Goal: Task Accomplishment & Management: Complete application form

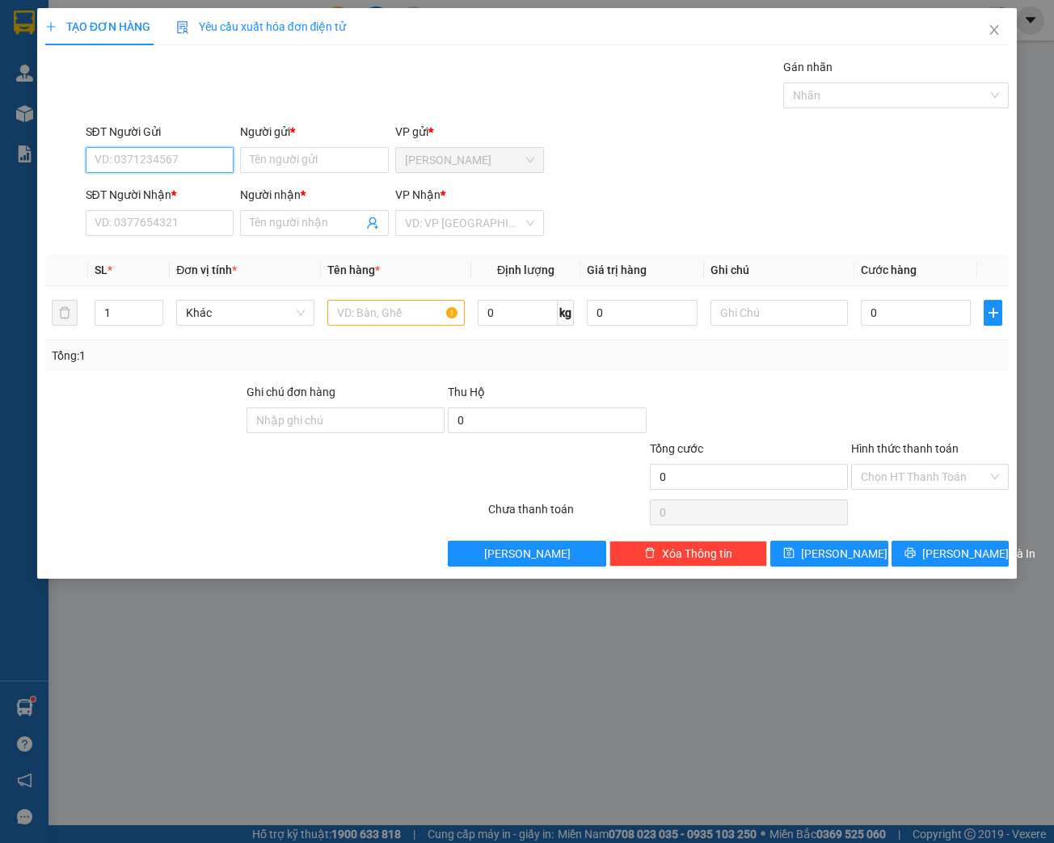
click at [150, 158] on input "SĐT Người Gửi" at bounding box center [160, 160] width 149 height 26
type input "0344667697"
click at [171, 194] on div "0344667697 - THỦY" at bounding box center [159, 192] width 129 height 18
type input "THỦY"
type input "0963872465"
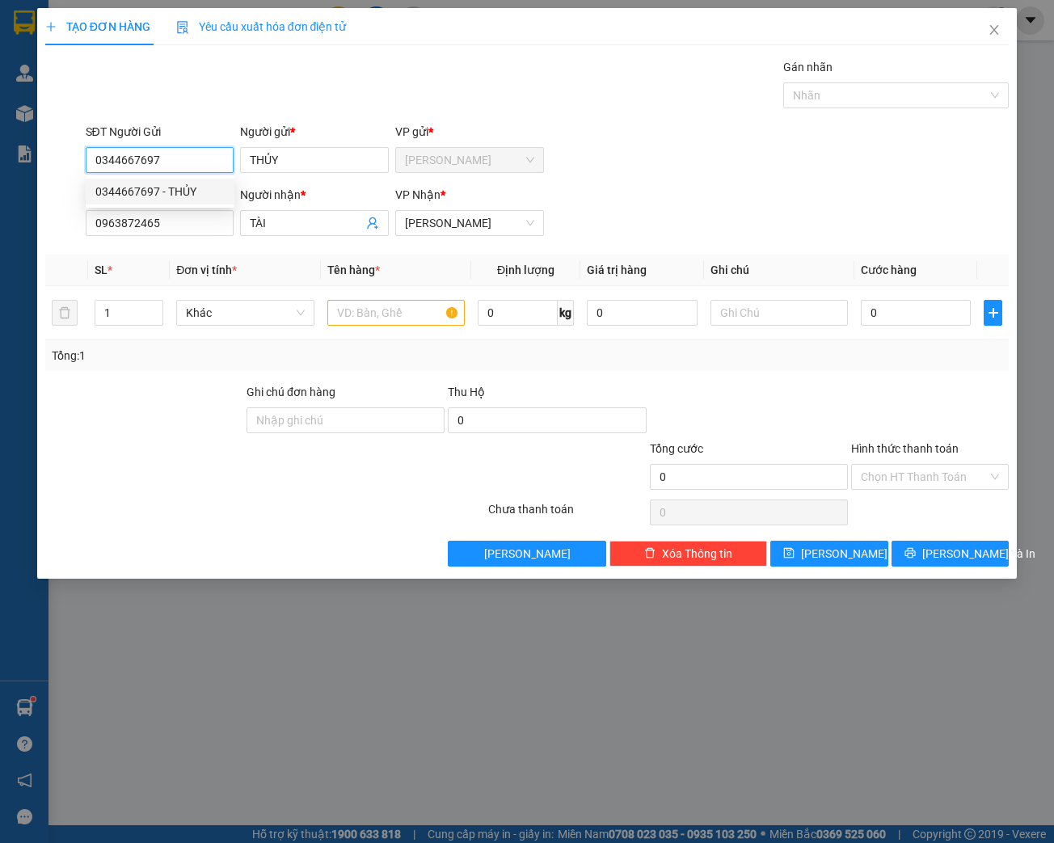
type input "TÀI"
type input "0344667697"
click at [384, 309] on input "text" at bounding box center [395, 313] width 137 height 26
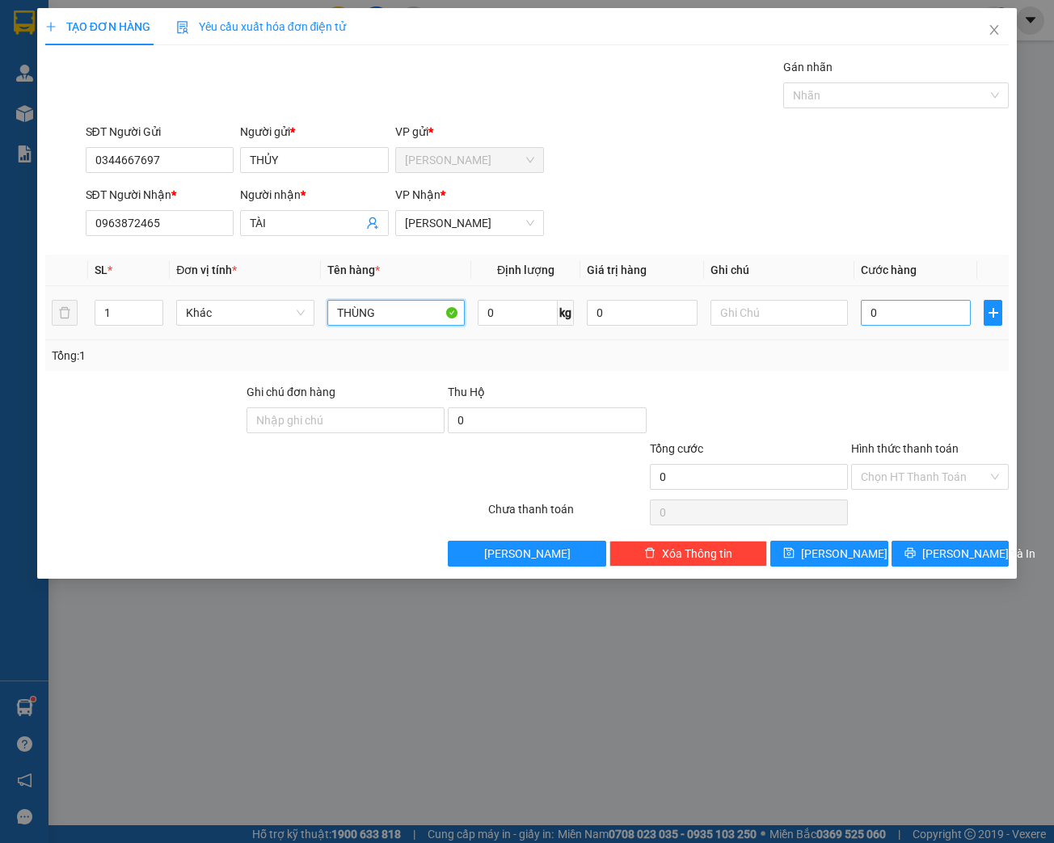
type input "THÙNG"
click at [891, 317] on input "0" at bounding box center [915, 313] width 110 height 26
type input "3"
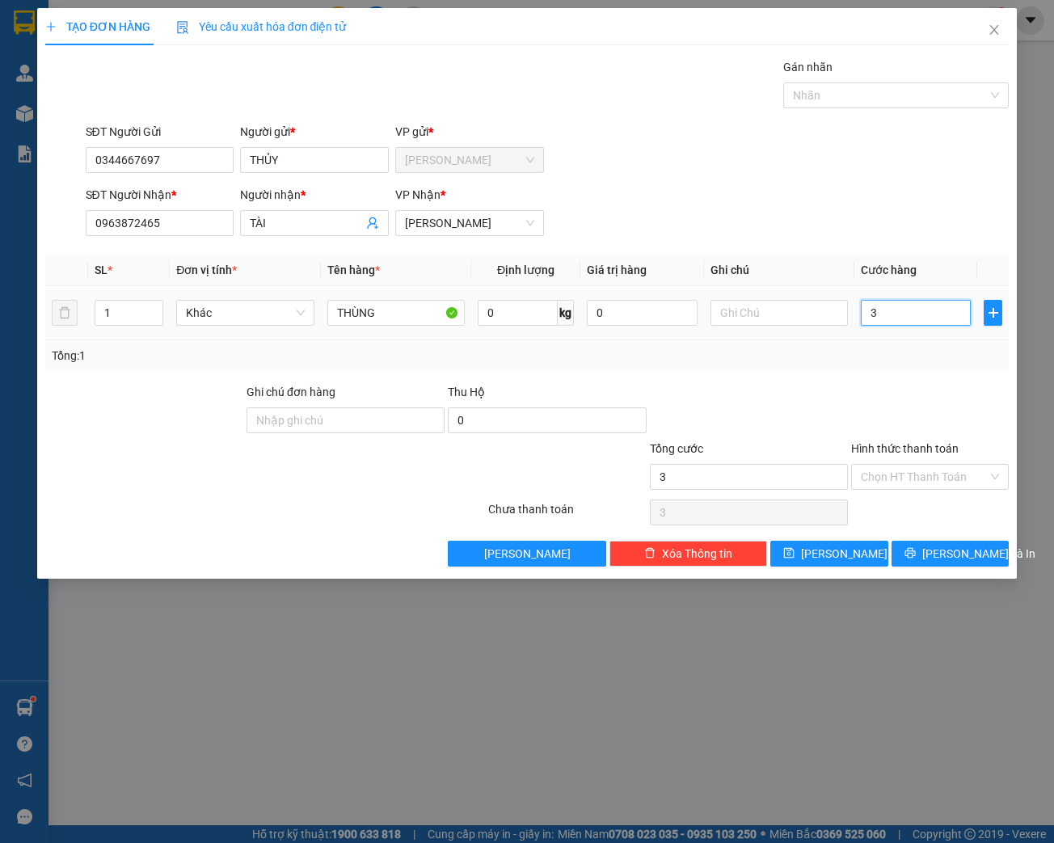
type input "30"
type input "300"
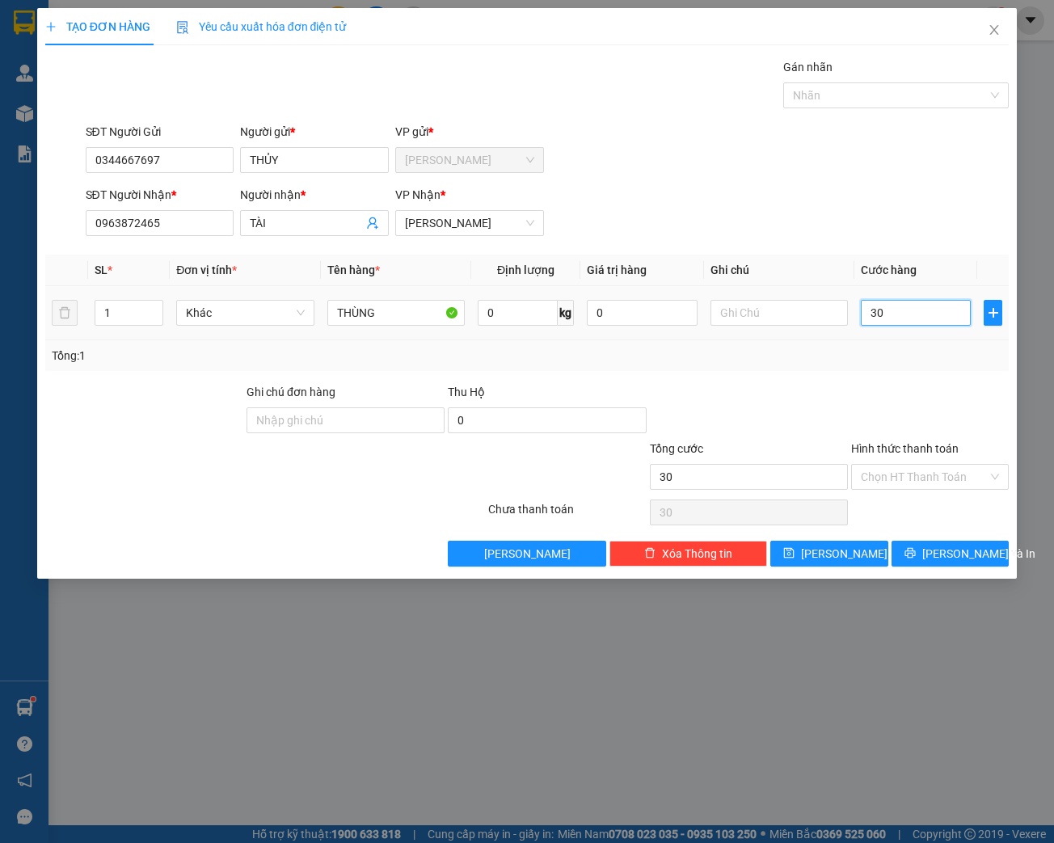
type input "300"
type input "3.000"
type input "30.000"
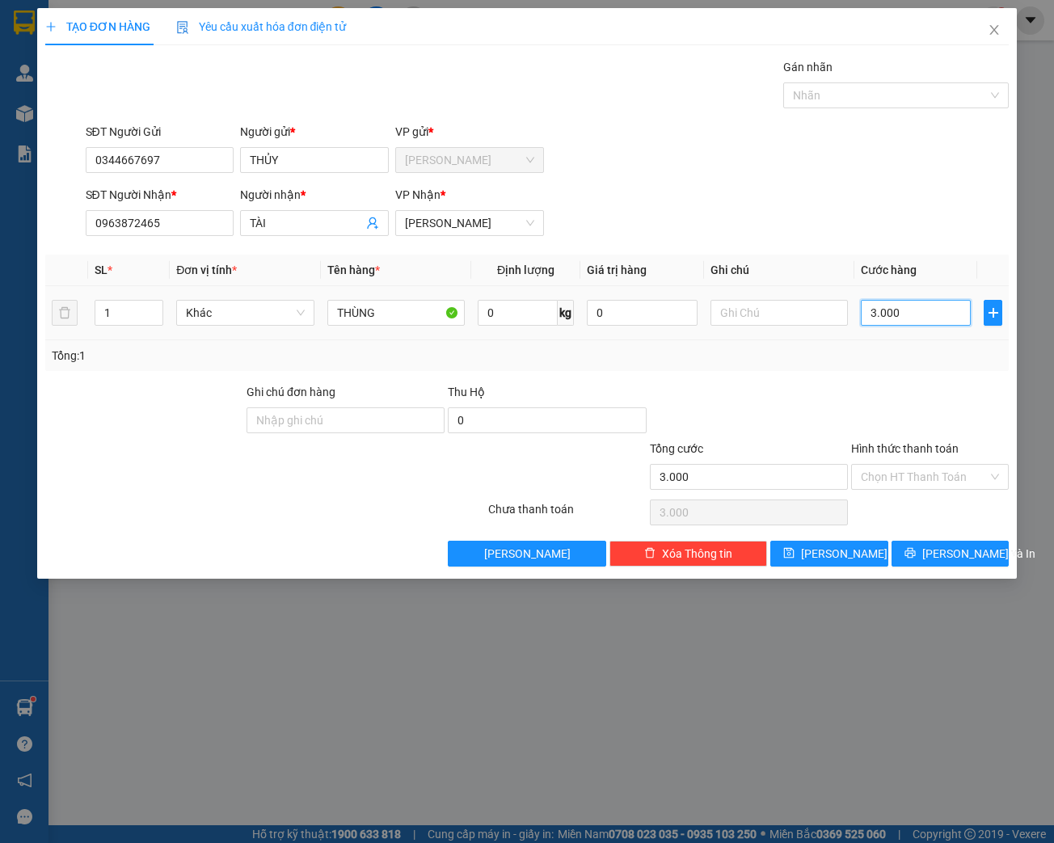
type input "30.000"
click at [915, 474] on input "Hình thức thanh toán" at bounding box center [923, 477] width 127 height 24
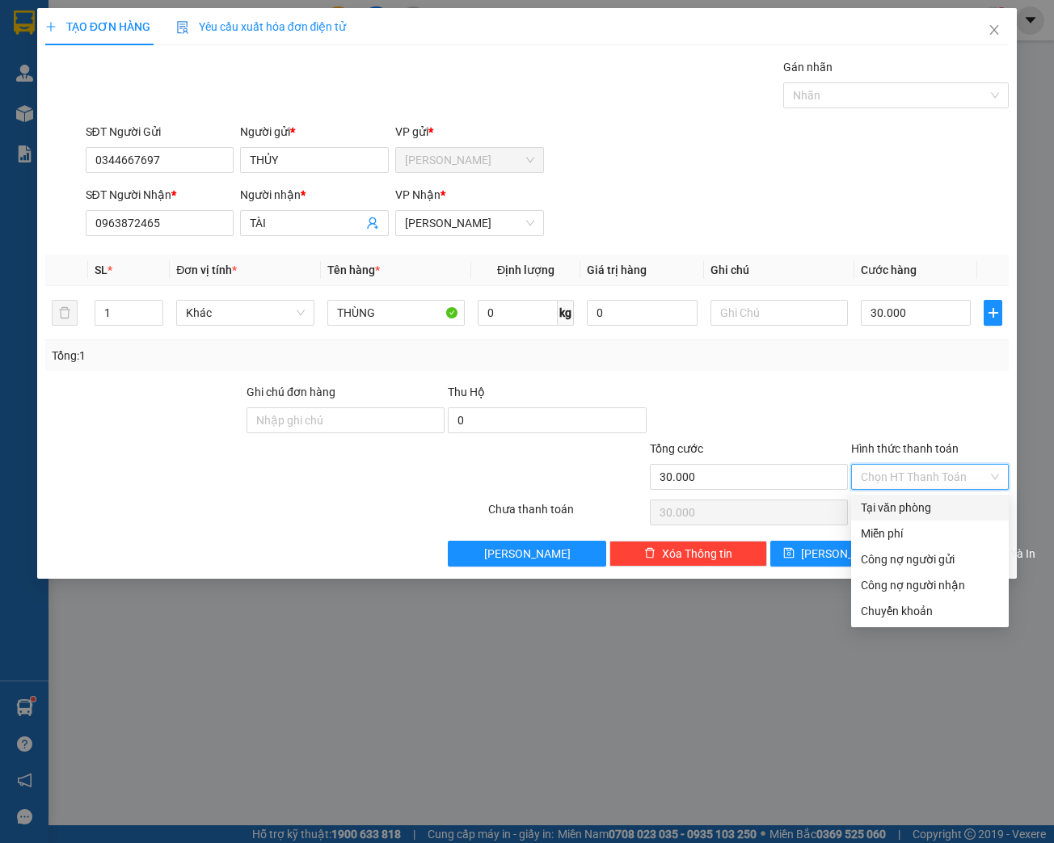
click at [898, 511] on div "Tại văn phòng" at bounding box center [929, 508] width 138 height 18
type input "0"
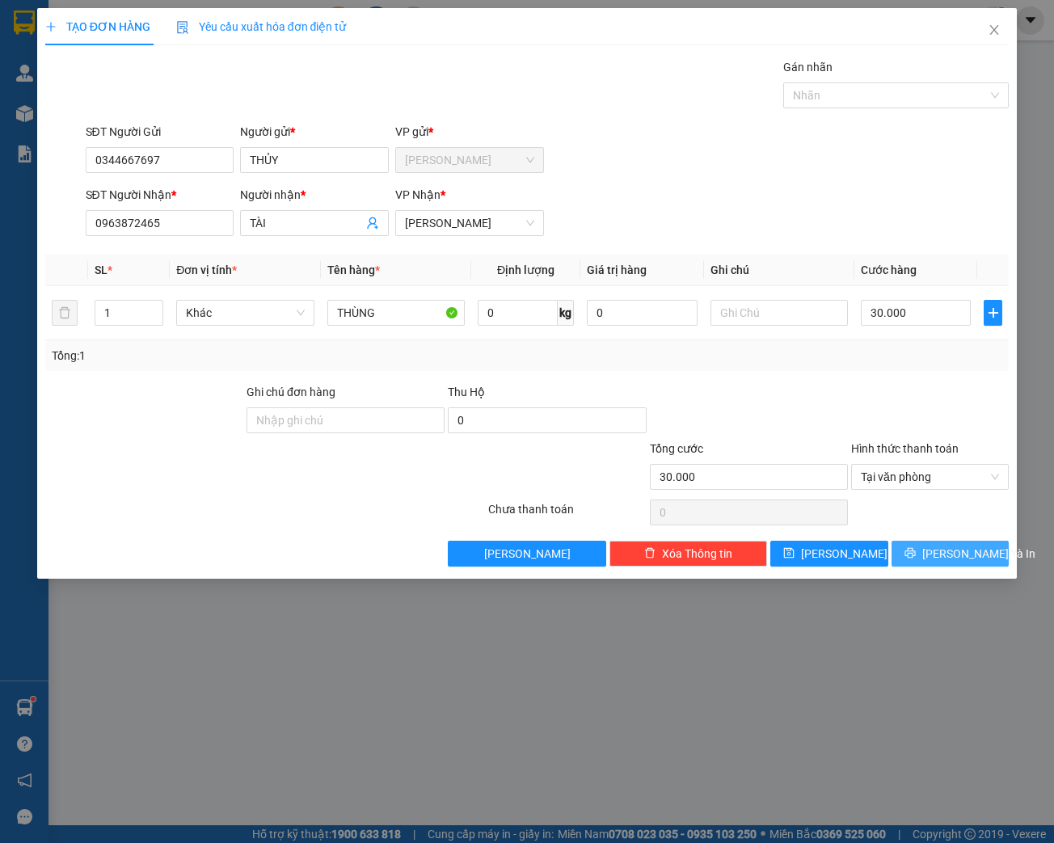
click at [972, 556] on span "[PERSON_NAME] và In" at bounding box center [978, 554] width 113 height 18
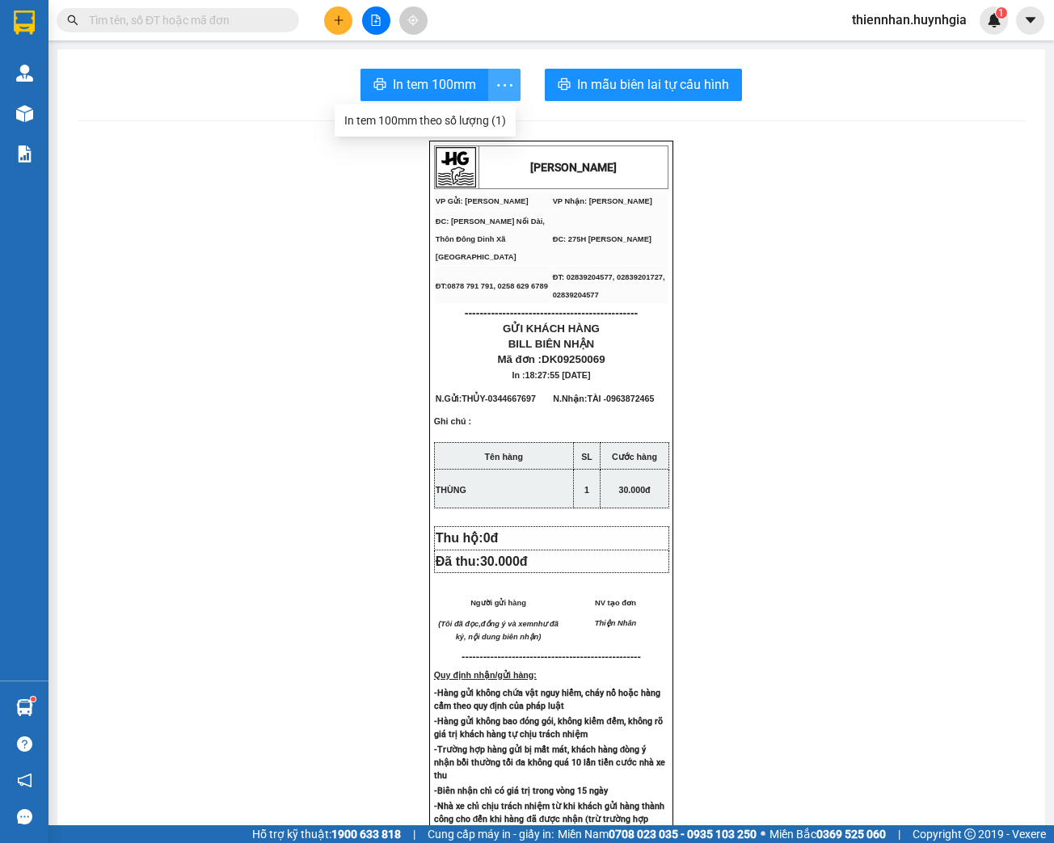
click at [501, 83] on icon "more" at bounding box center [504, 85] width 20 height 20
click at [475, 124] on div "In tem 100mm theo số lượng (1)" at bounding box center [425, 120] width 162 height 18
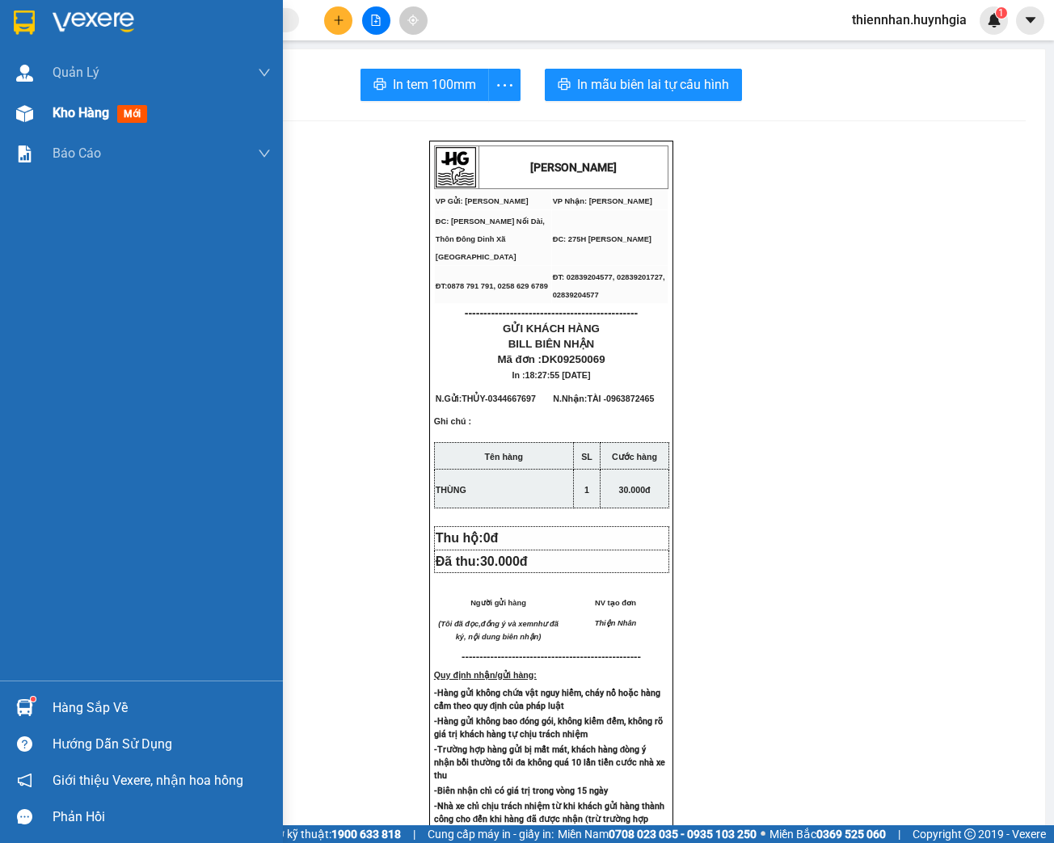
click at [65, 114] on span "Kho hàng" at bounding box center [81, 112] width 57 height 15
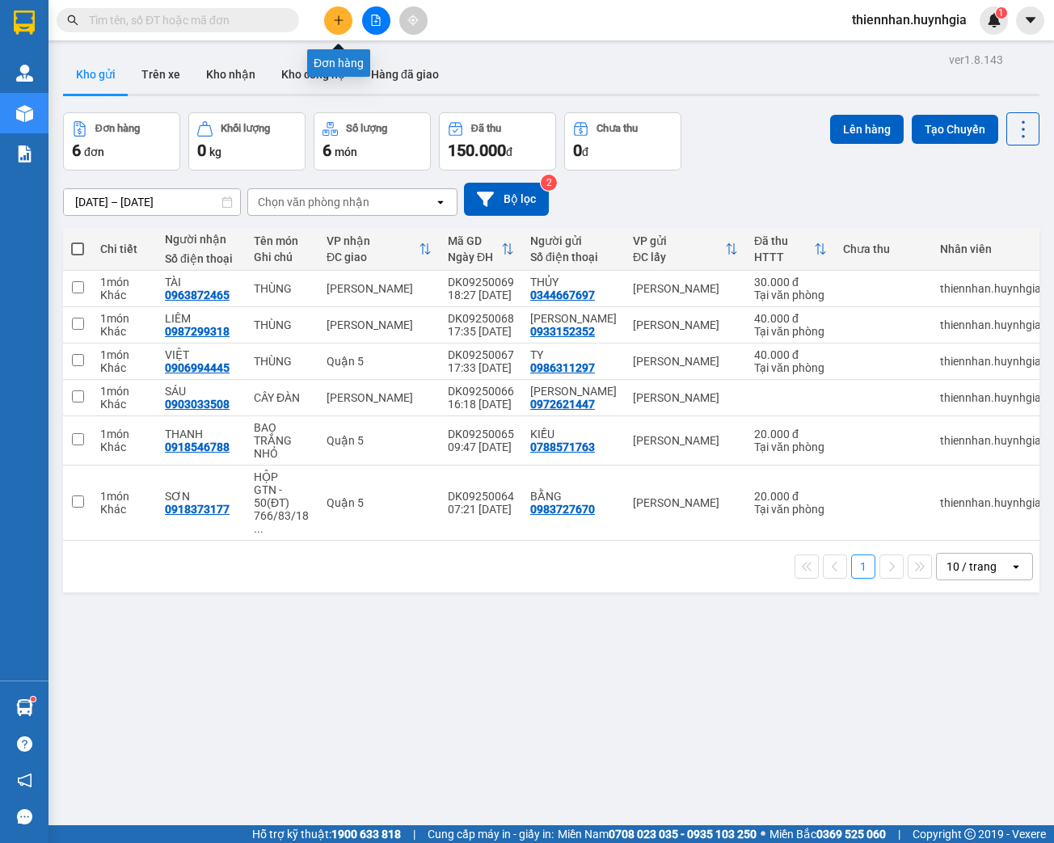
click at [338, 22] on icon "plus" at bounding box center [338, 19] width 1 height 9
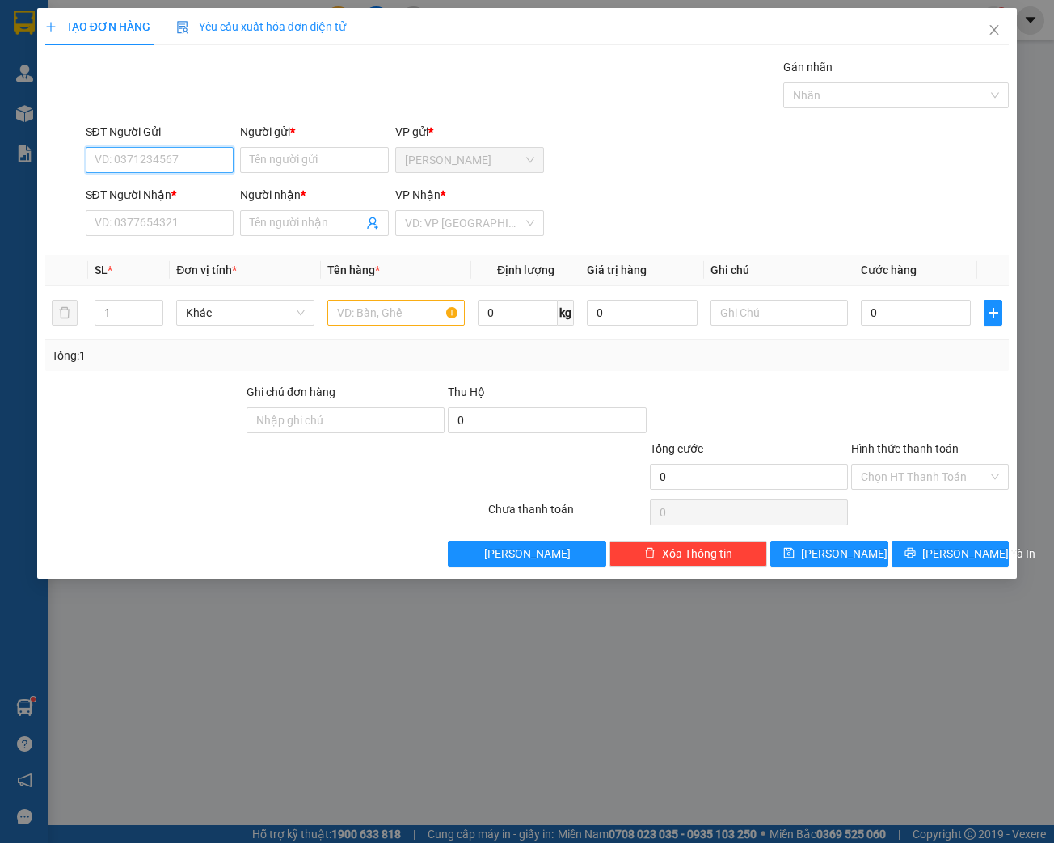
click at [163, 157] on input "SĐT Người Gửi" at bounding box center [160, 160] width 149 height 26
click at [179, 161] on input "SĐT Người Gửi" at bounding box center [160, 160] width 149 height 26
type input "0973057934"
click at [261, 165] on input "Người gửi *" at bounding box center [314, 160] width 149 height 26
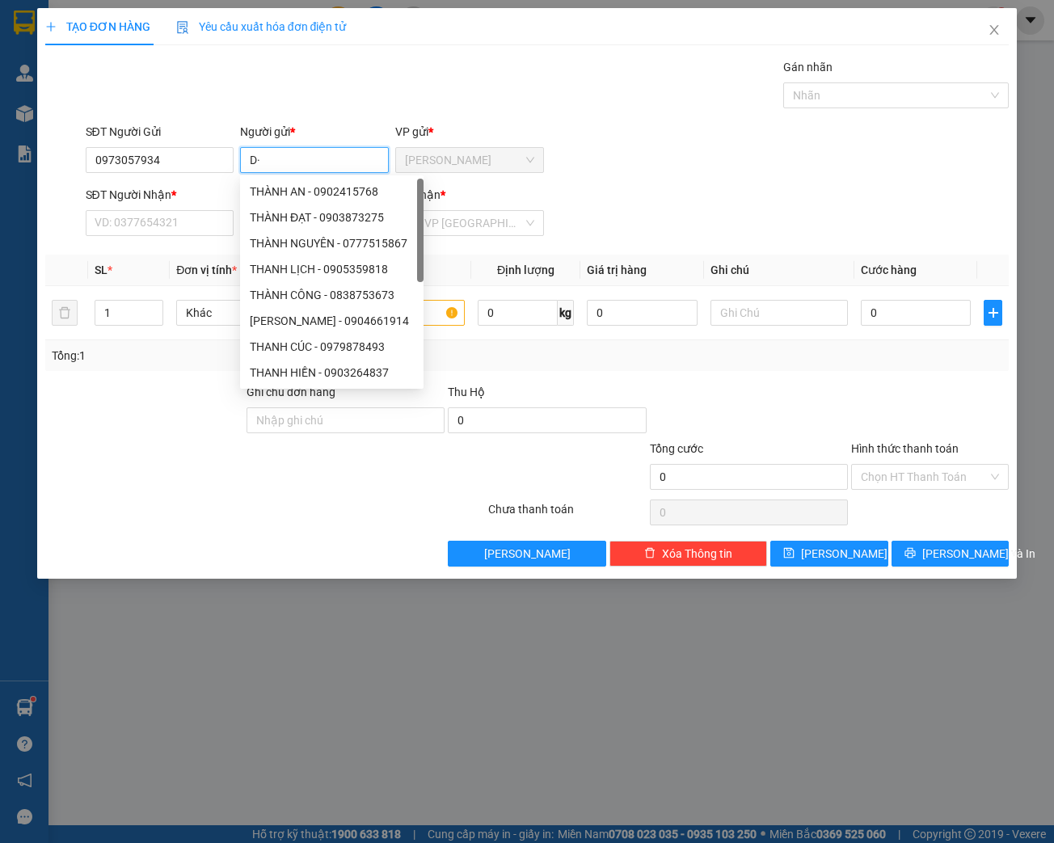
type input "D"
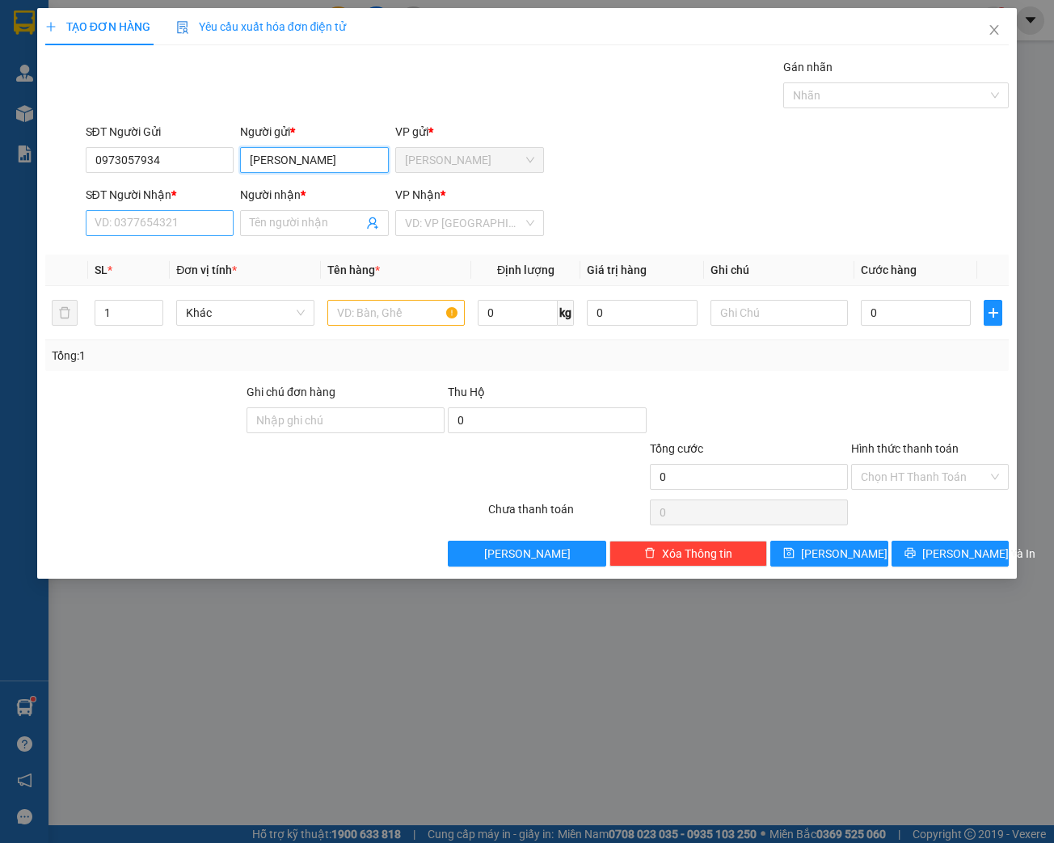
type input "[PERSON_NAME]"
click at [143, 218] on input "SĐT Người Nhận *" at bounding box center [160, 223] width 149 height 26
click at [264, 225] on input "Người nhận *" at bounding box center [306, 223] width 113 height 18
type input "D"
type input "[PERSON_NAME]"
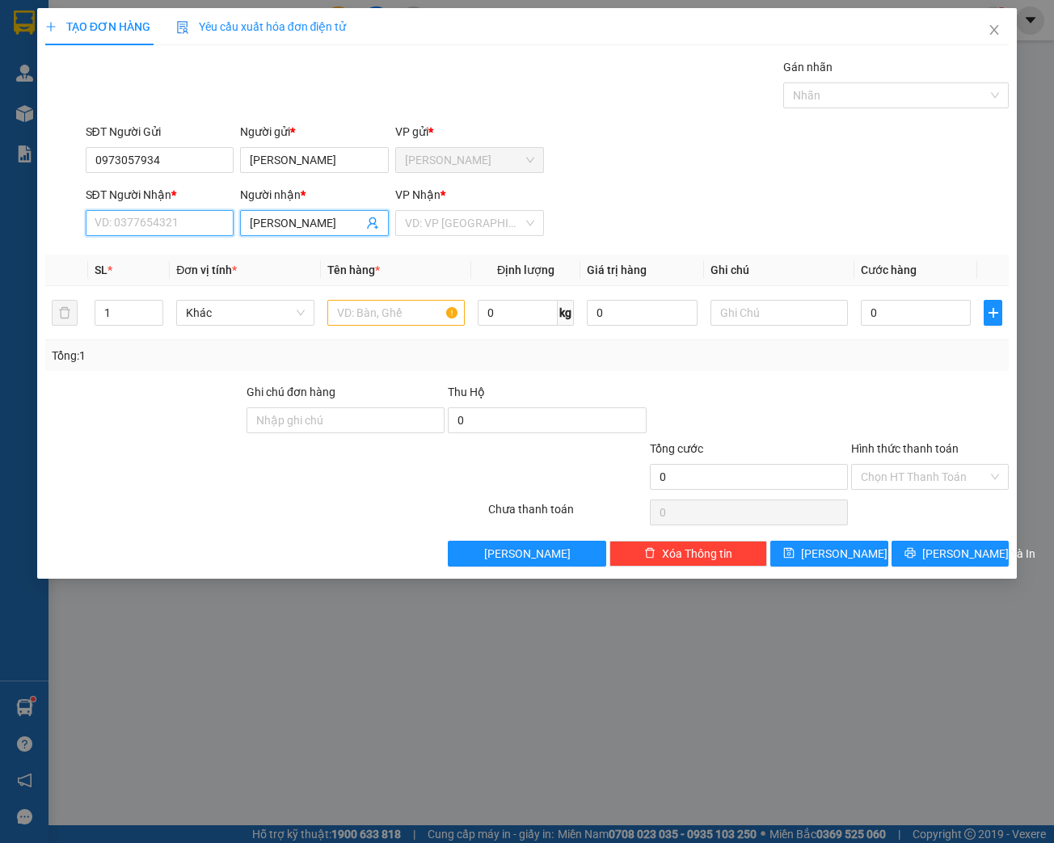
click at [108, 221] on input "SĐT Người Nhận *" at bounding box center [160, 223] width 149 height 26
type input "0979754432"
click at [363, 315] on input "text" at bounding box center [395, 313] width 137 height 26
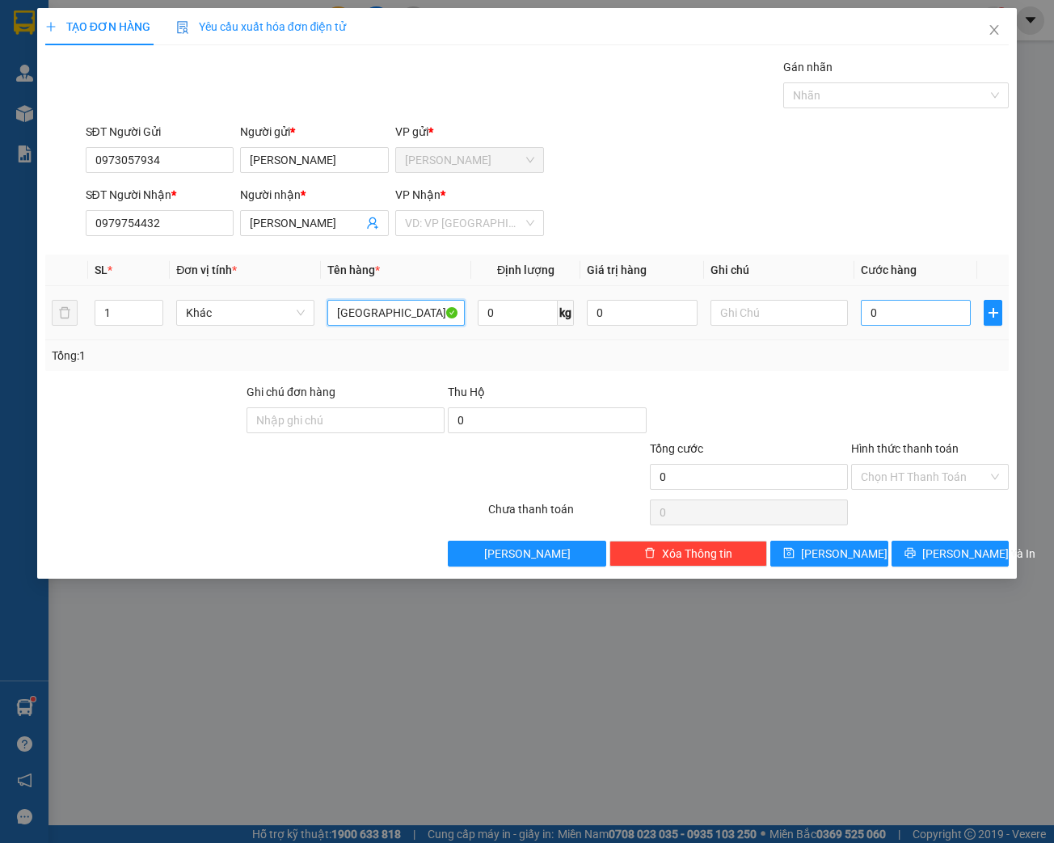
type input "[GEOGRAPHIC_DATA]"
click at [905, 313] on input "0" at bounding box center [915, 313] width 110 height 26
type input "4"
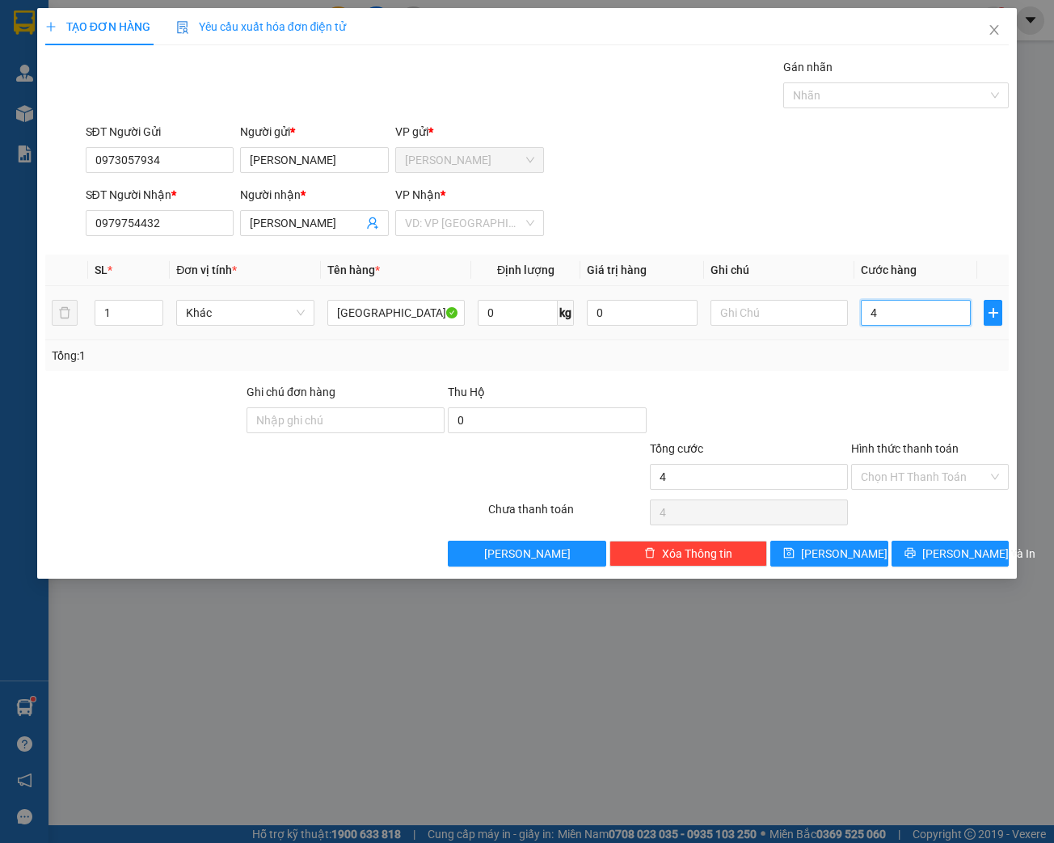
type input "40"
type input "400"
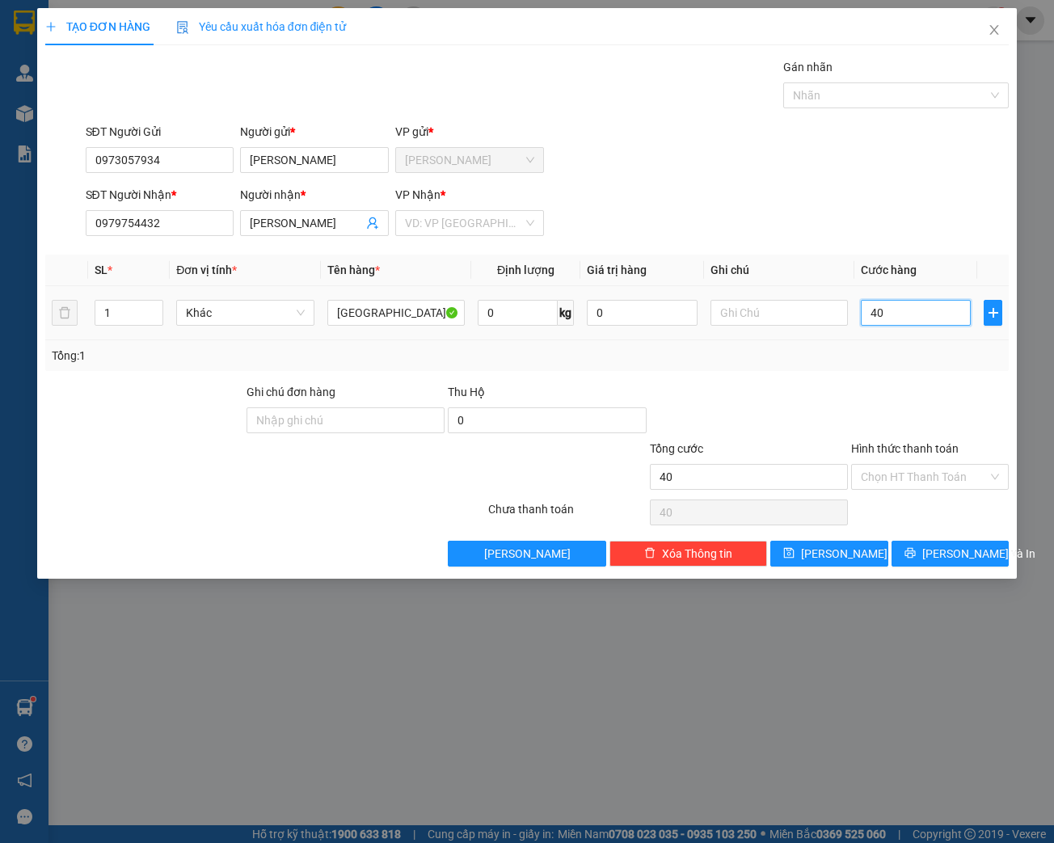
type input "400"
type input "4.000"
type input "40.000"
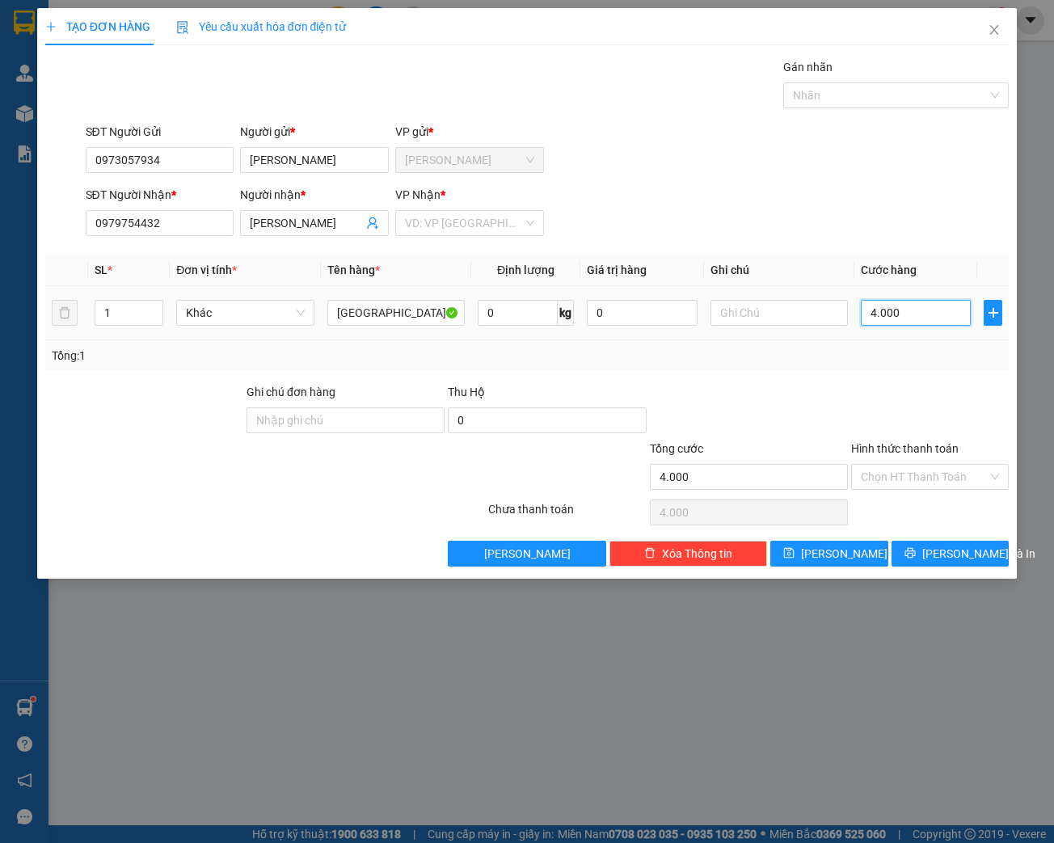
type input "40.000"
click at [936, 473] on input "Hình thức thanh toán" at bounding box center [923, 477] width 127 height 24
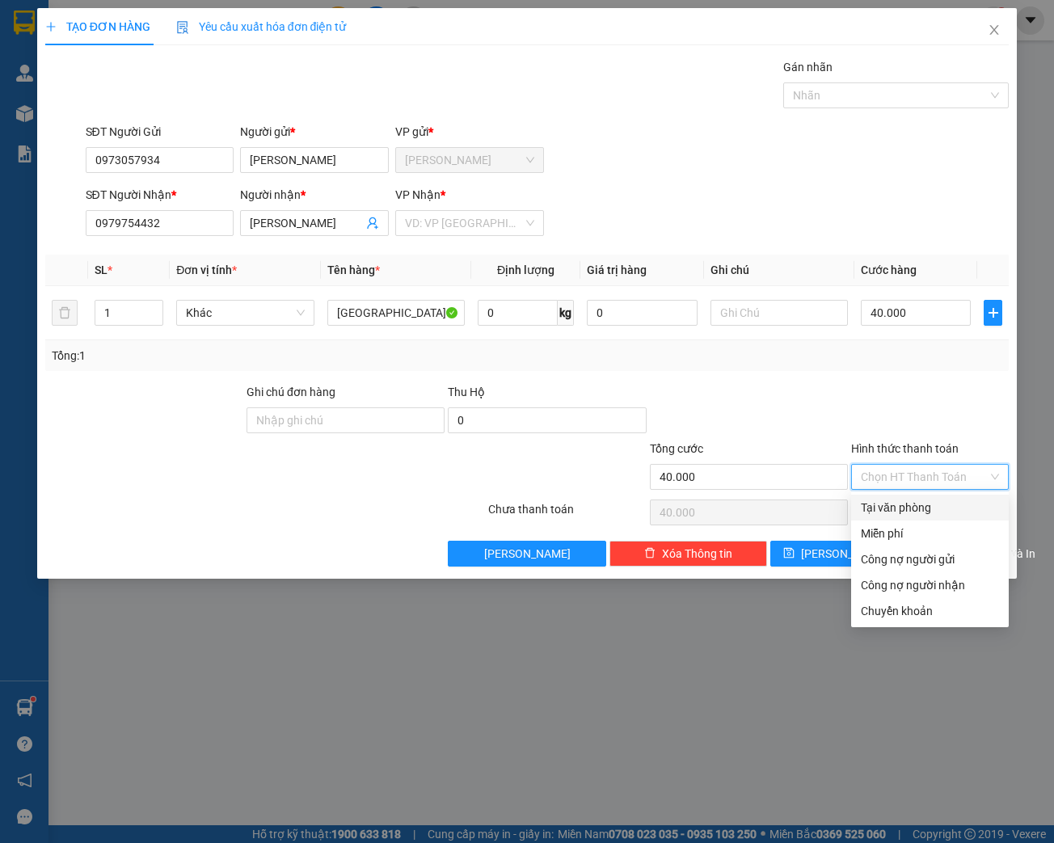
click at [907, 504] on div "Tại văn phòng" at bounding box center [929, 508] width 138 height 18
type input "0"
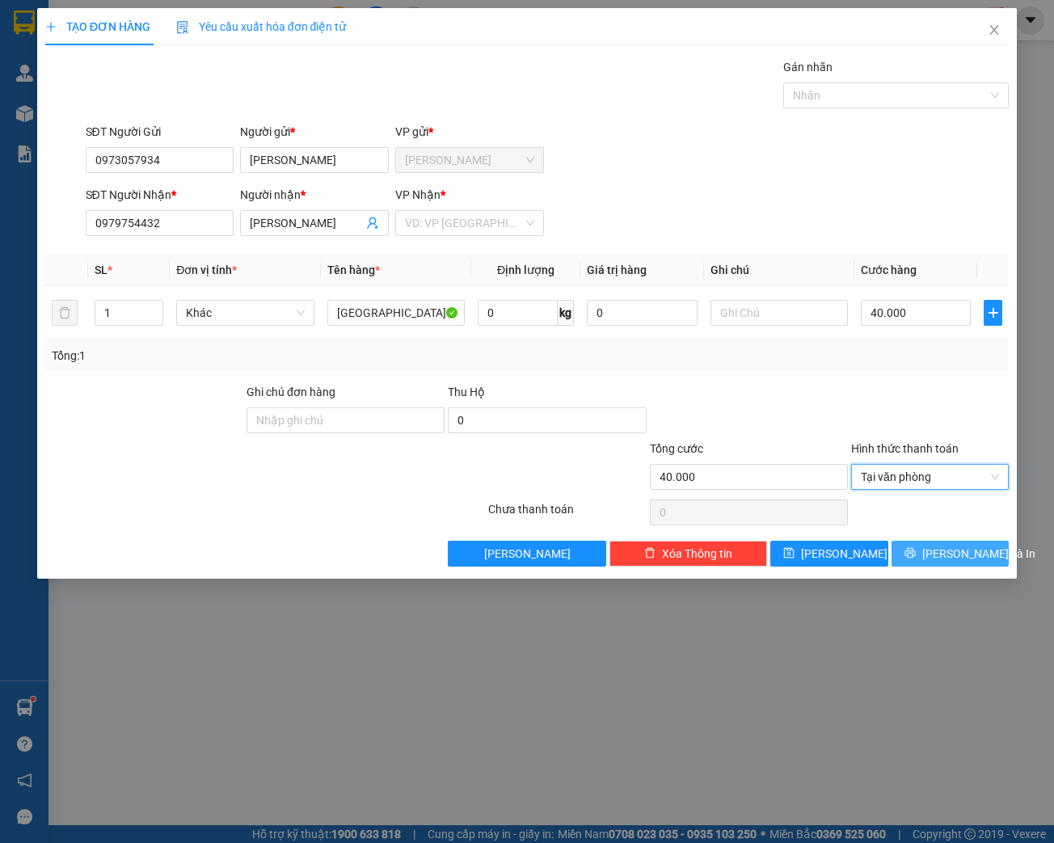
click at [949, 556] on span "[PERSON_NAME] và In" at bounding box center [978, 554] width 113 height 18
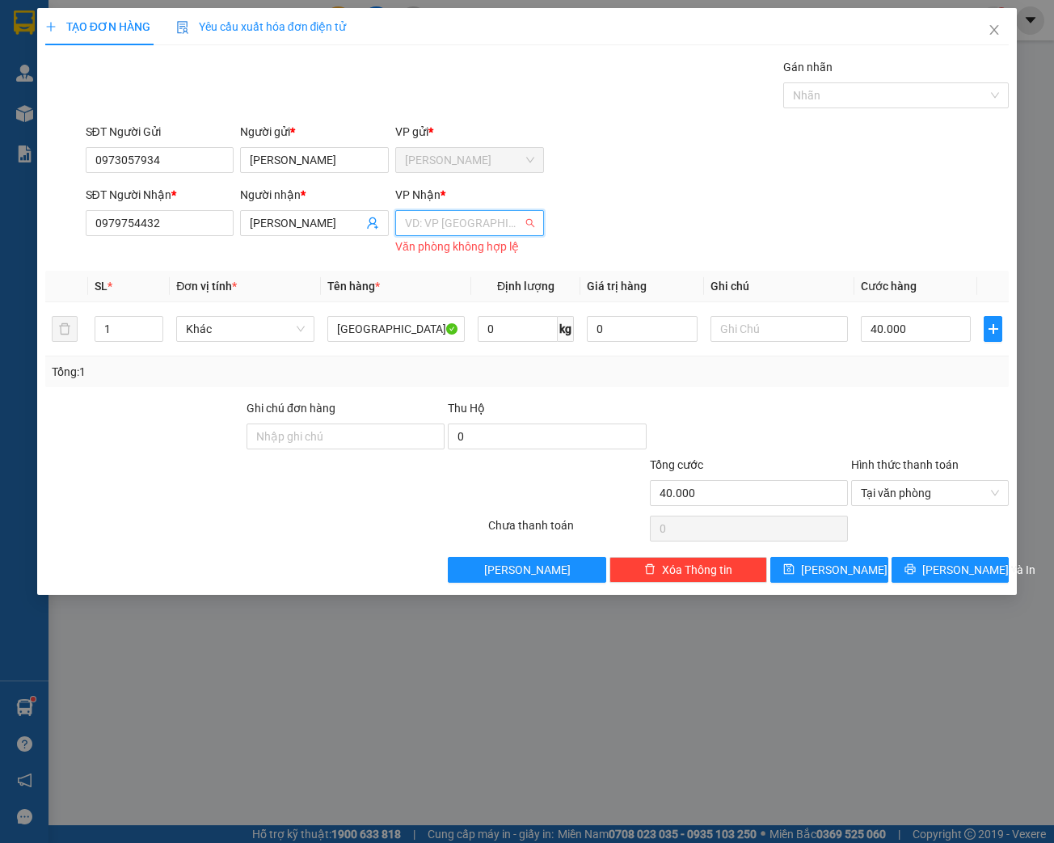
click at [485, 227] on input "search" at bounding box center [464, 223] width 118 height 24
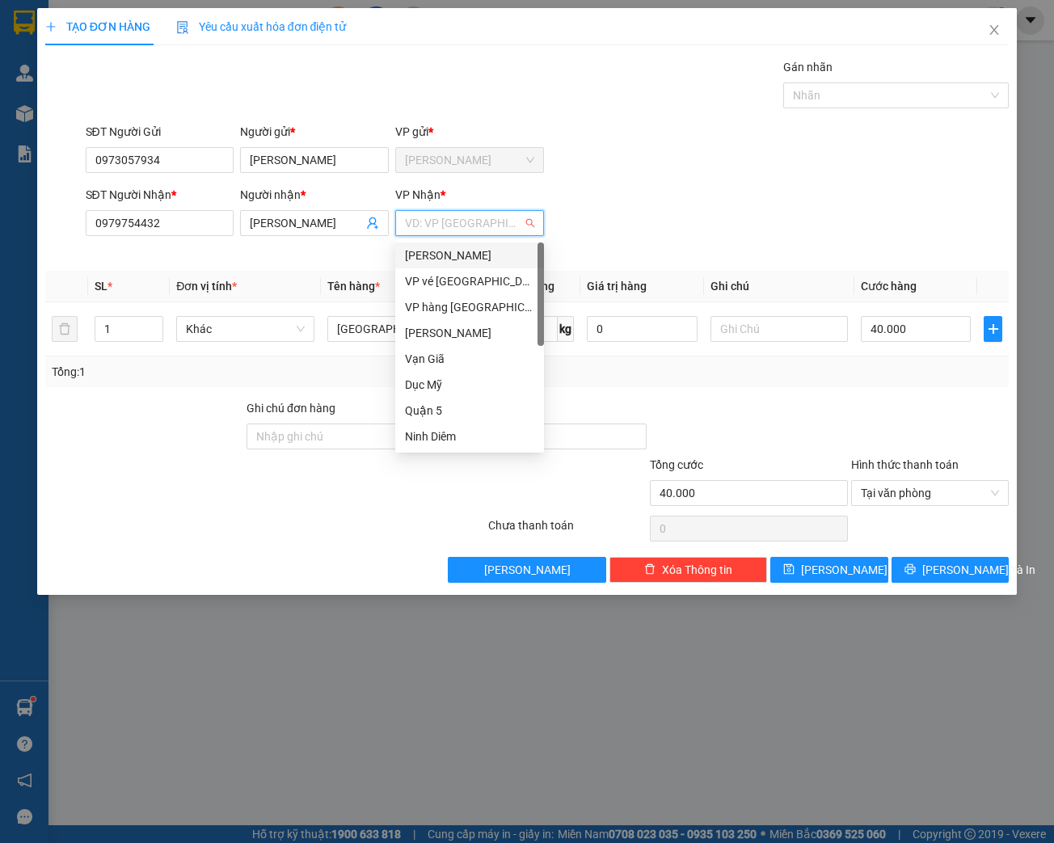
click at [449, 259] on div "[PERSON_NAME]" at bounding box center [469, 255] width 129 height 18
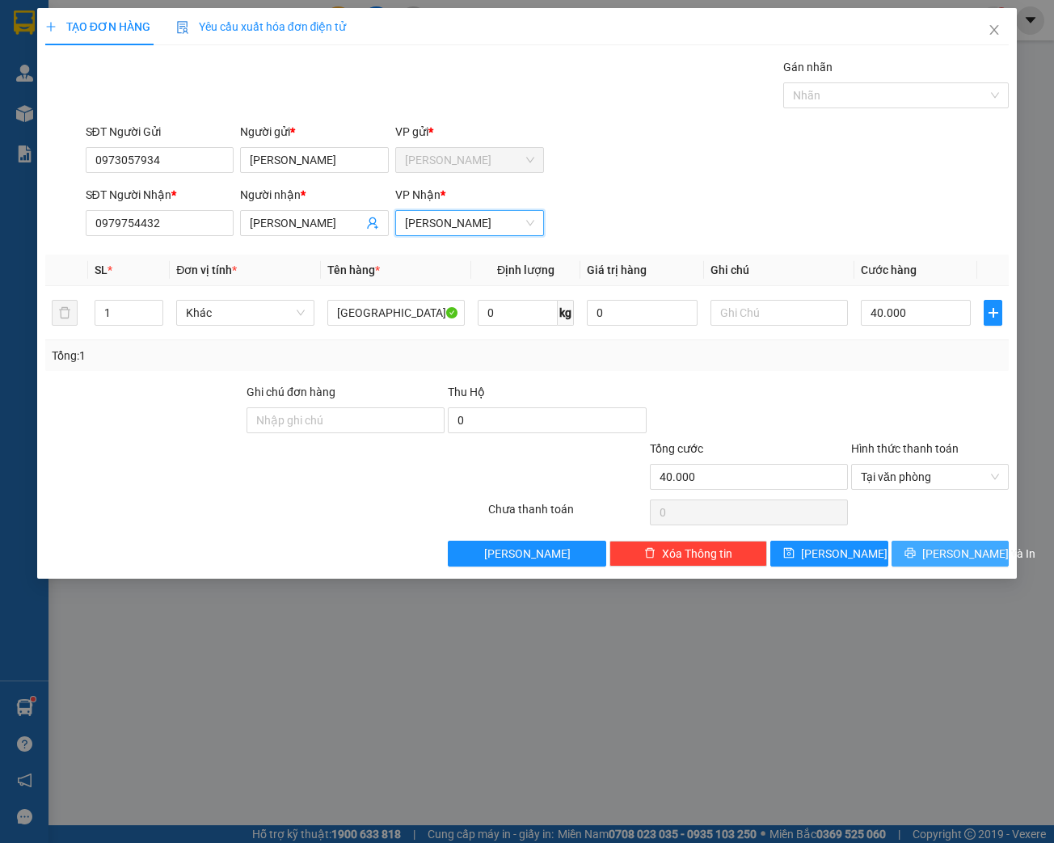
click at [964, 556] on span "[PERSON_NAME] và In" at bounding box center [978, 554] width 113 height 18
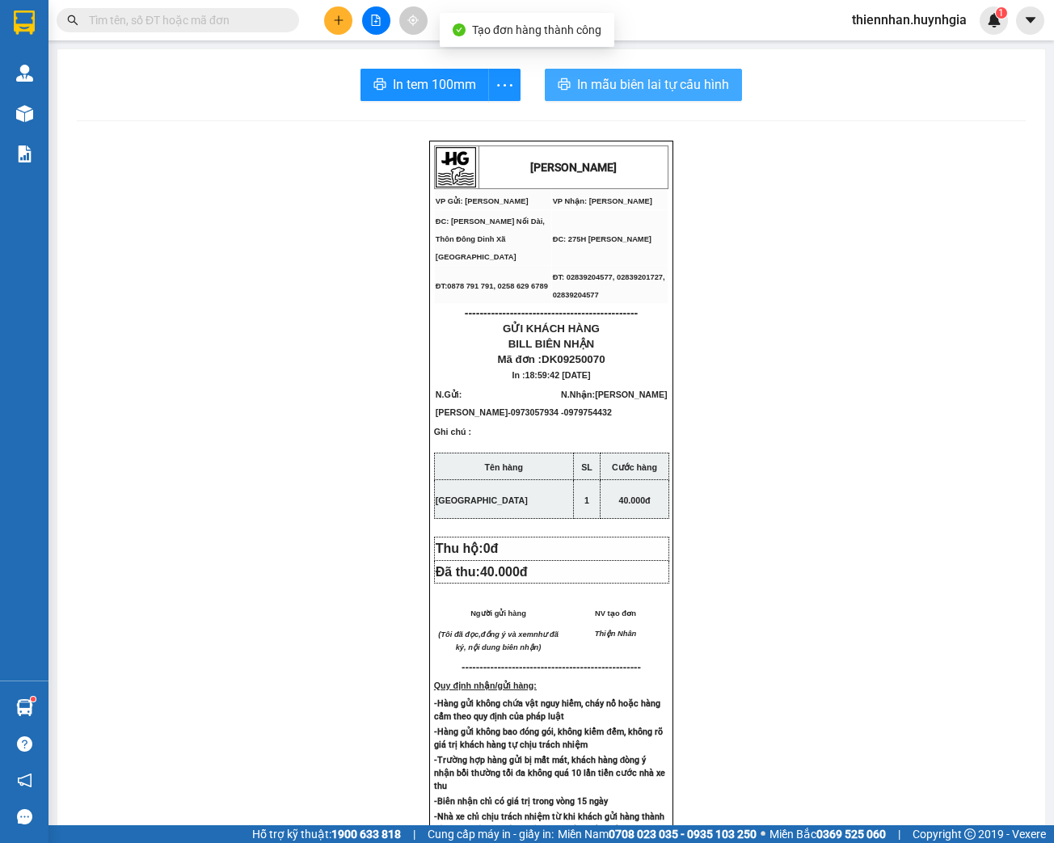
click at [672, 90] on span "In mẫu biên lai tự cấu hình" at bounding box center [653, 84] width 152 height 20
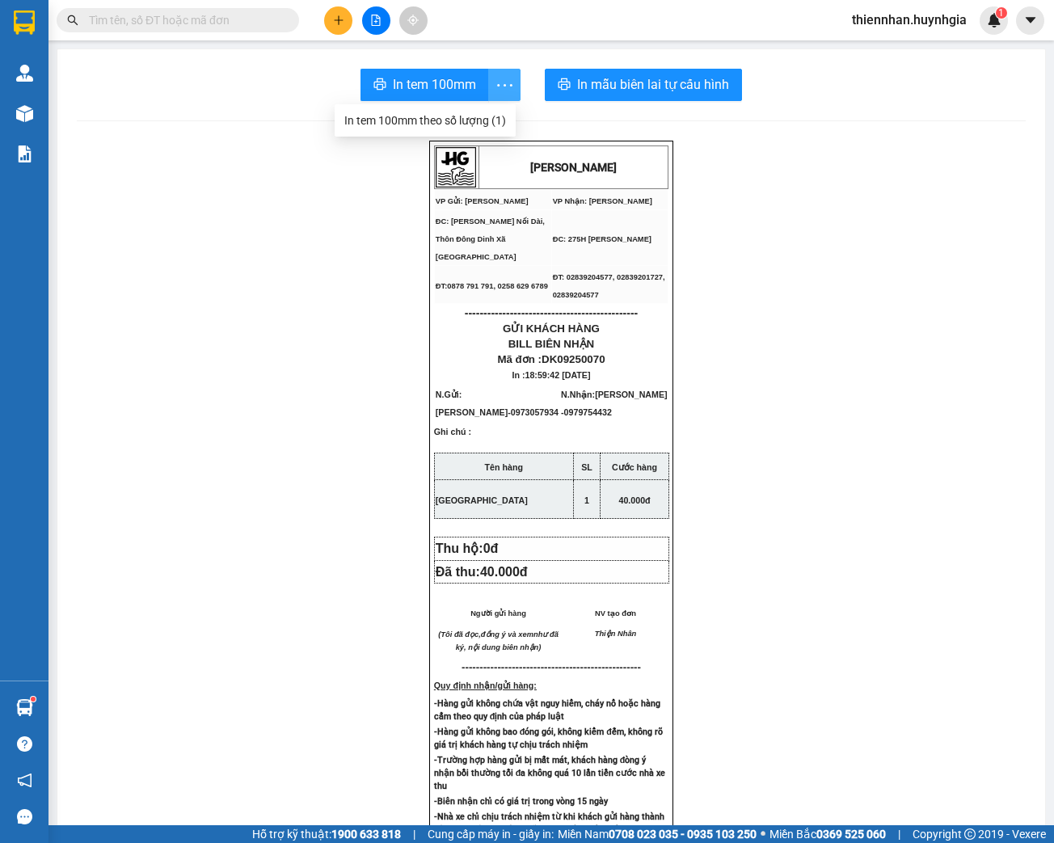
click at [510, 84] on span "more" at bounding box center [504, 85] width 31 height 20
click at [495, 120] on div "In tem 100mm theo số lượng (1)" at bounding box center [425, 120] width 162 height 18
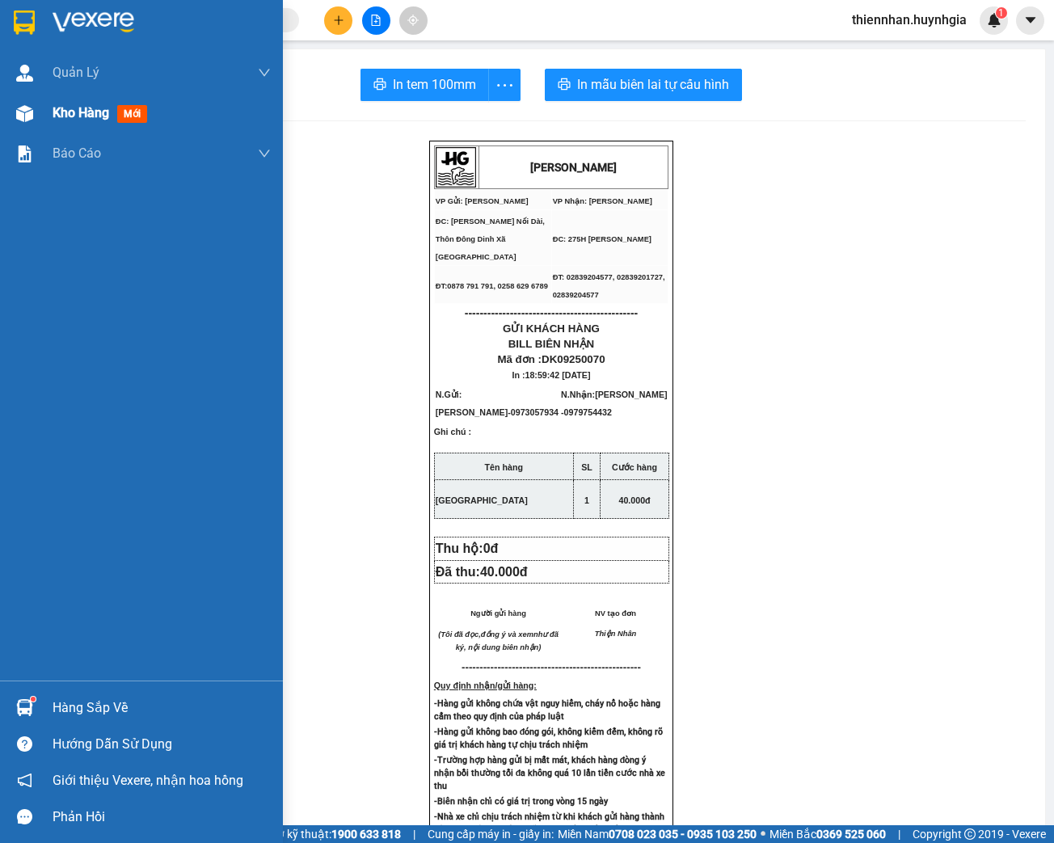
click at [73, 114] on span "Kho hàng" at bounding box center [81, 112] width 57 height 15
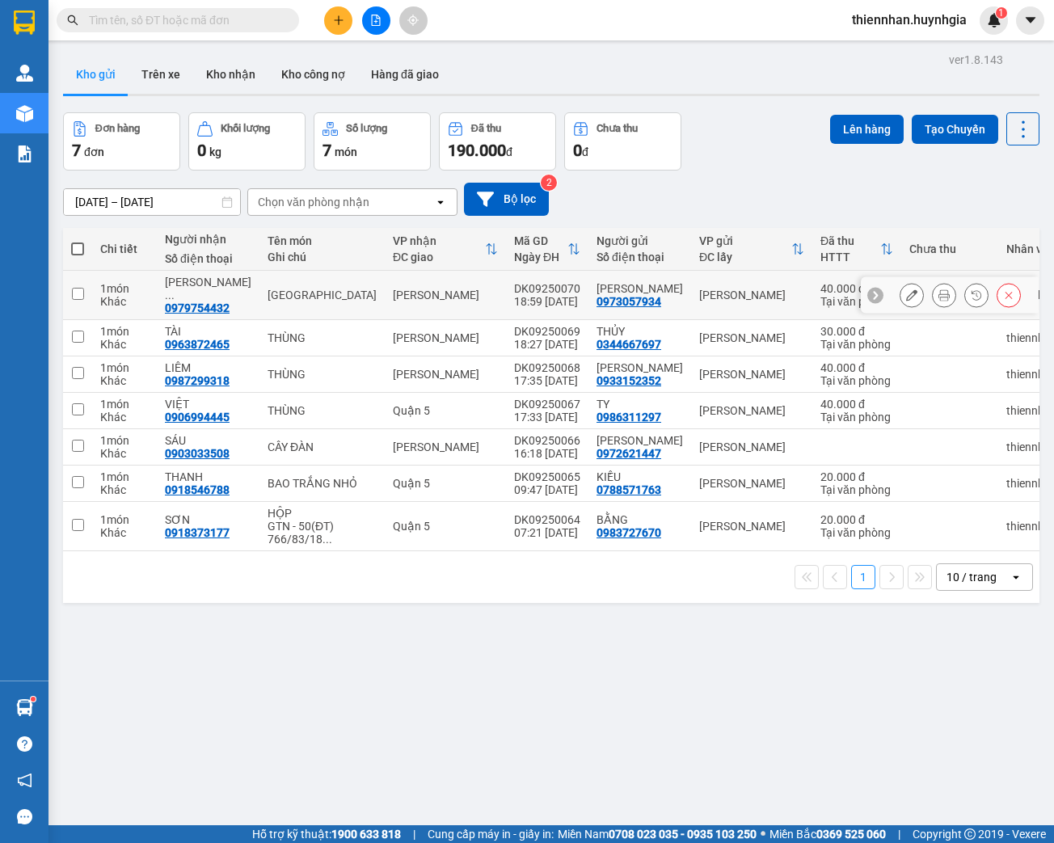
click at [906, 292] on icon at bounding box center [911, 294] width 11 height 11
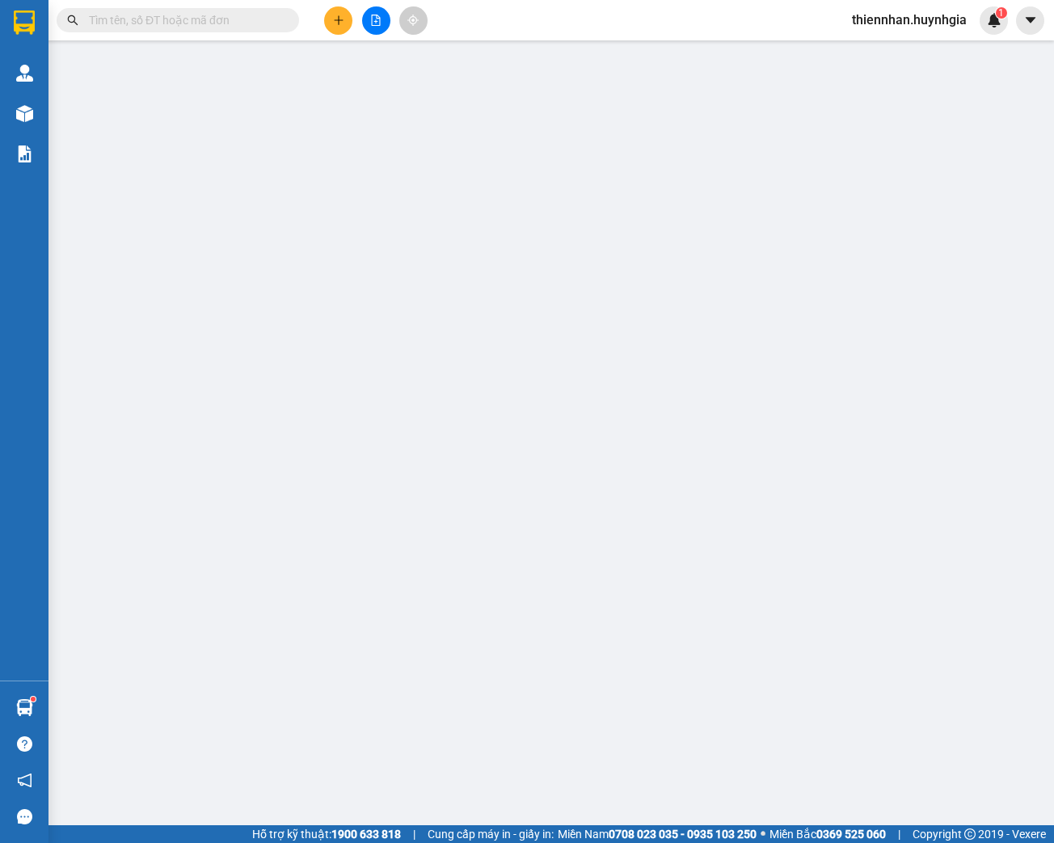
type input "0973057934"
type input "[PERSON_NAME]"
type input "0979754432"
type input "[PERSON_NAME]"
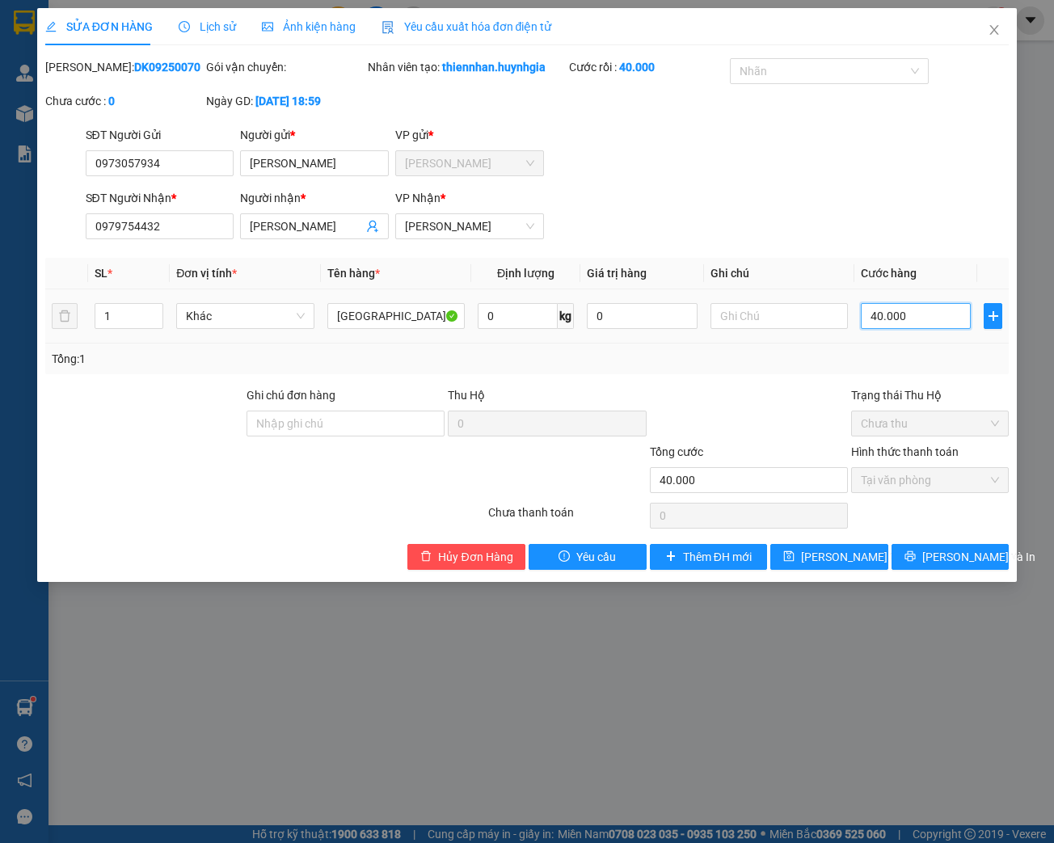
click at [930, 329] on input "40.000" at bounding box center [915, 316] width 110 height 26
type input "3"
type input "30"
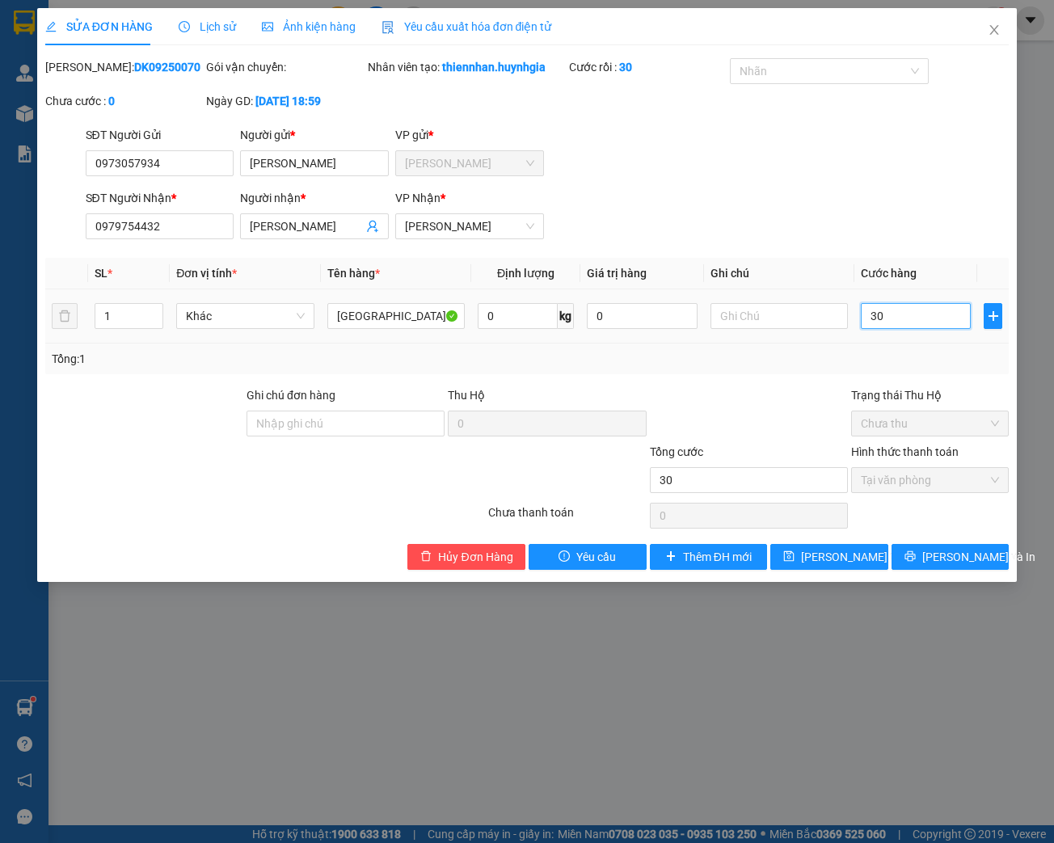
type input "300"
type input "3.000"
type input "30.000"
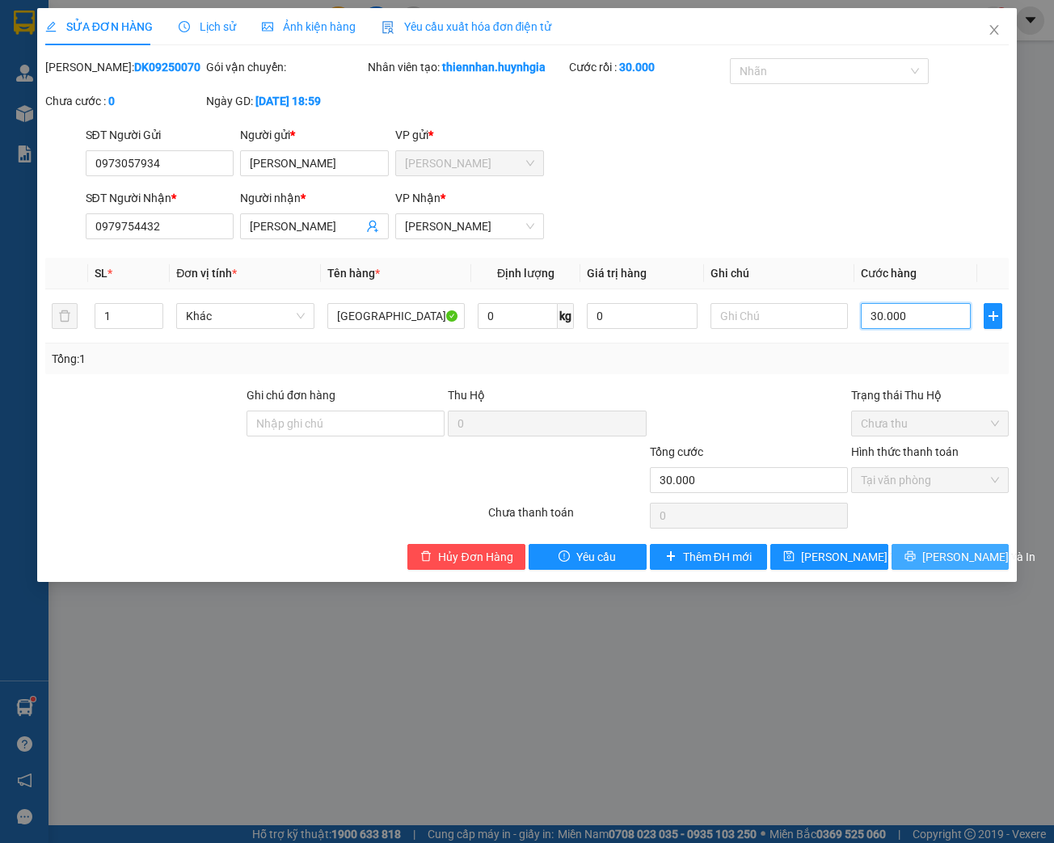
type input "30.000"
click at [953, 566] on span "[PERSON_NAME] và In" at bounding box center [978, 557] width 113 height 18
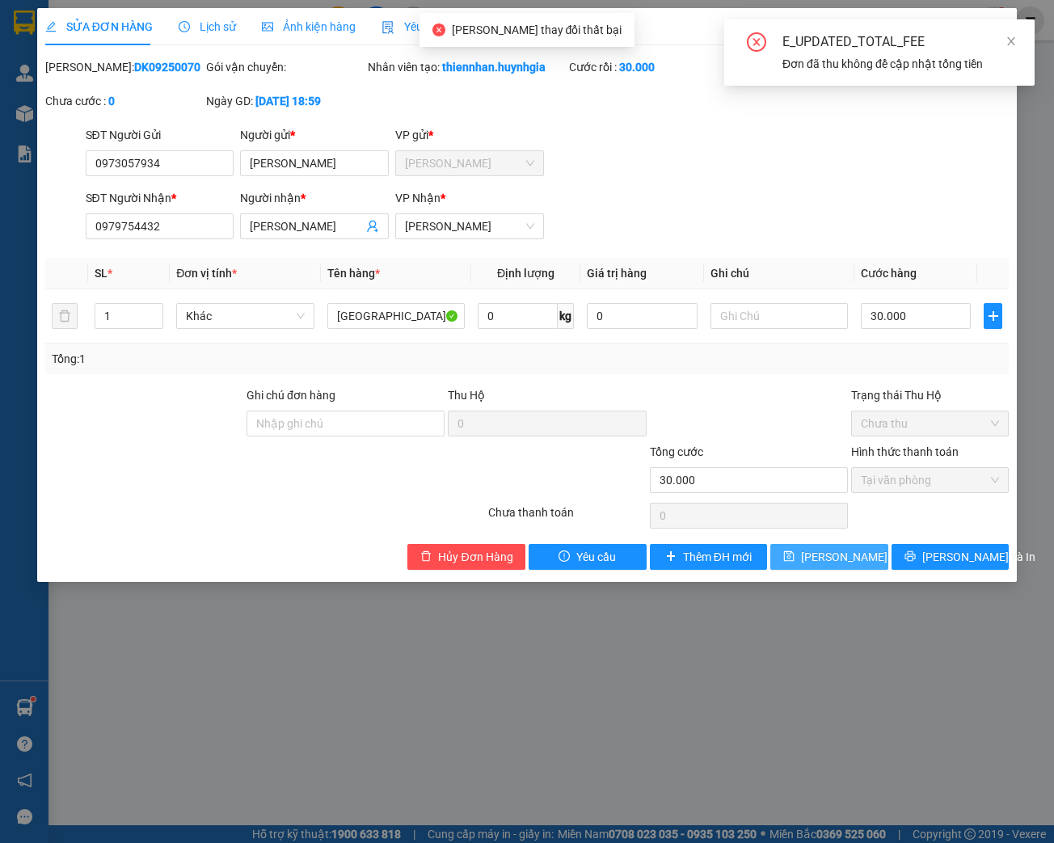
click at [854, 566] on span "[PERSON_NAME] thay đổi" at bounding box center [865, 557] width 129 height 18
click at [1038, 146] on div "SỬA ĐƠN HÀNG Lịch sử Ảnh kiện hàng Yêu cầu xuất hóa đơn điện tử Total Paid Fee …" at bounding box center [527, 421] width 1054 height 843
click at [1015, 40] on icon "close" at bounding box center [1010, 41] width 11 height 11
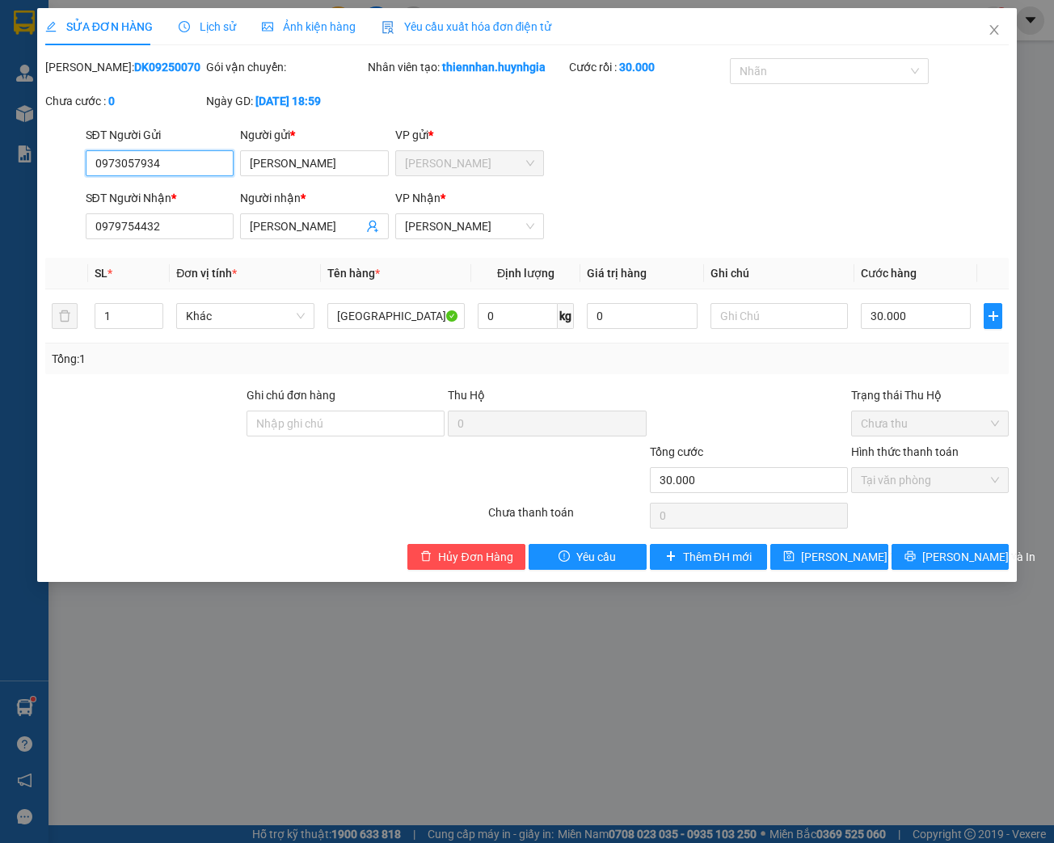
drag, startPoint x: 163, startPoint y: 182, endPoint x: 86, endPoint y: 179, distance: 77.6
click at [68, 182] on div "SĐT Người Gửi 0973057934 0973057934 Người gửi * [PERSON_NAME] gửi * [PERSON_NAM…" at bounding box center [527, 154] width 967 height 57
click at [485, 566] on span "Hủy Đơn Hàng" at bounding box center [475, 557] width 74 height 18
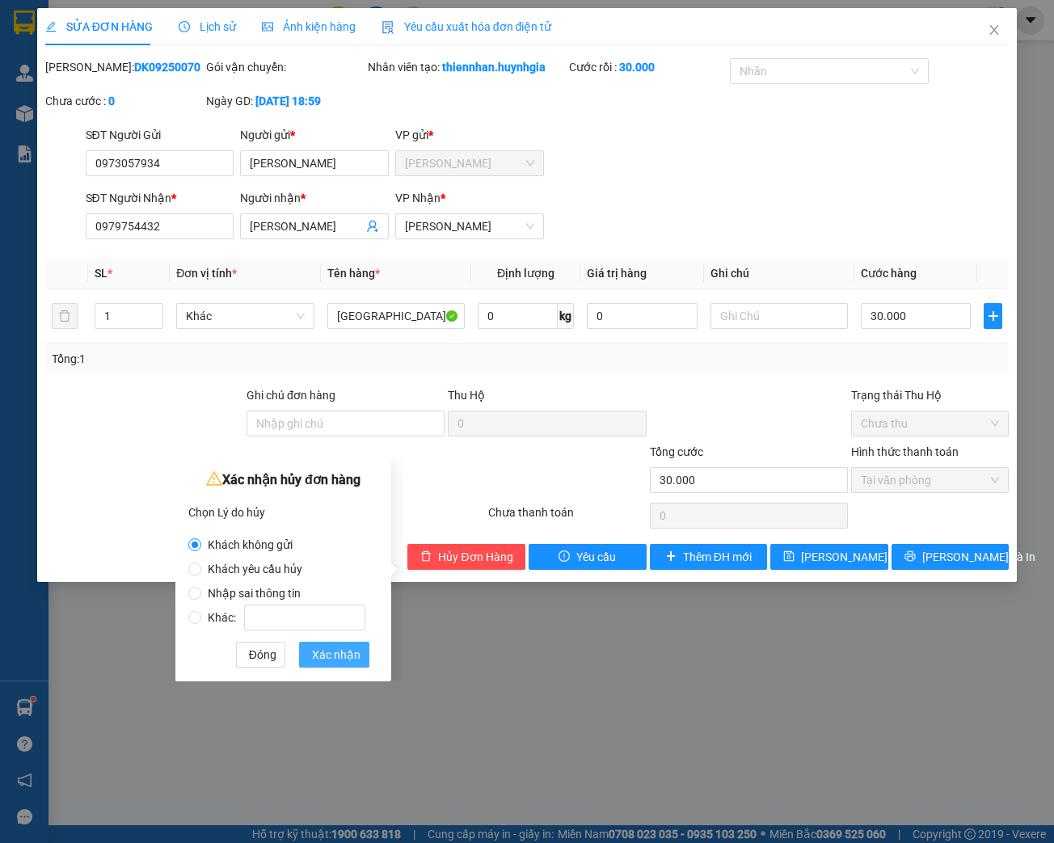
click at [342, 658] on span "Xác nhận" at bounding box center [336, 655] width 48 height 18
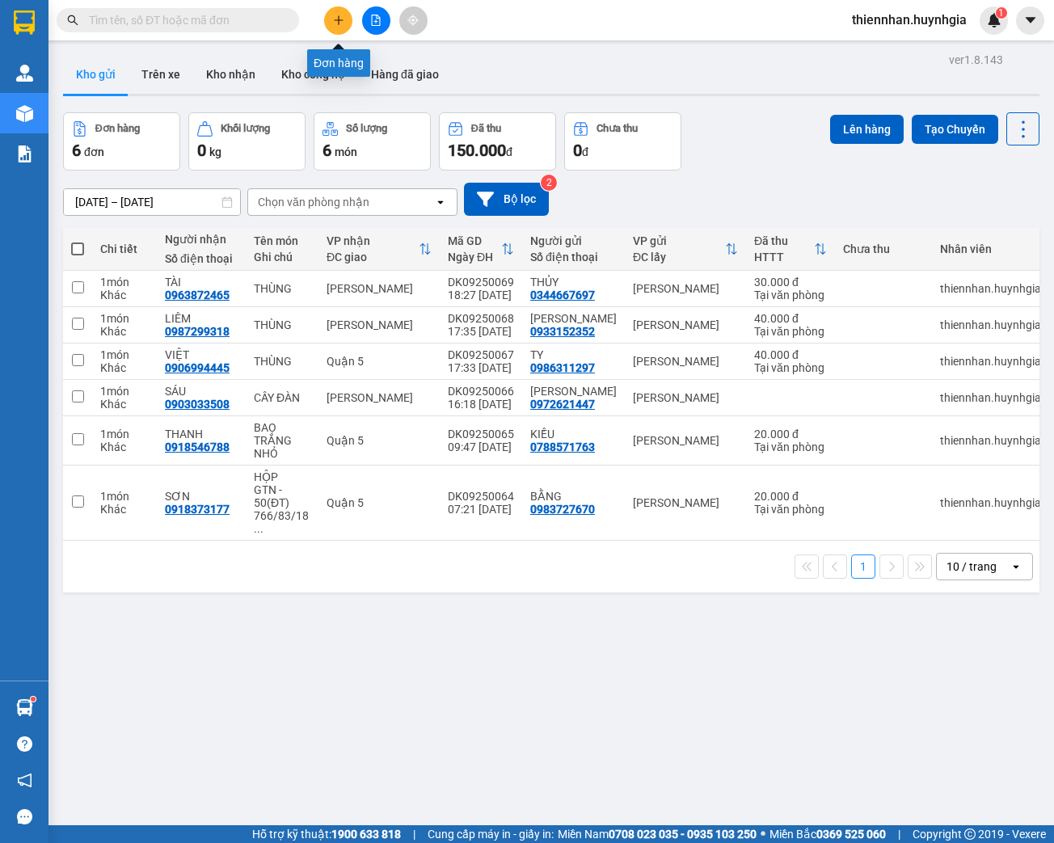
click at [339, 19] on icon "plus" at bounding box center [338, 20] width 11 height 11
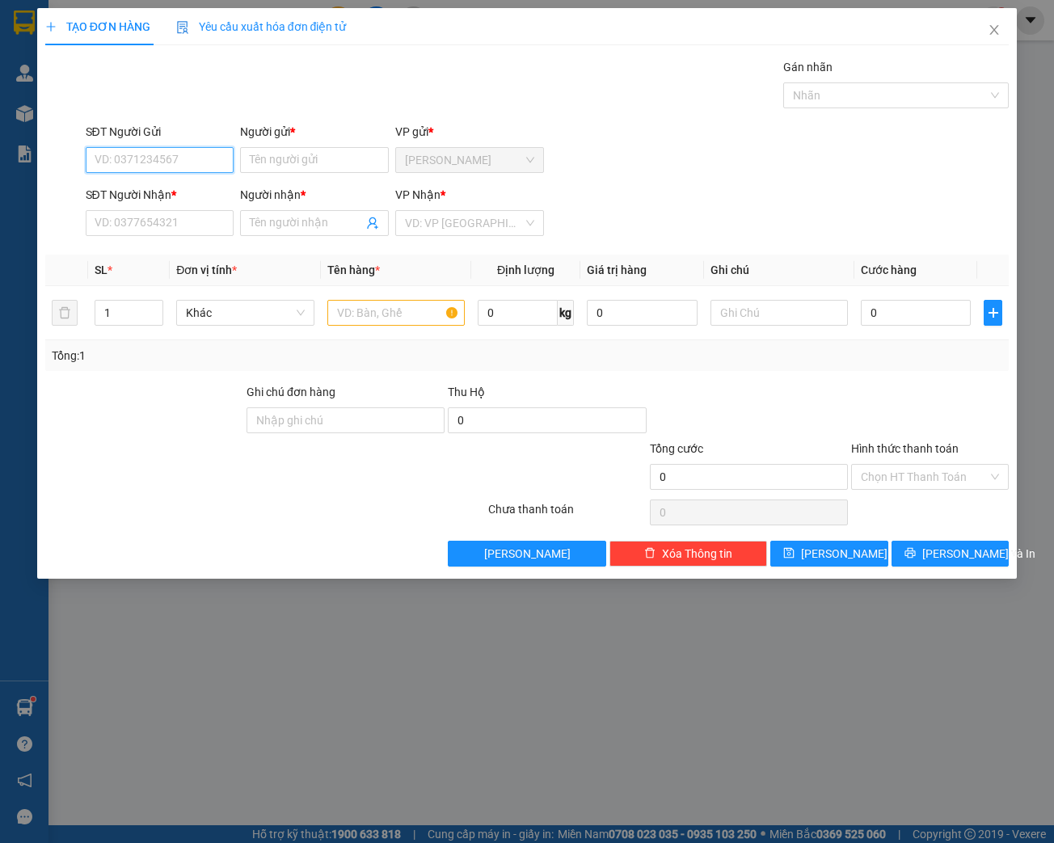
click at [158, 154] on input "SĐT Người Gửi" at bounding box center [160, 160] width 149 height 26
paste input "0973057934"
type input "0973057934"
click at [263, 159] on input "Người gửi *" at bounding box center [314, 160] width 149 height 26
type input "D"
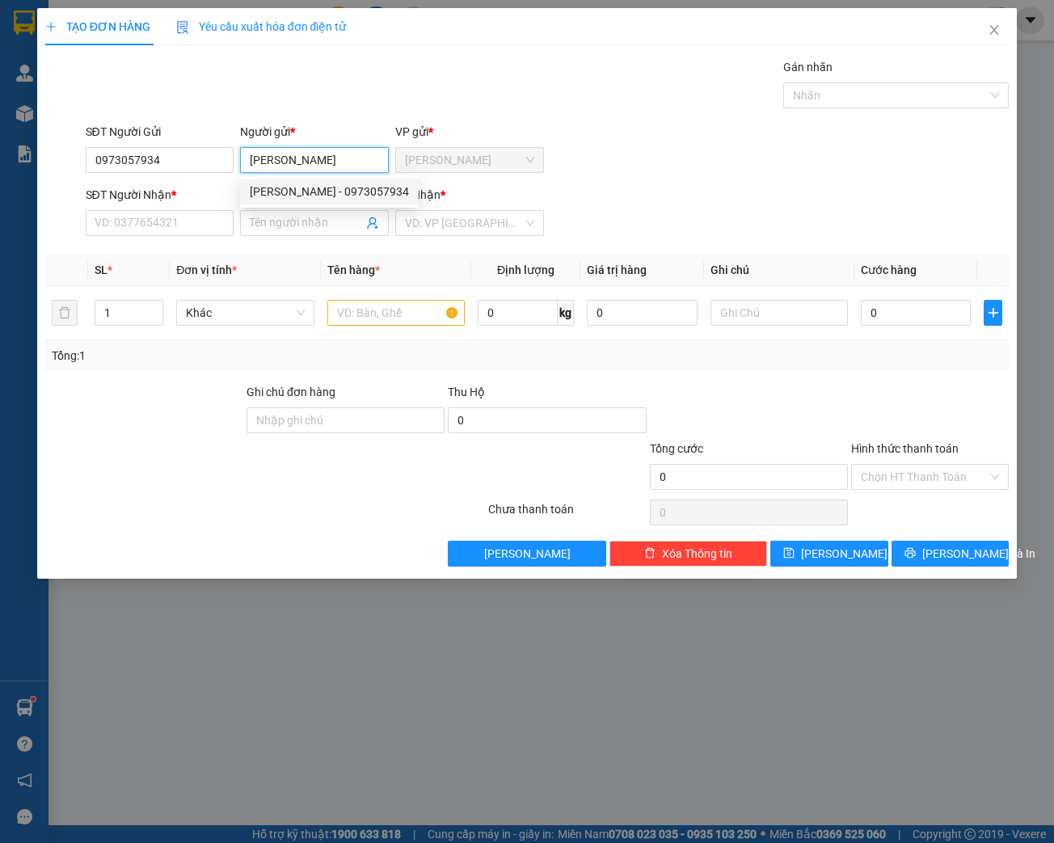
click at [344, 190] on div "[PERSON_NAME] - 0973057934" at bounding box center [329, 192] width 159 height 18
type input "[PERSON_NAME]"
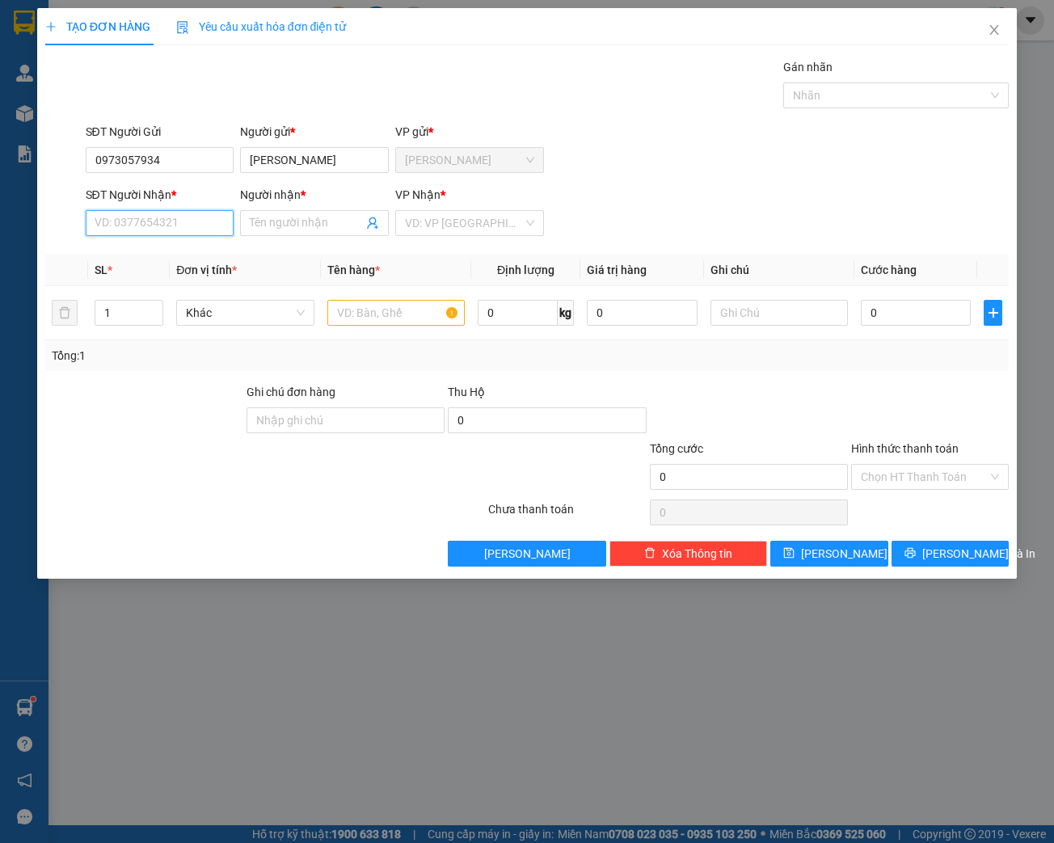
click at [149, 222] on input "SĐT Người Nhận *" at bounding box center [160, 223] width 149 height 26
type input "0979754432"
click at [290, 223] on input "Người nhận *" at bounding box center [306, 223] width 113 height 18
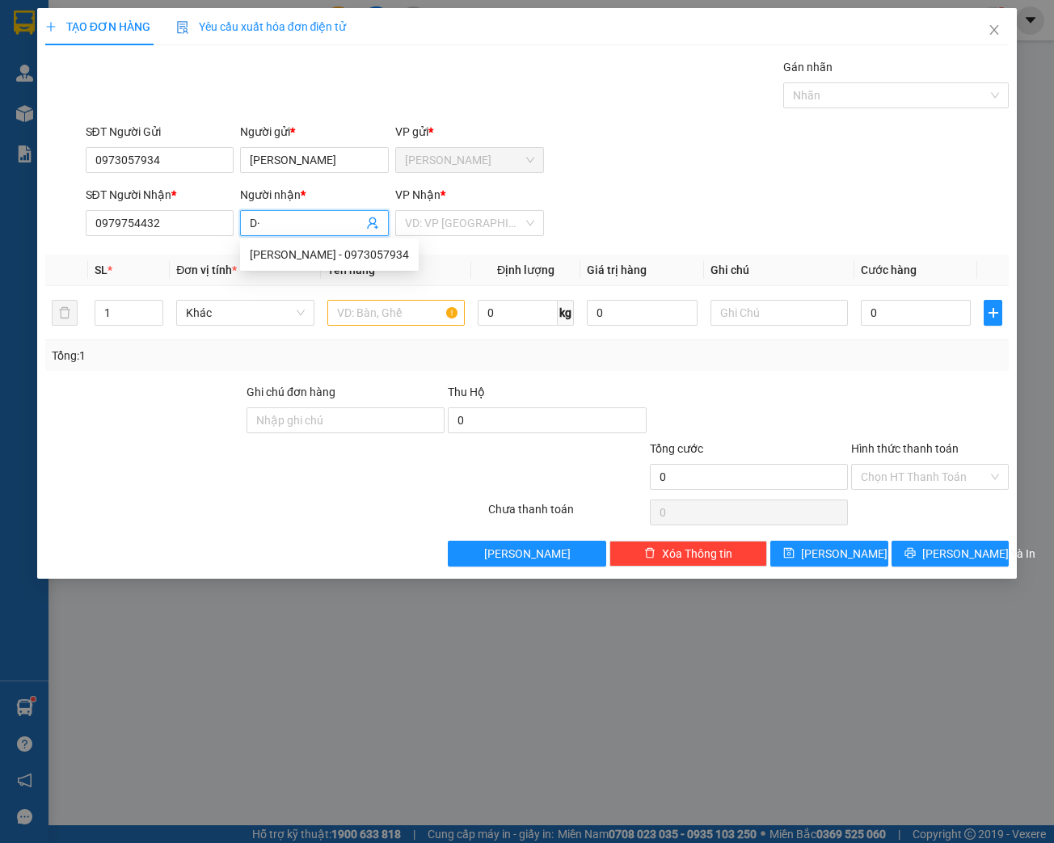
type input "D"
click at [302, 256] on div "[PERSON_NAME] - 0979754432" at bounding box center [329, 255] width 159 height 18
type input "[PERSON_NAME]"
click at [464, 224] on input "search" at bounding box center [464, 223] width 118 height 24
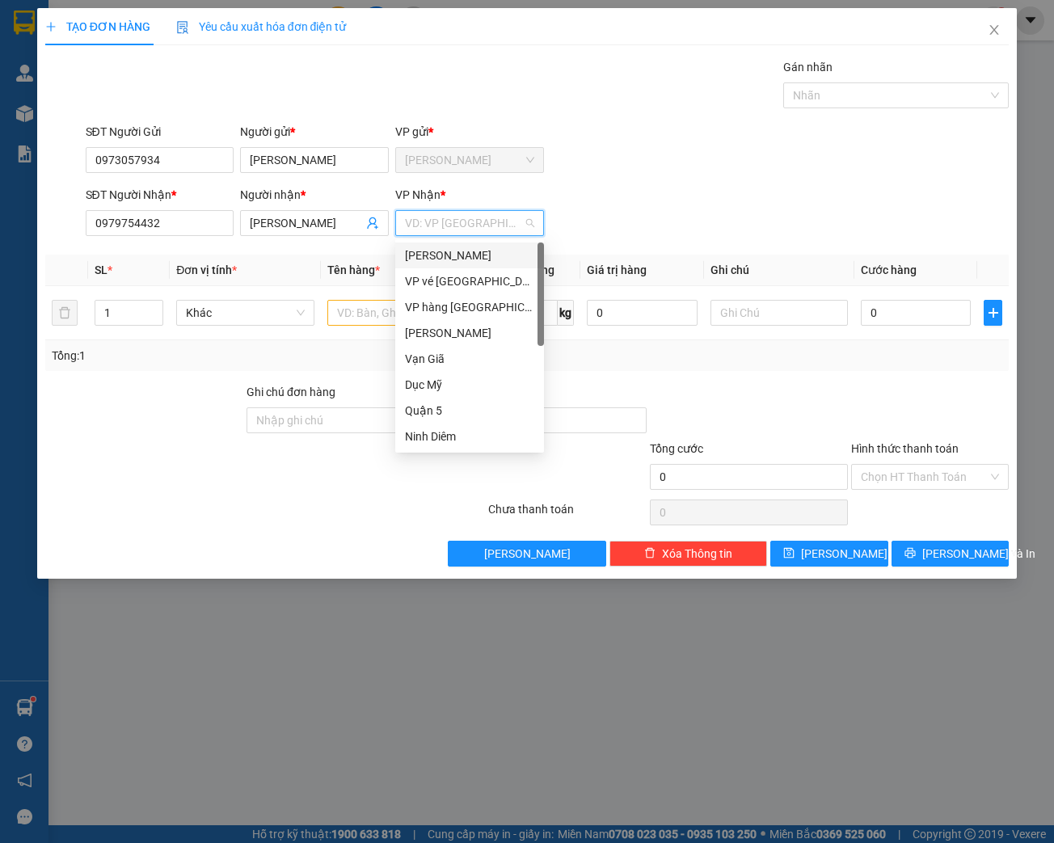
click at [463, 258] on div "[PERSON_NAME]" at bounding box center [469, 255] width 129 height 18
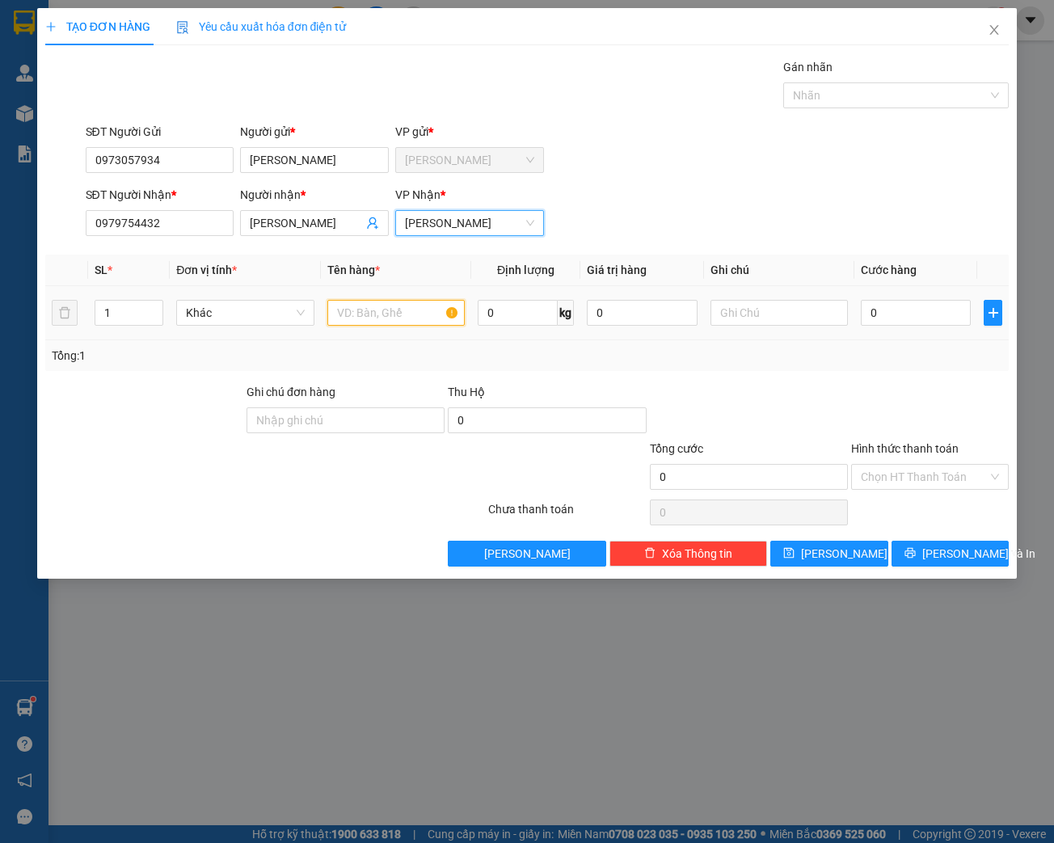
click at [368, 318] on input "text" at bounding box center [395, 313] width 137 height 26
type input "[GEOGRAPHIC_DATA]"
click at [908, 322] on input "0" at bounding box center [915, 313] width 110 height 26
type input "3"
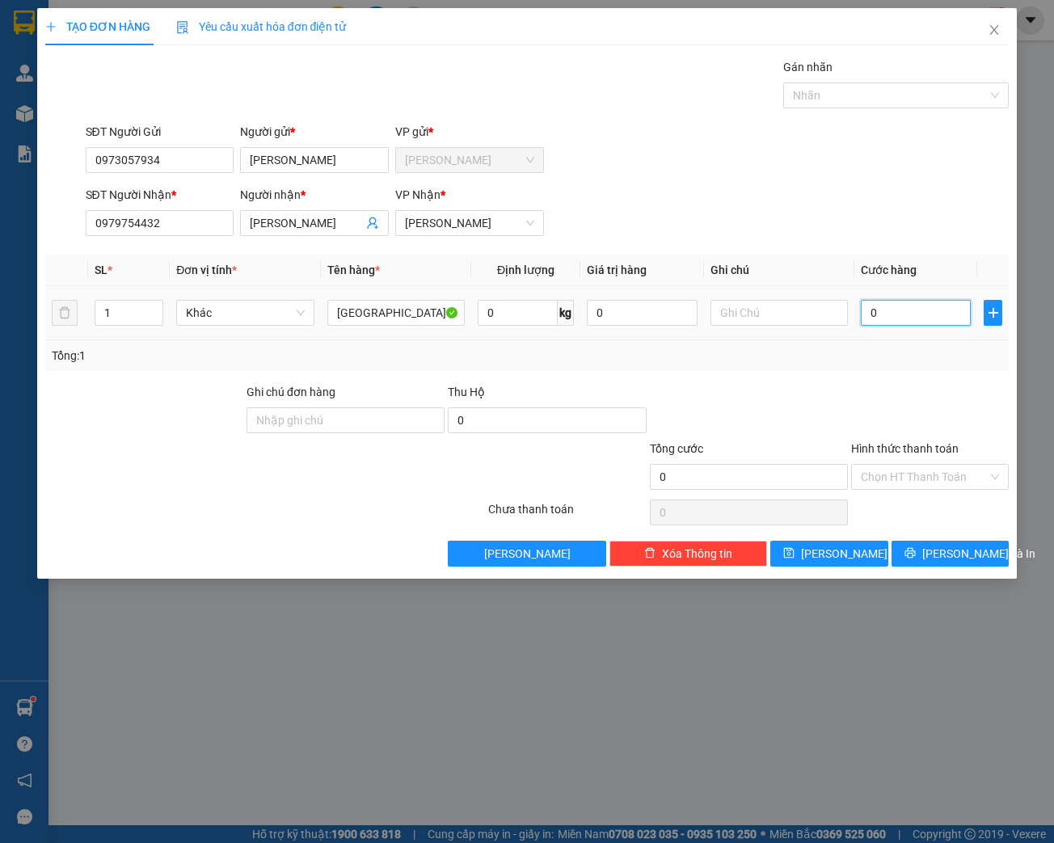
type input "3"
type input "30"
type input "300"
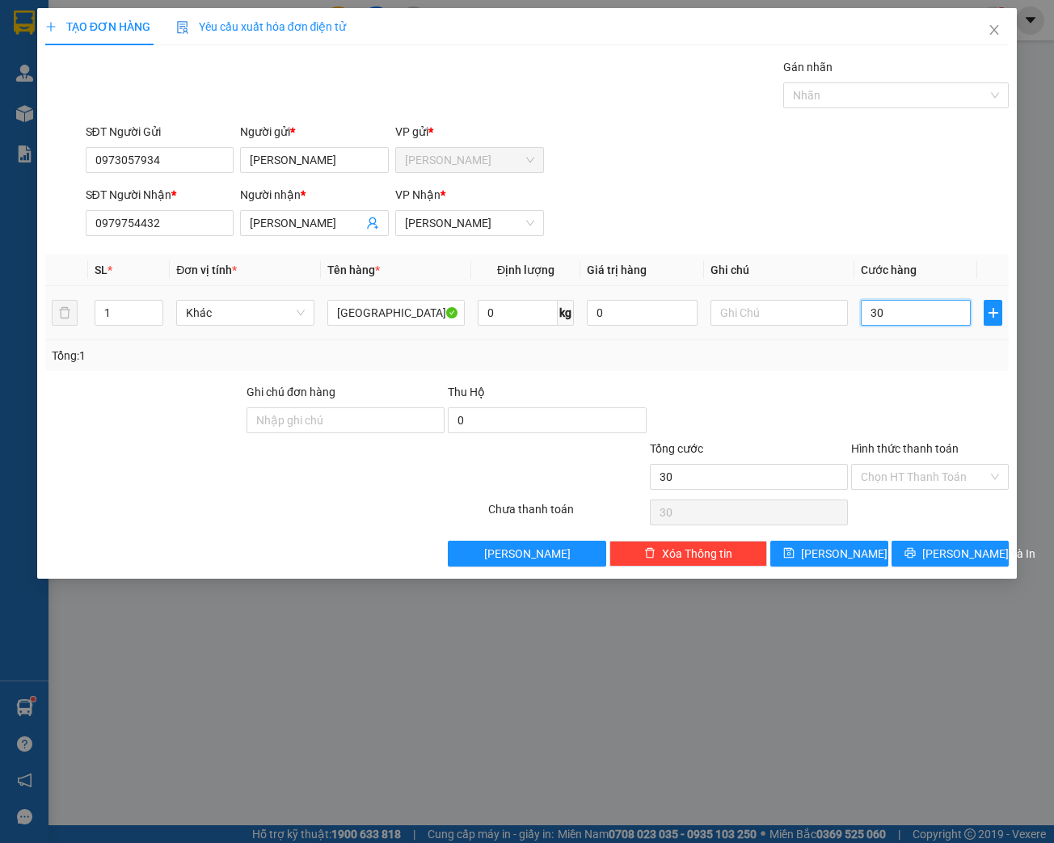
type input "300"
type input "3.000"
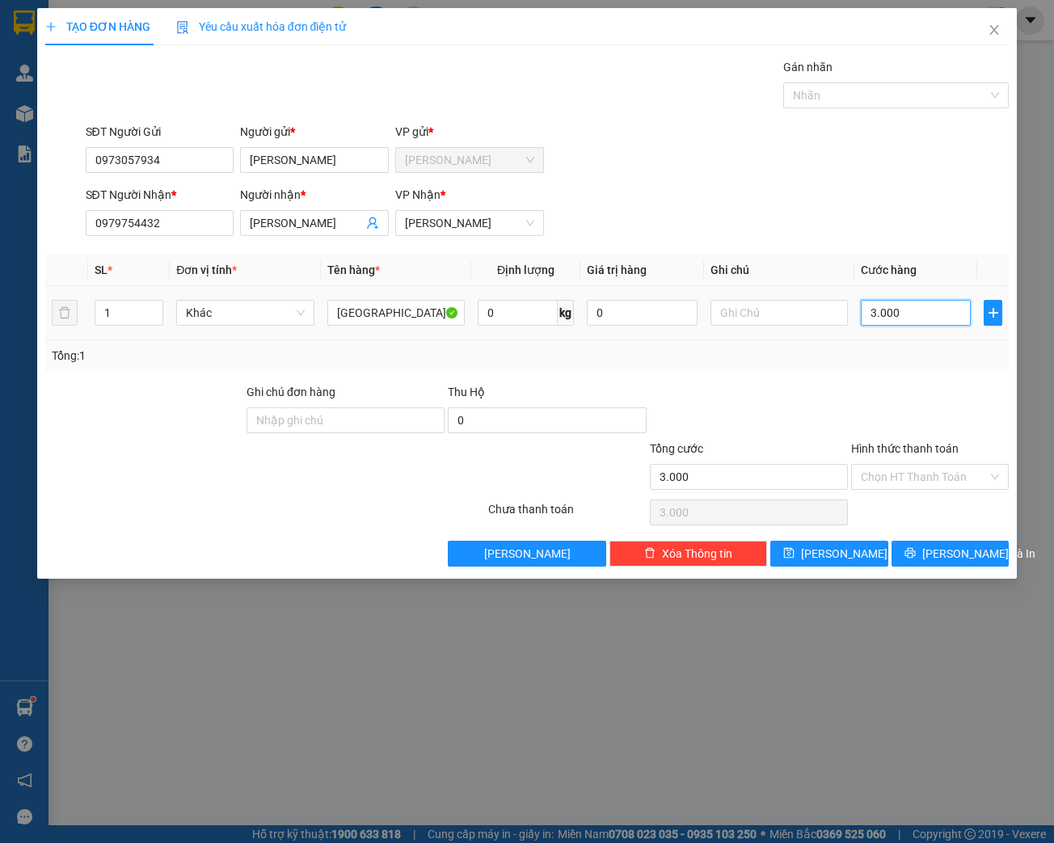
type input "30.000"
click at [910, 477] on input "Hình thức thanh toán" at bounding box center [923, 477] width 127 height 24
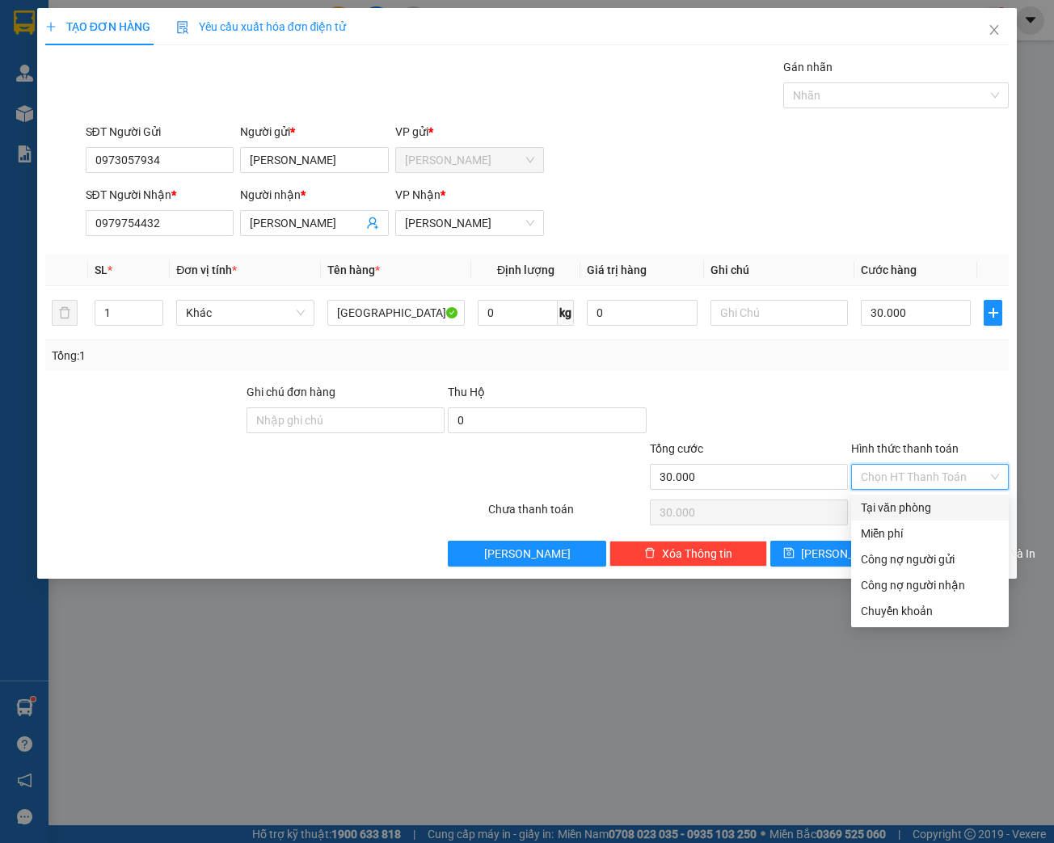
click at [911, 506] on div "Tại văn phòng" at bounding box center [929, 508] width 138 height 18
type input "0"
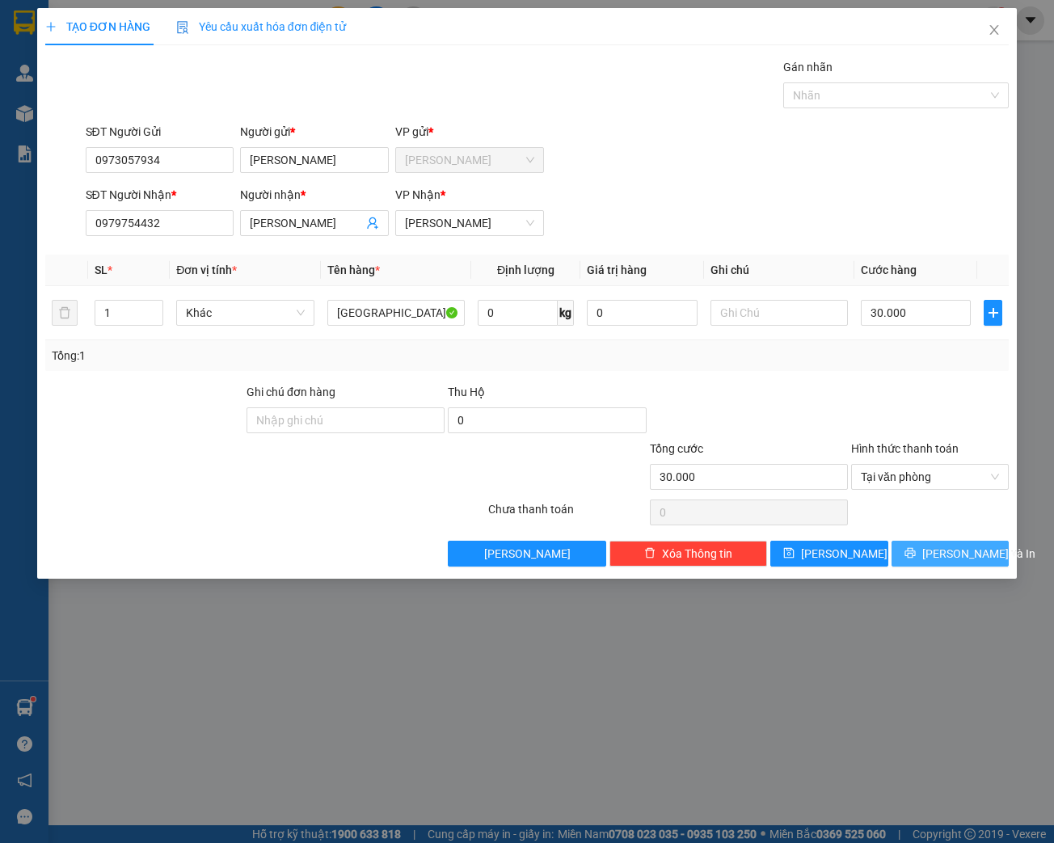
click at [957, 557] on span "[PERSON_NAME] và In" at bounding box center [978, 554] width 113 height 18
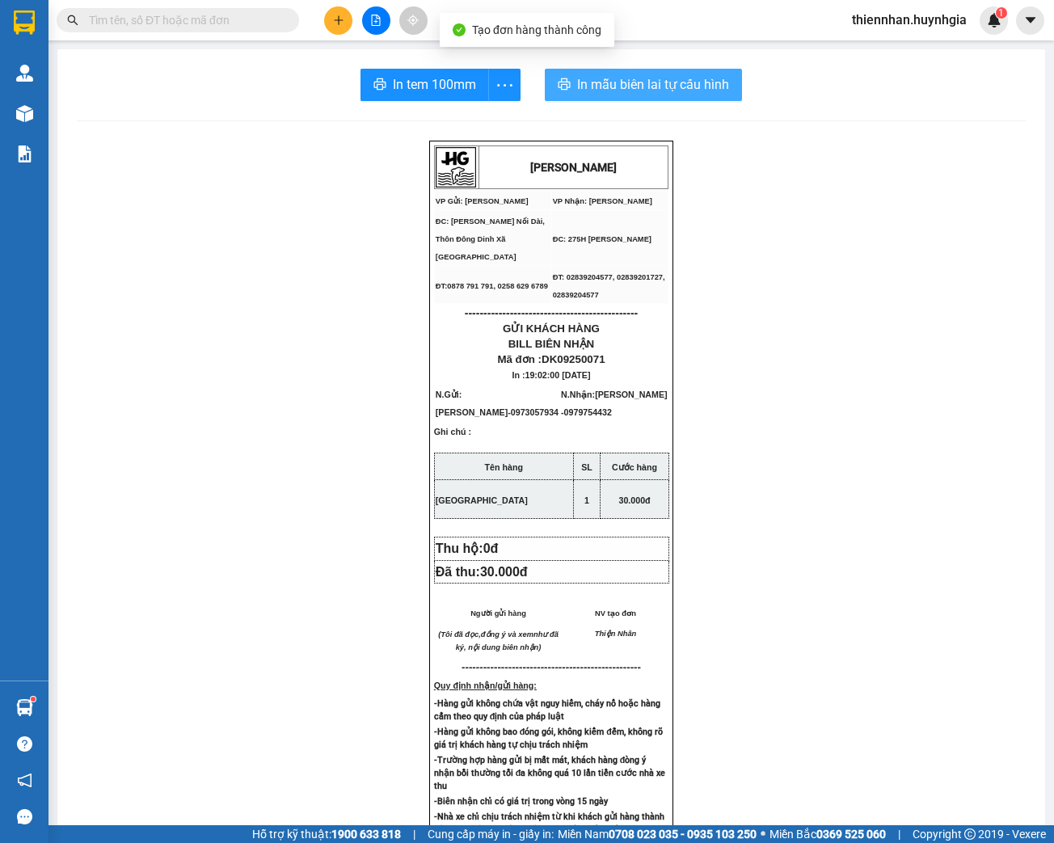
click at [637, 85] on span "In mẫu biên lai tự cấu hình" at bounding box center [653, 84] width 152 height 20
click at [497, 84] on icon "more" at bounding box center [504, 85] width 20 height 20
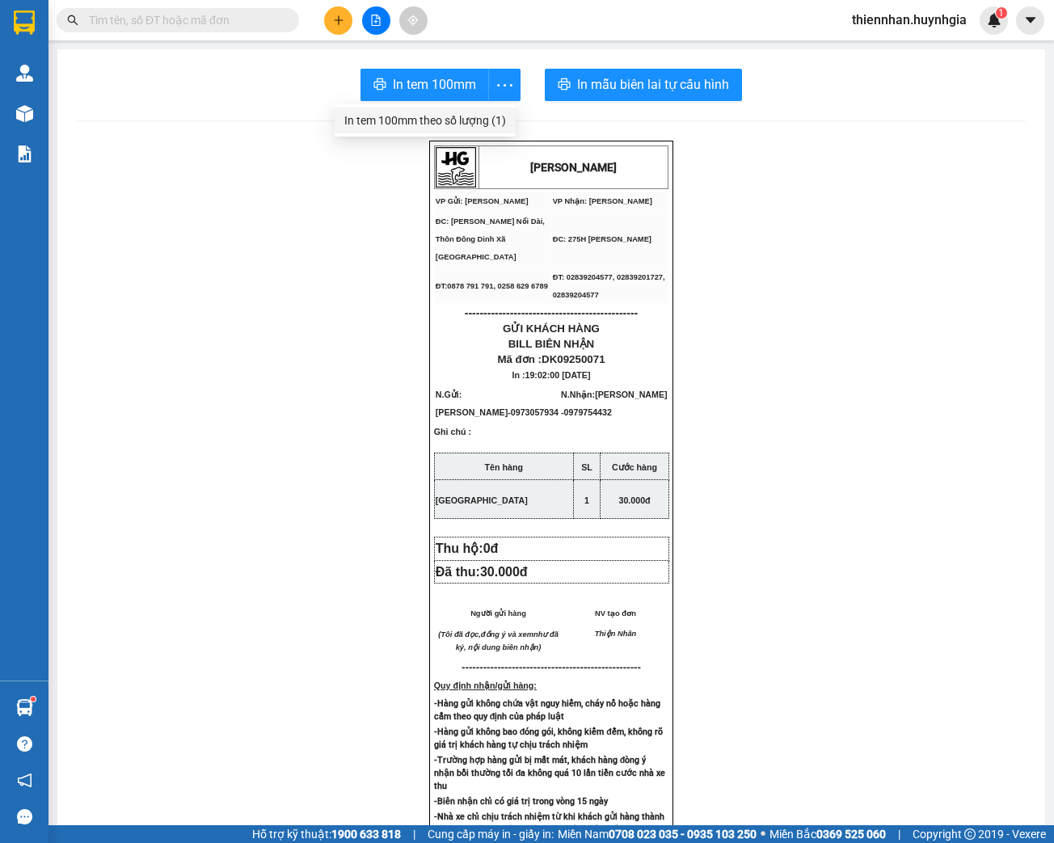
click at [487, 121] on div "In tem 100mm theo số lượng (1)" at bounding box center [425, 120] width 162 height 18
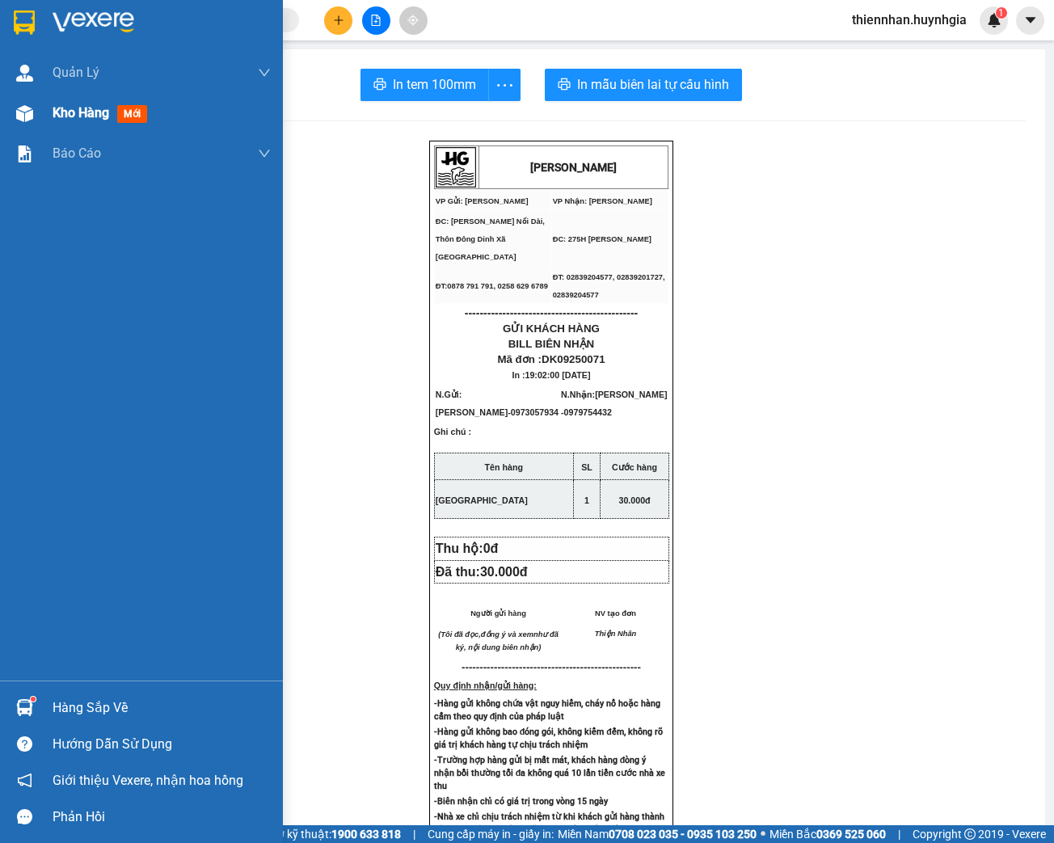
click at [78, 116] on span "Kho hàng" at bounding box center [81, 112] width 57 height 15
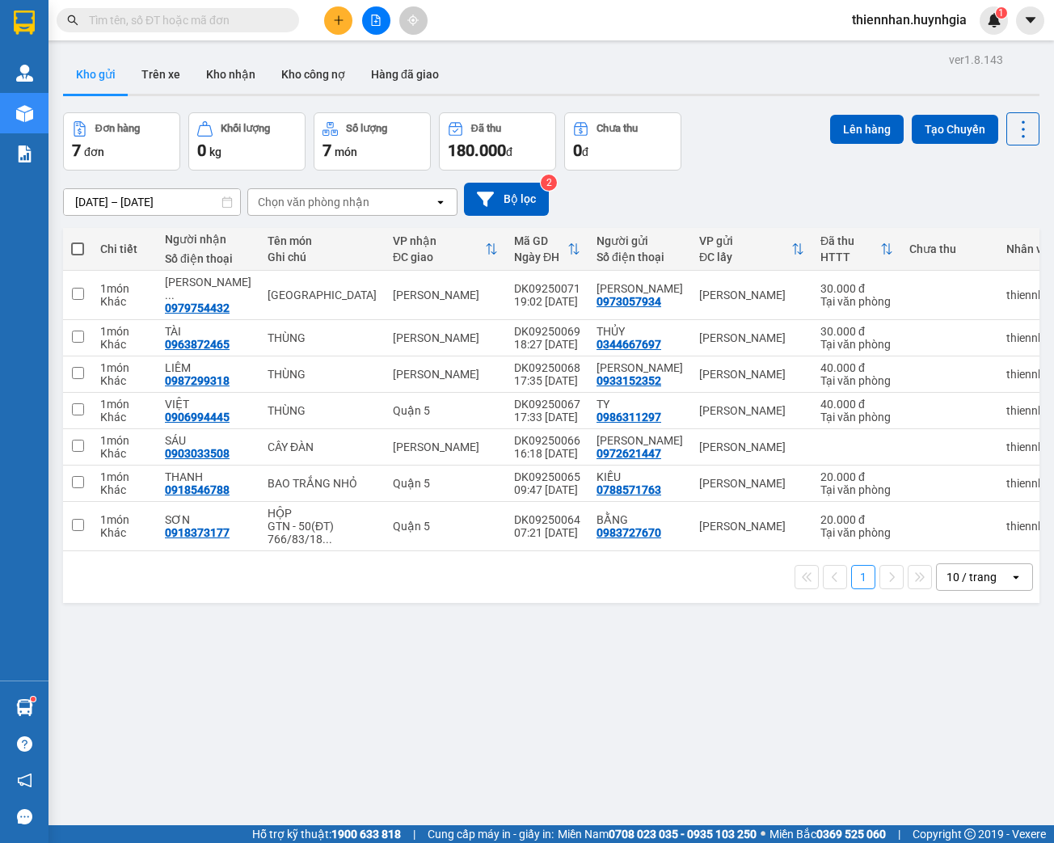
click at [76, 251] on span at bounding box center [77, 248] width 13 height 13
click at [78, 241] on input "checkbox" at bounding box center [78, 241] width 0 height 0
checkbox input "true"
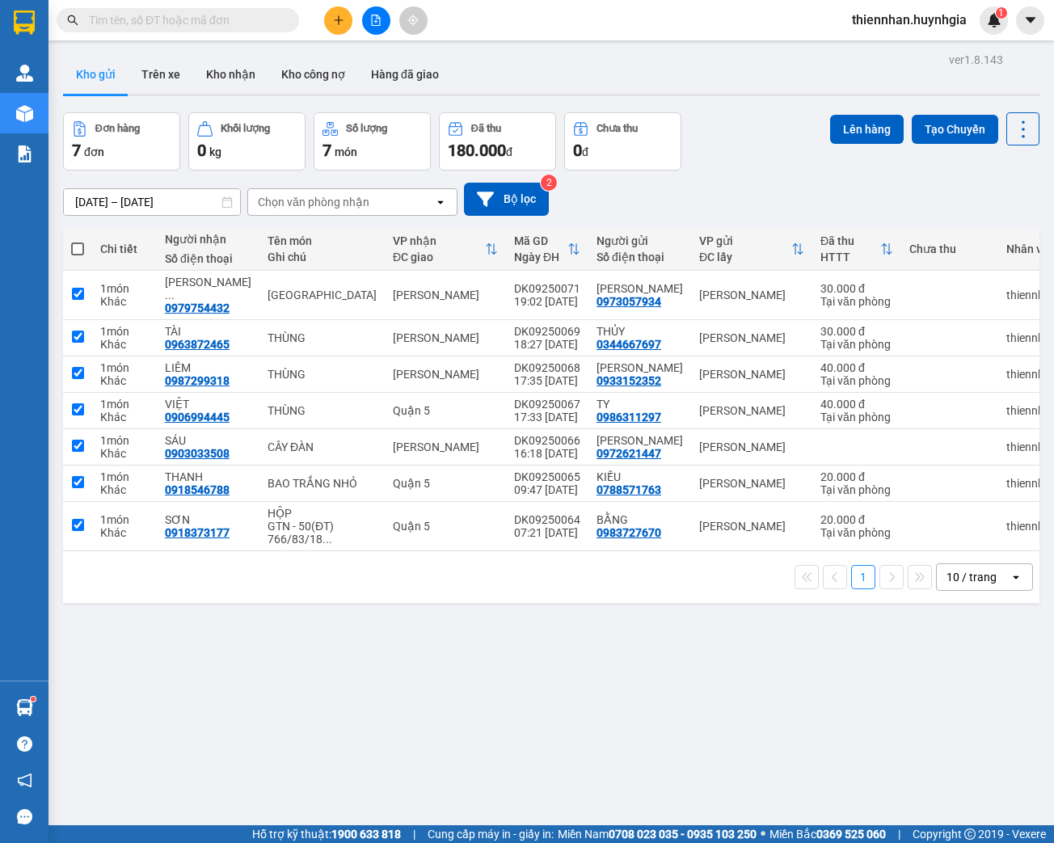
checkbox input "true"
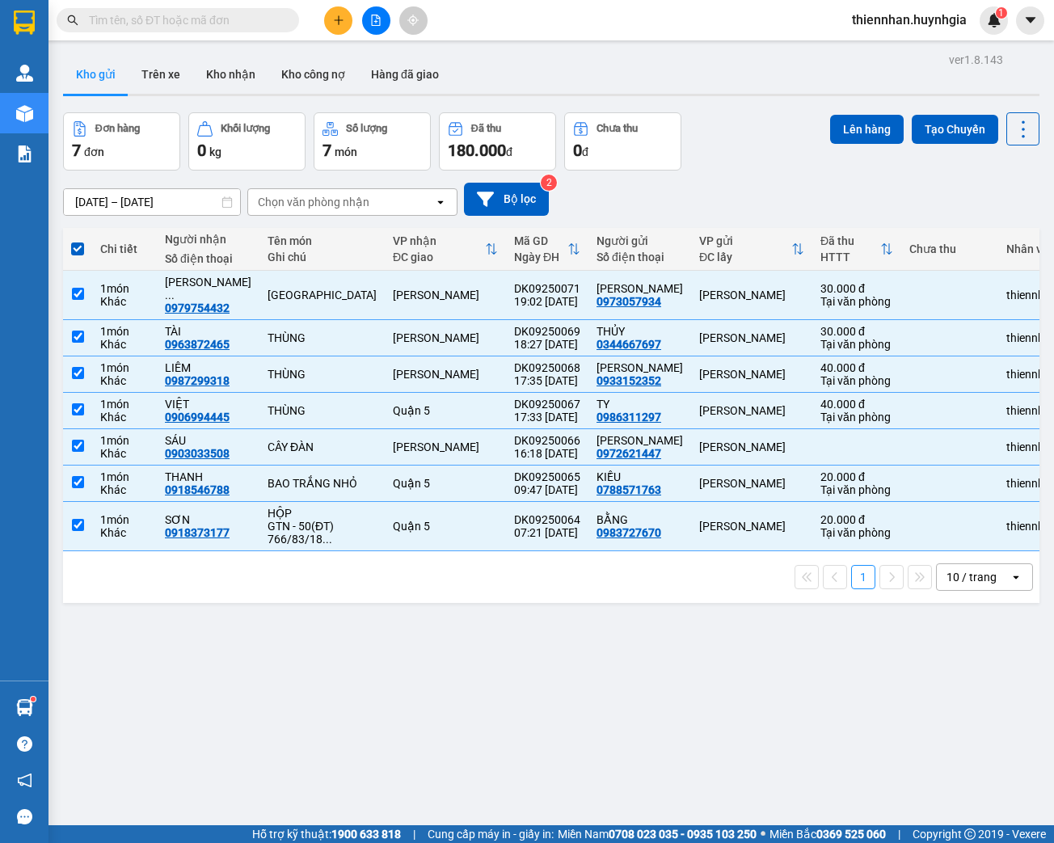
click at [76, 251] on span at bounding box center [77, 248] width 13 height 13
click at [78, 241] on input "checkbox" at bounding box center [78, 241] width 0 height 0
checkbox input "false"
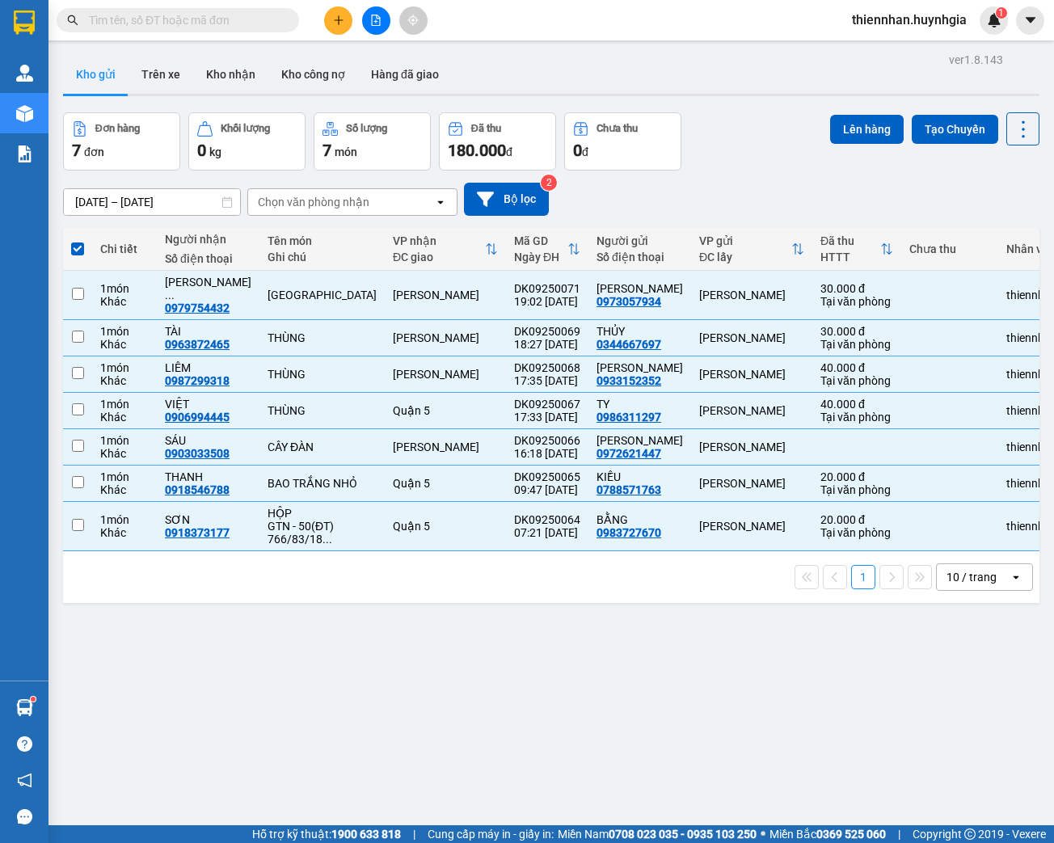
checkbox input "false"
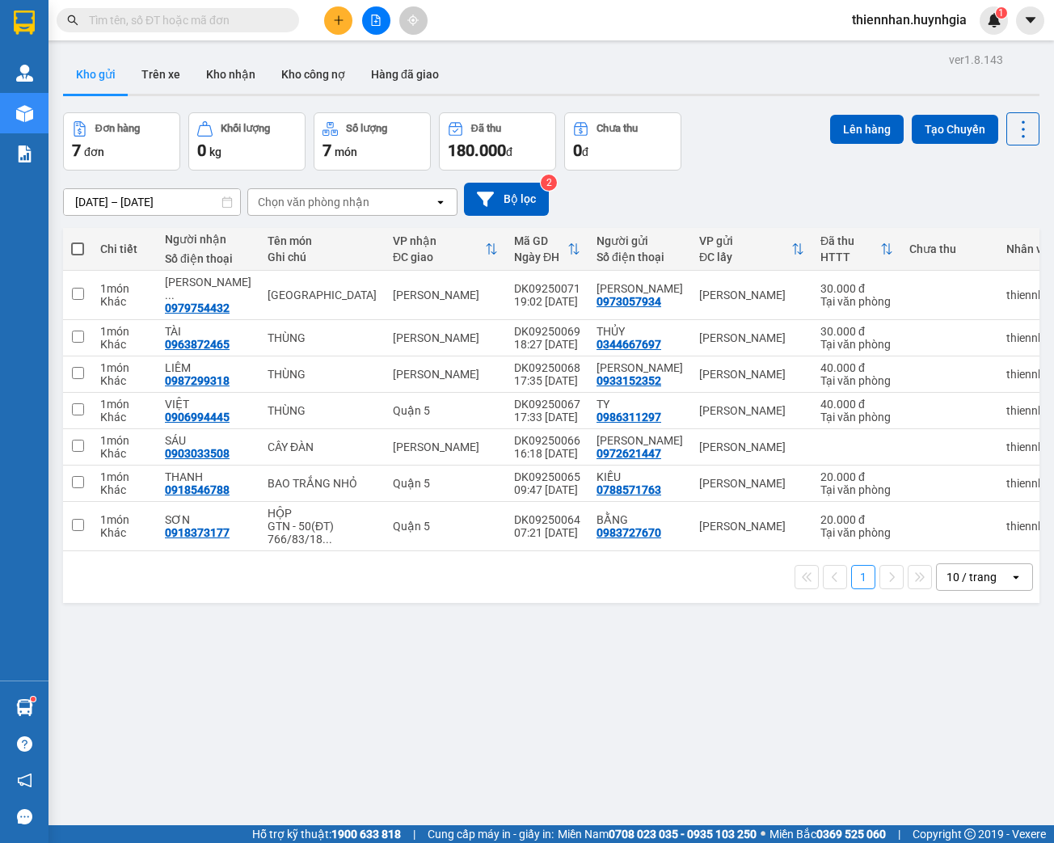
click at [198, 19] on input "text" at bounding box center [184, 20] width 191 height 18
paste input "PNL08251771"
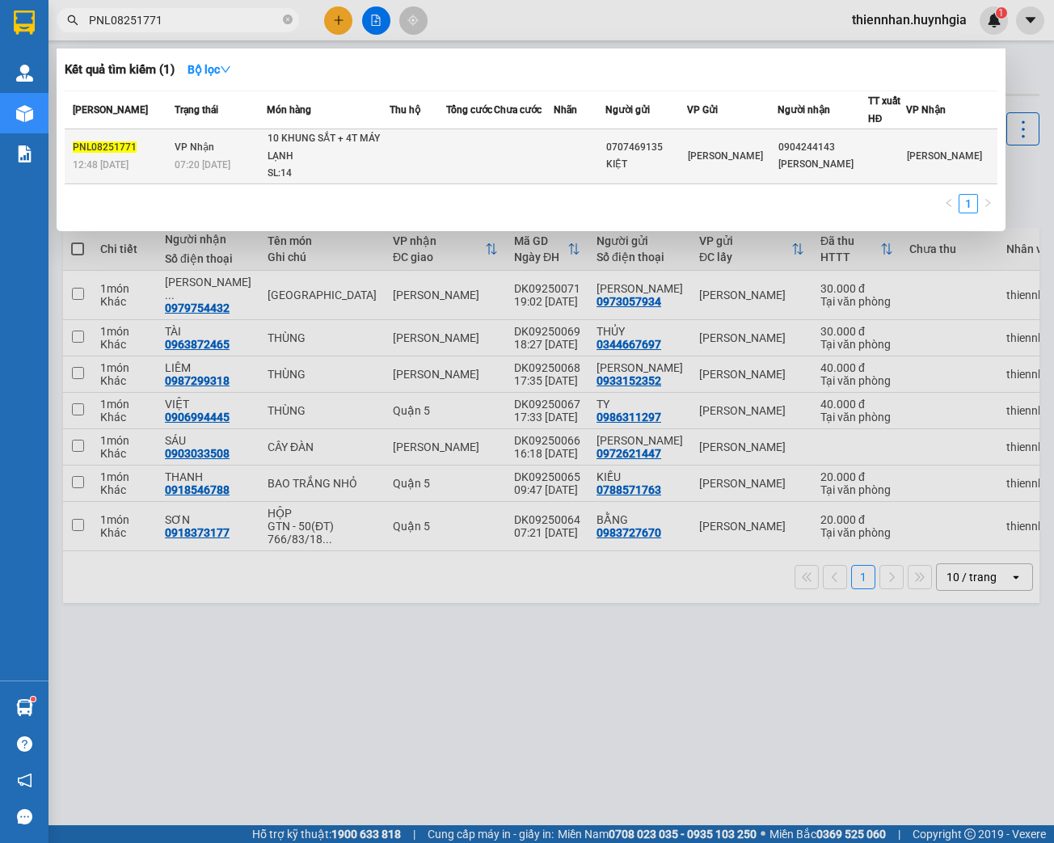
type input "PNL08251771"
click at [415, 152] on td at bounding box center [417, 156] width 57 height 55
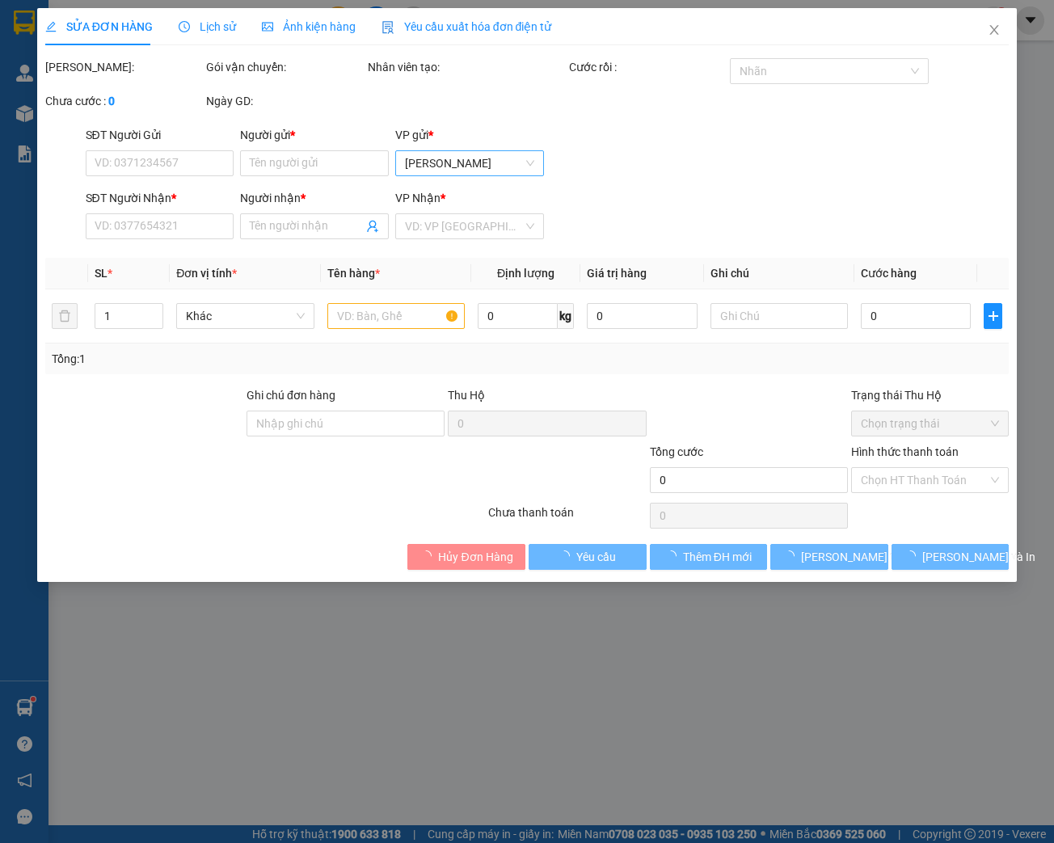
type input "0707469135"
type input "KIỆT"
type input "0904244143"
type input "[PERSON_NAME]"
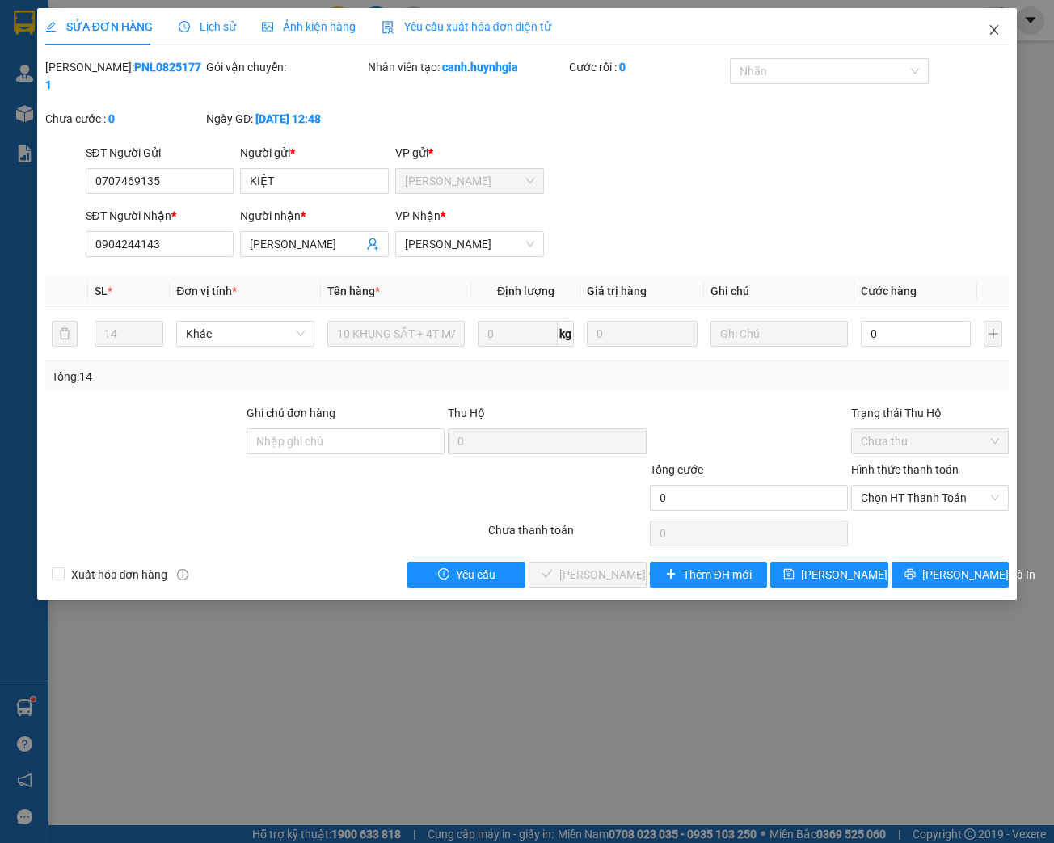
click at [991, 30] on icon "close" at bounding box center [993, 29] width 13 height 13
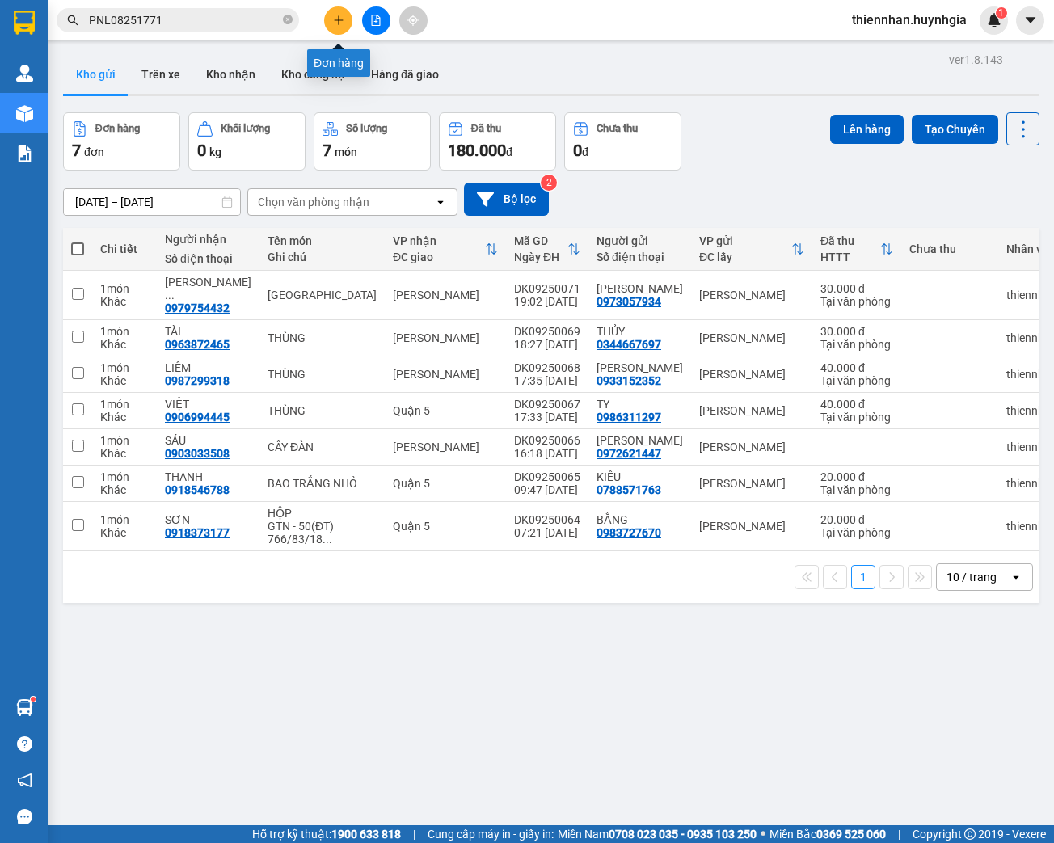
click at [334, 15] on icon "plus" at bounding box center [338, 20] width 11 height 11
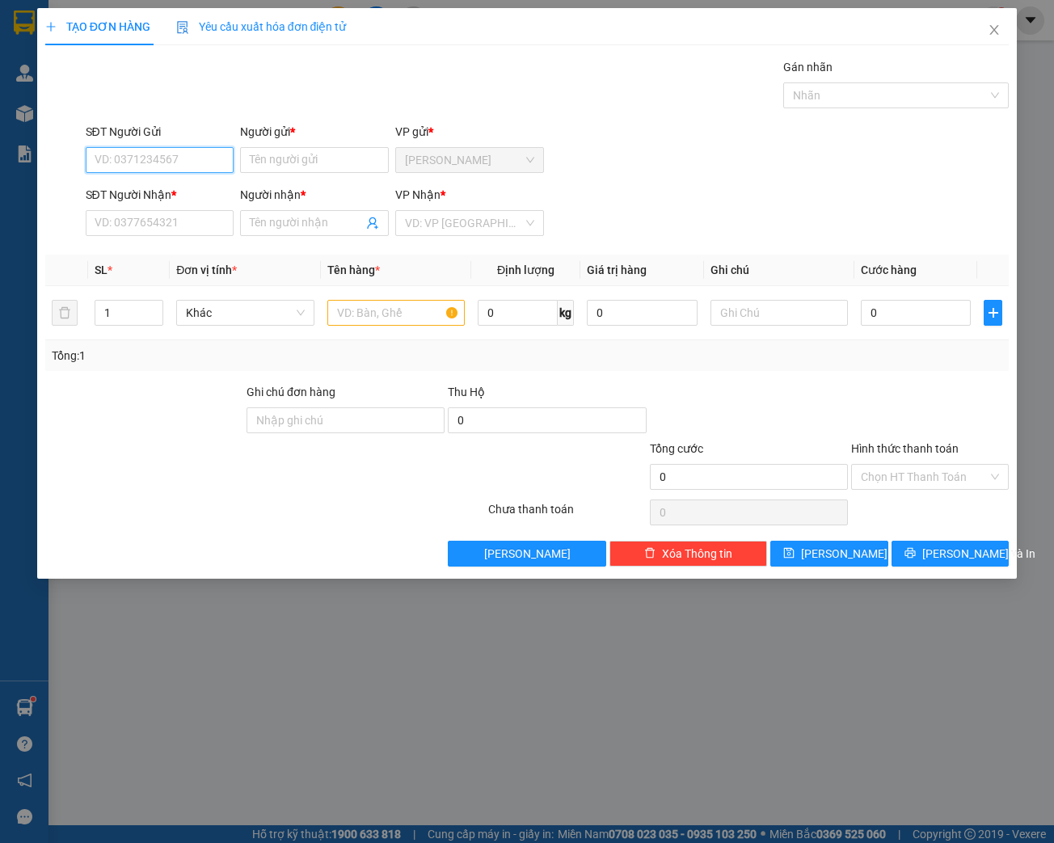
click at [149, 158] on input "SĐT Người Gửi" at bounding box center [160, 160] width 149 height 26
type input "0974302264"
click at [157, 194] on div "0974302264 - HIỀN" at bounding box center [159, 192] width 129 height 18
type input "HIỀN"
type input "0902410226"
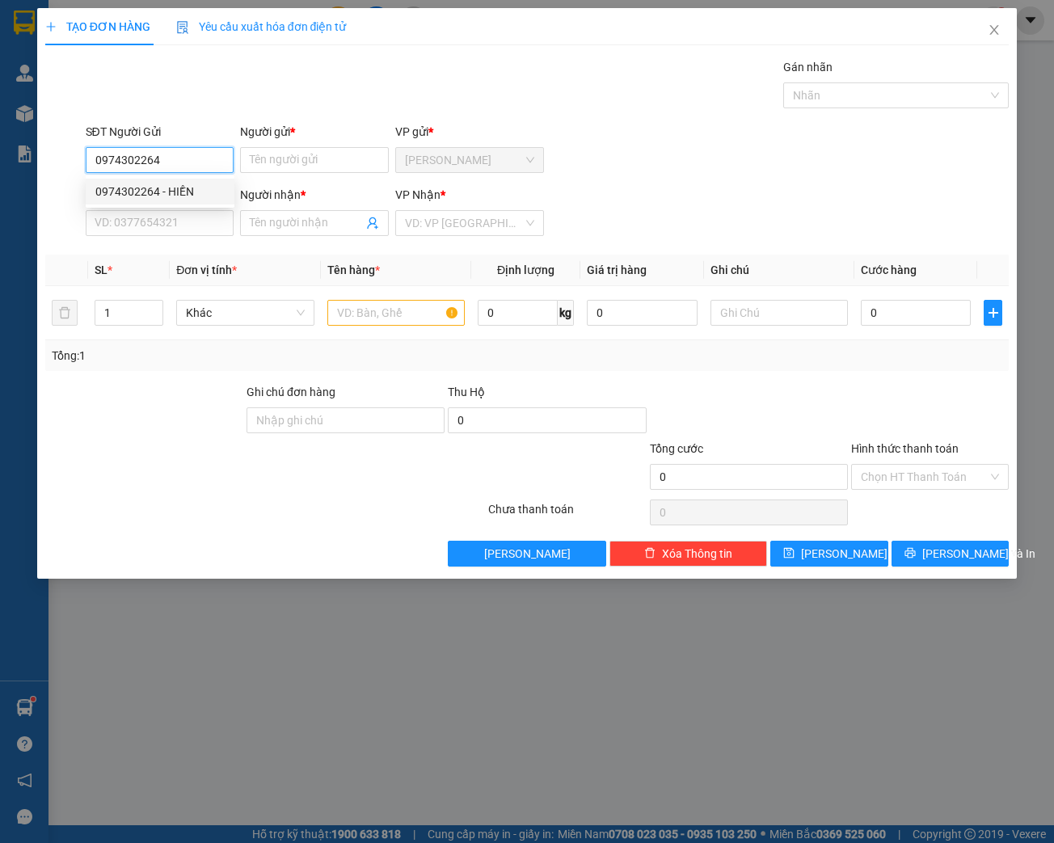
type input "[PERSON_NAME]"
type input "0974302264"
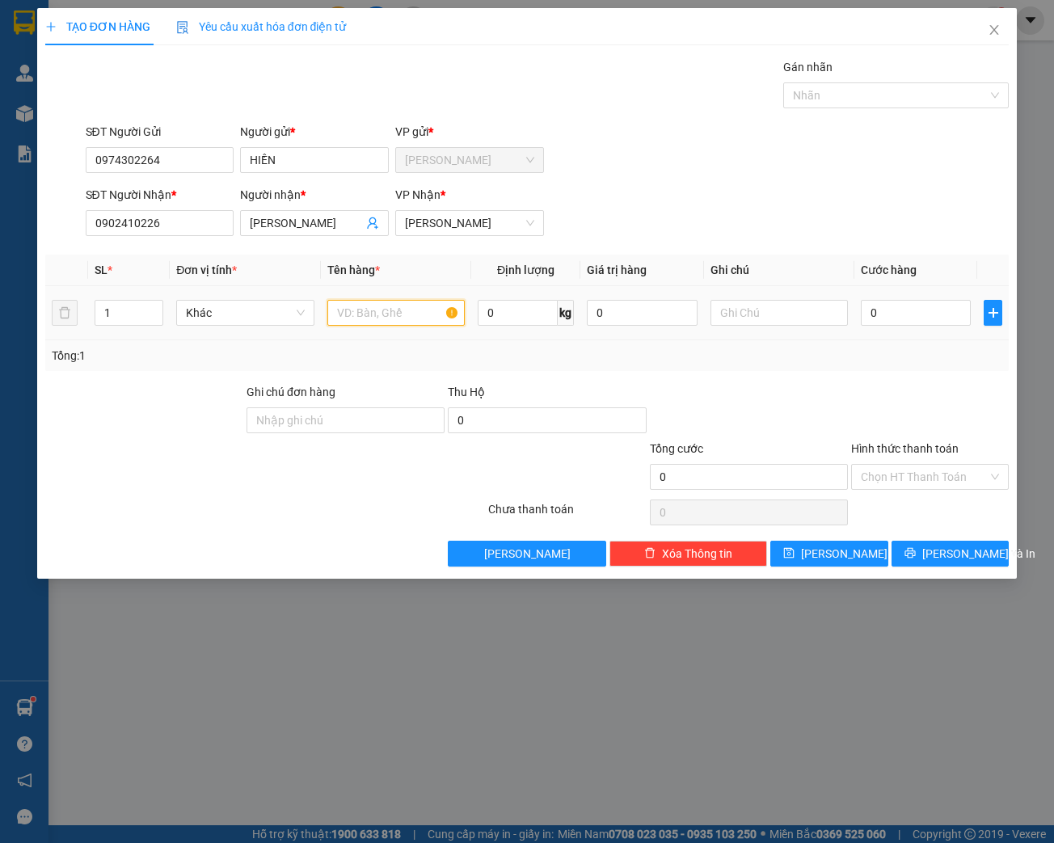
click at [389, 315] on input "text" at bounding box center [395, 313] width 137 height 26
type input "KIỆN"
click at [876, 307] on input "0" at bounding box center [915, 313] width 110 height 26
type input "4"
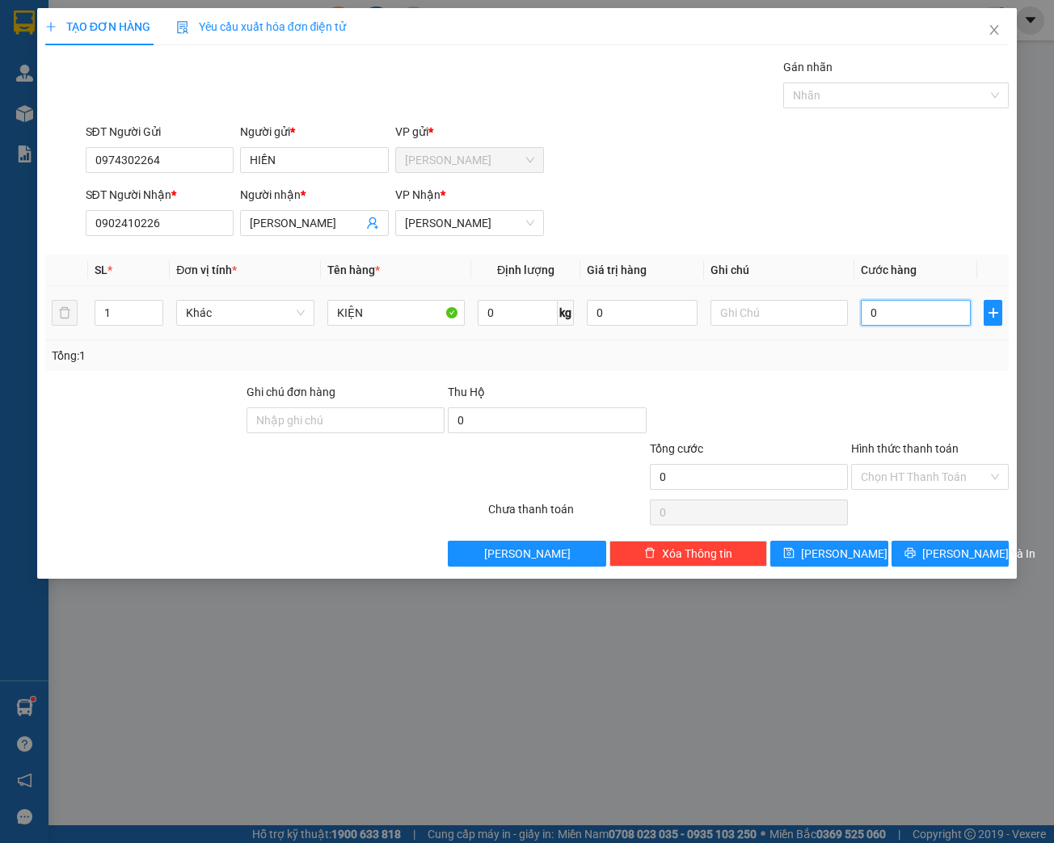
type input "4"
type input "40"
type input "400"
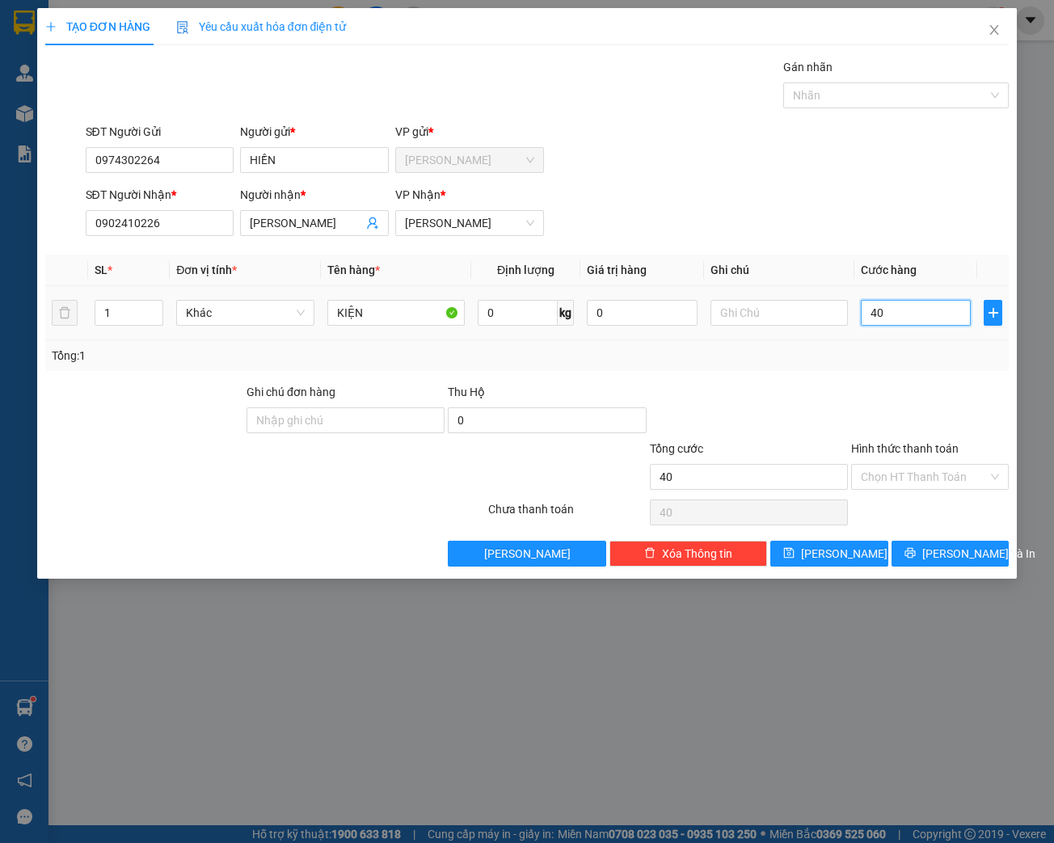
type input "400"
type input "4.000"
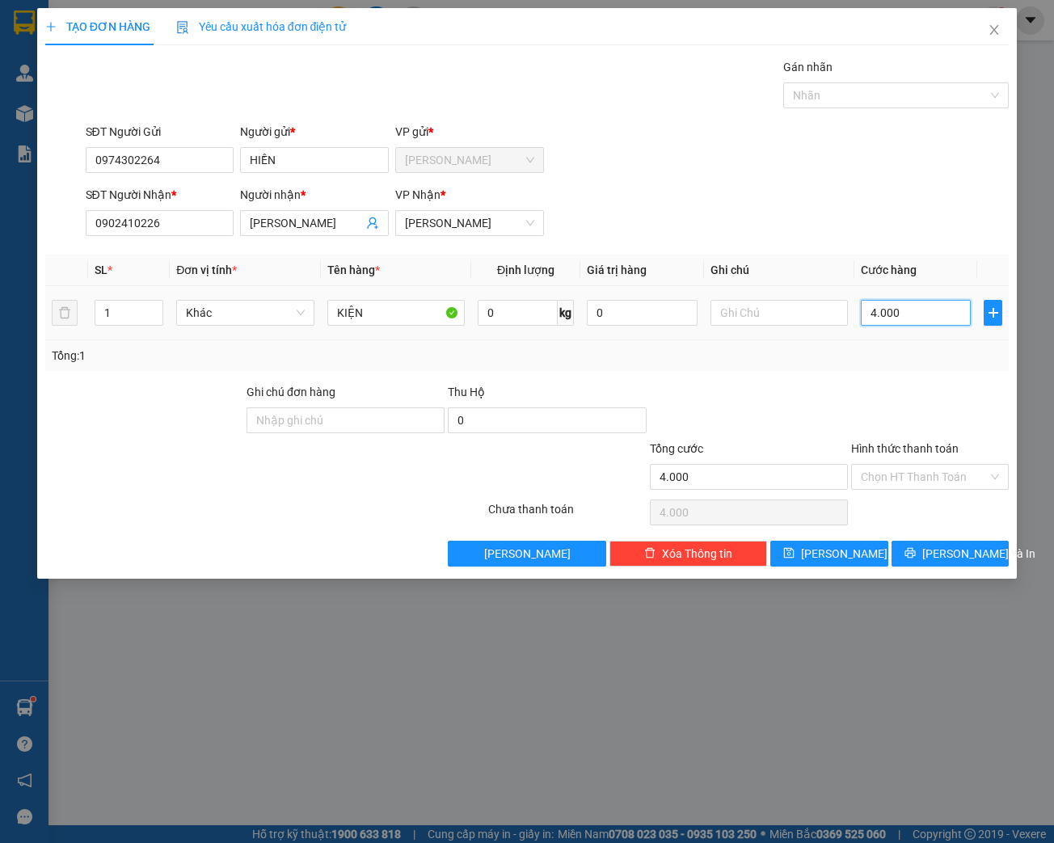
type input "40.000"
type input "400.000"
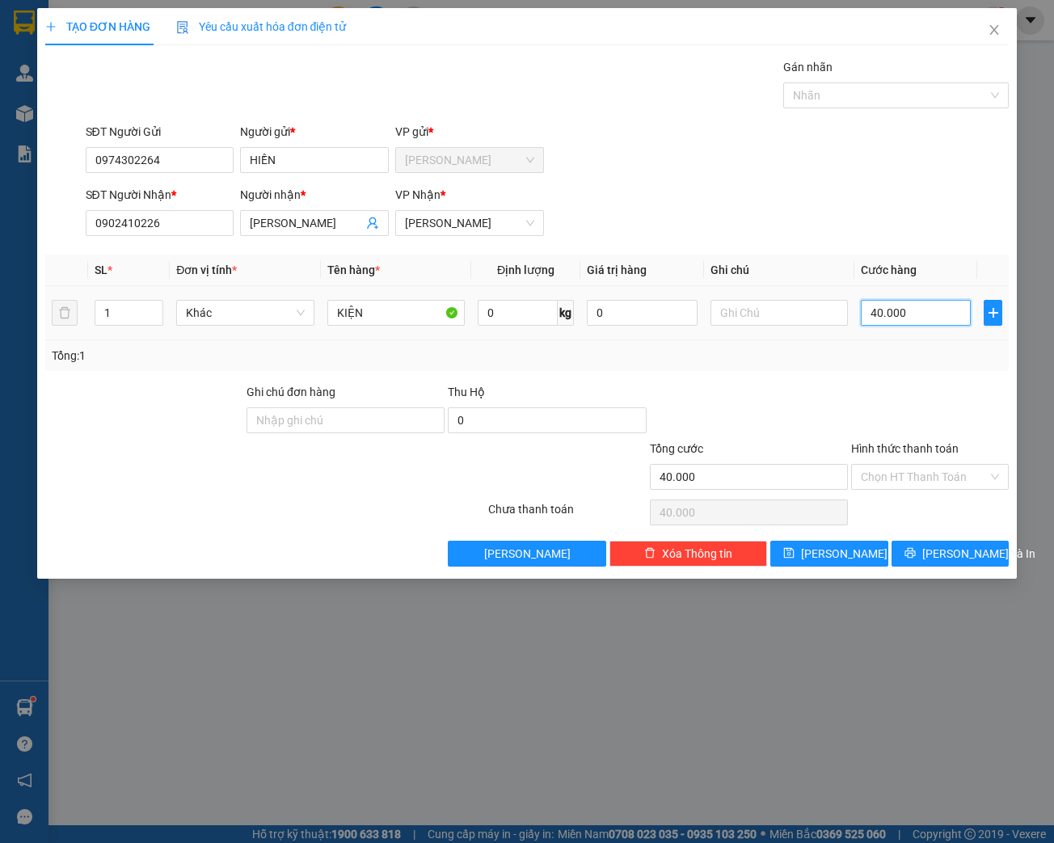
type input "400.000"
type input "40.000"
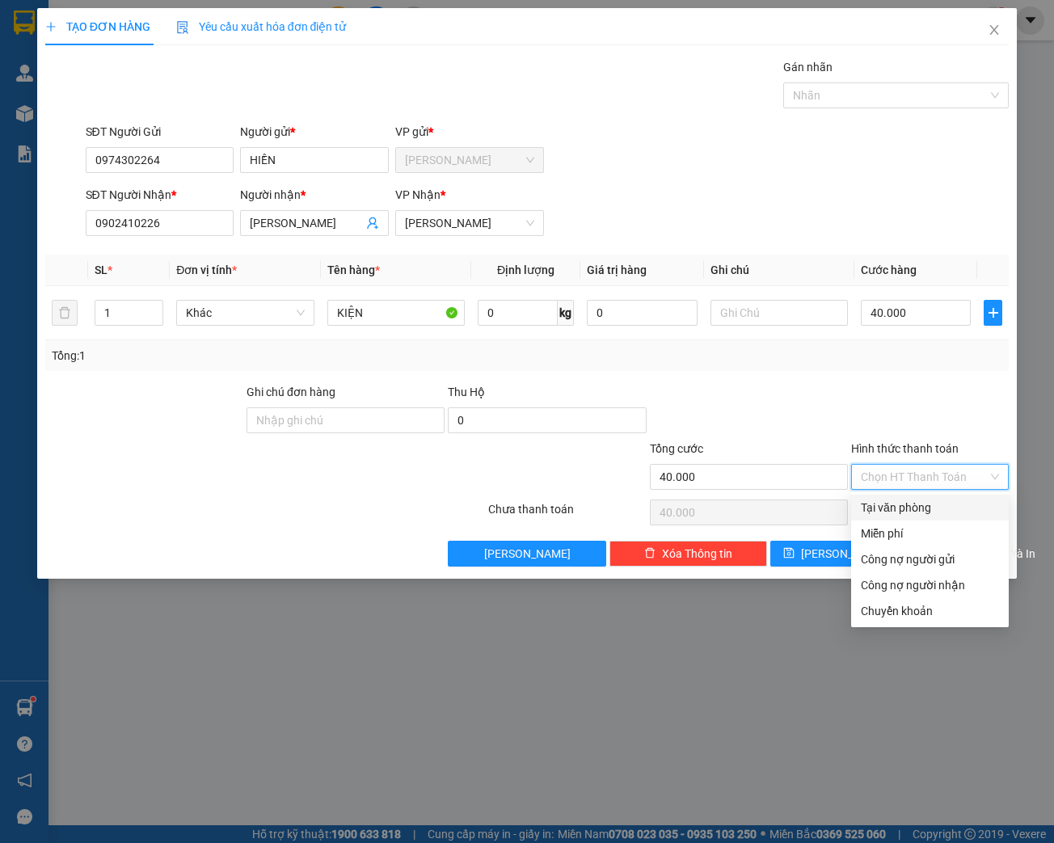
click at [949, 477] on input "Hình thức thanh toán" at bounding box center [923, 477] width 127 height 24
click at [919, 507] on div "Tại văn phòng" at bounding box center [929, 508] width 138 height 18
type input "0"
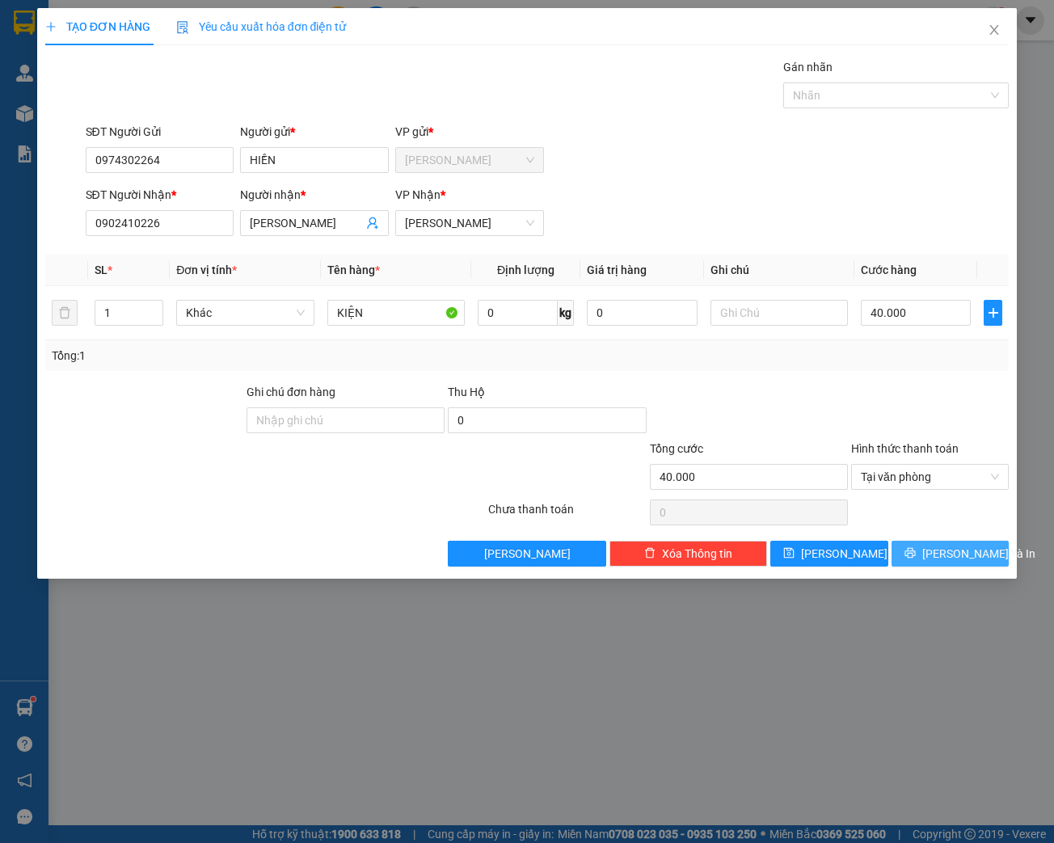
click at [968, 557] on span "[PERSON_NAME] và In" at bounding box center [978, 554] width 113 height 18
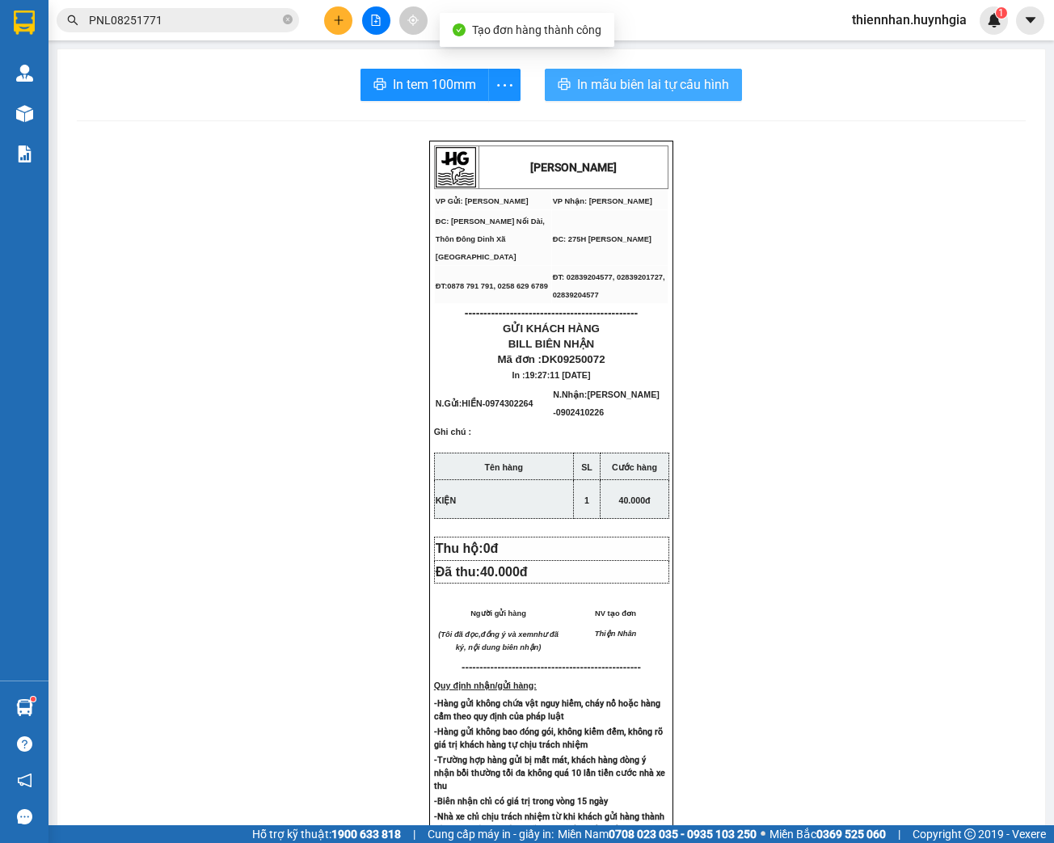
drag, startPoint x: 663, startPoint y: 75, endPoint x: 672, endPoint y: 86, distance: 14.9
click at [663, 78] on span "In mẫu biên lai tự cấu hình" at bounding box center [653, 84] width 152 height 20
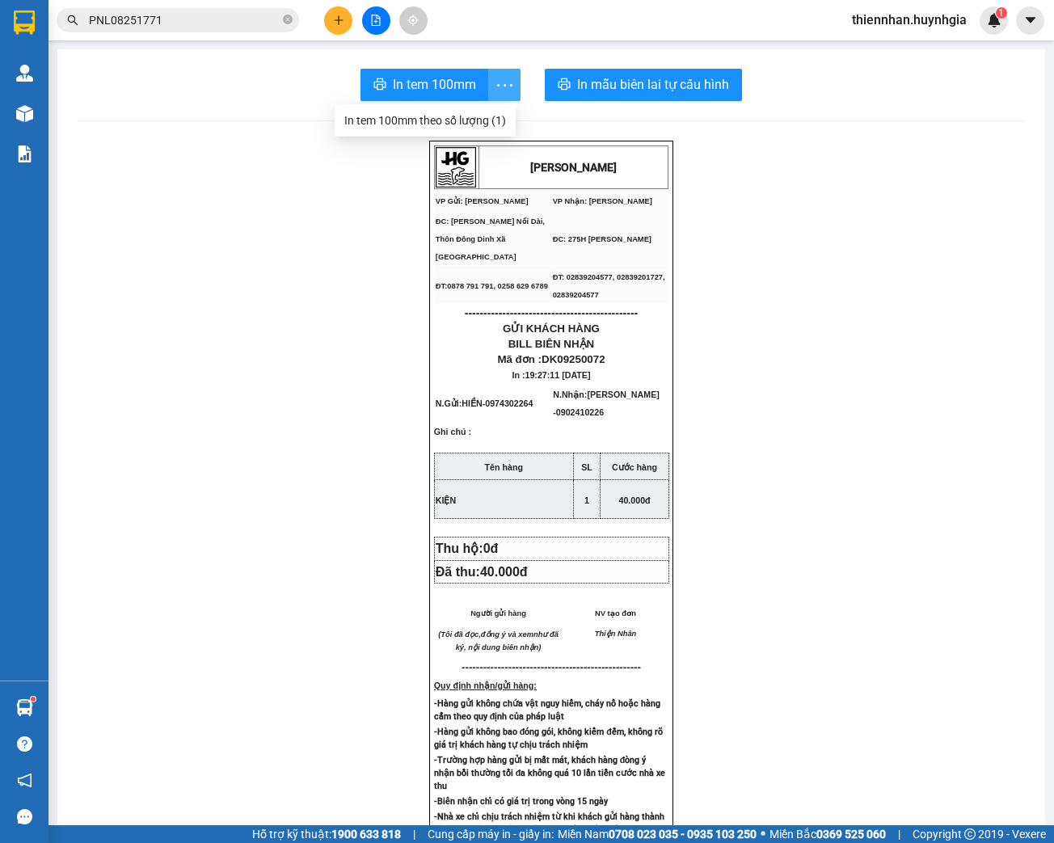
click at [503, 84] on icon "more" at bounding box center [504, 85] width 20 height 20
click at [486, 118] on div "In tem 100mm theo số lượng (1)" at bounding box center [425, 120] width 162 height 18
click at [342, 22] on icon "plus" at bounding box center [338, 20] width 11 height 11
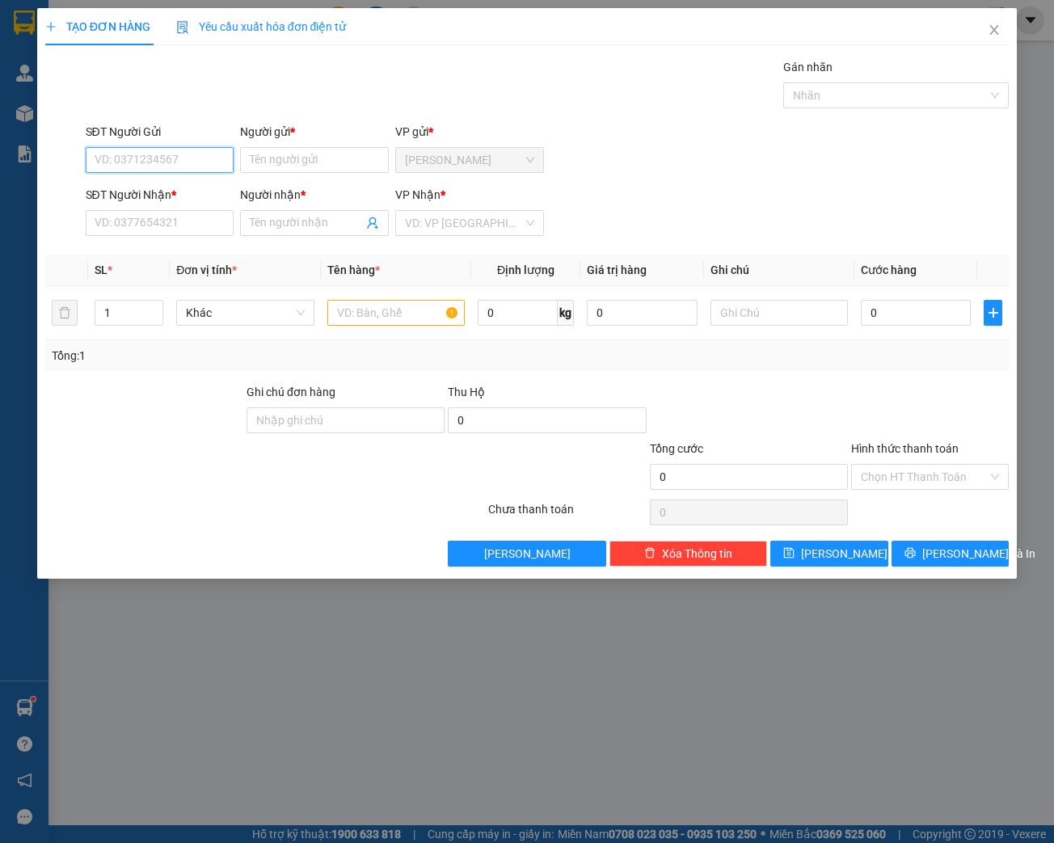
click at [191, 156] on input "SĐT Người Gửi" at bounding box center [160, 160] width 149 height 26
type input "0903585231"
click at [333, 165] on input "Người gửi *" at bounding box center [314, 160] width 149 height 26
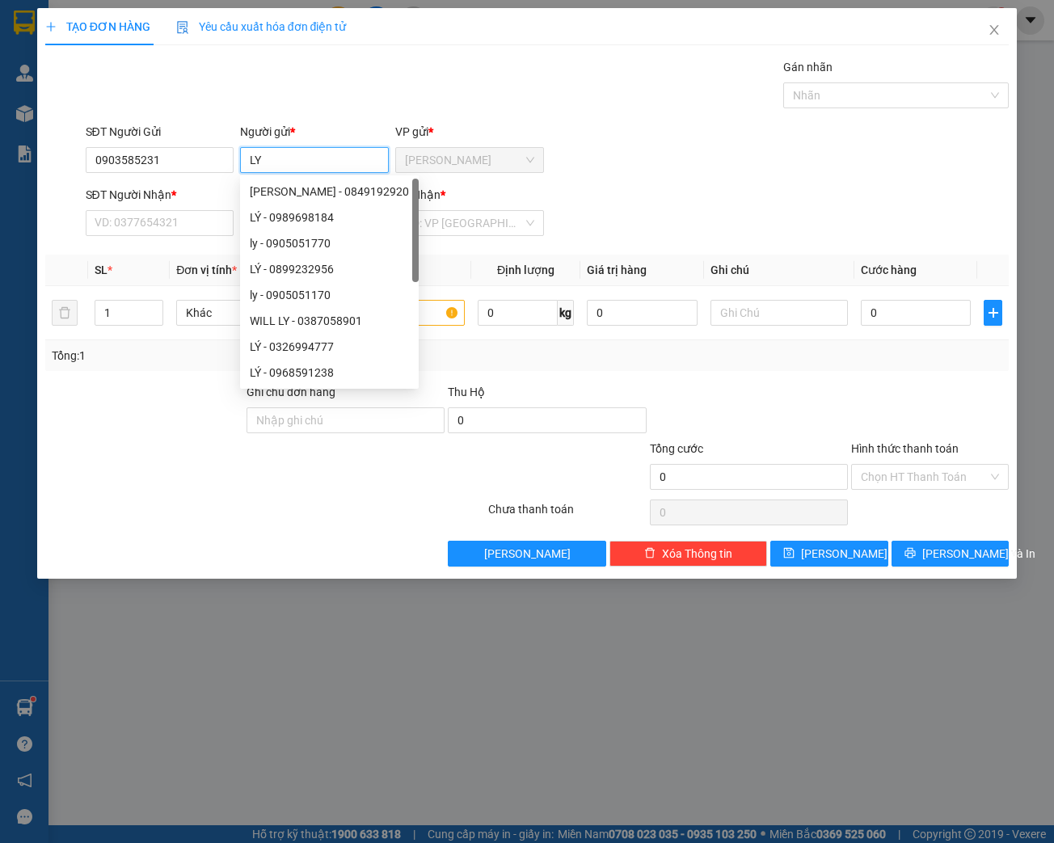
type input "L"
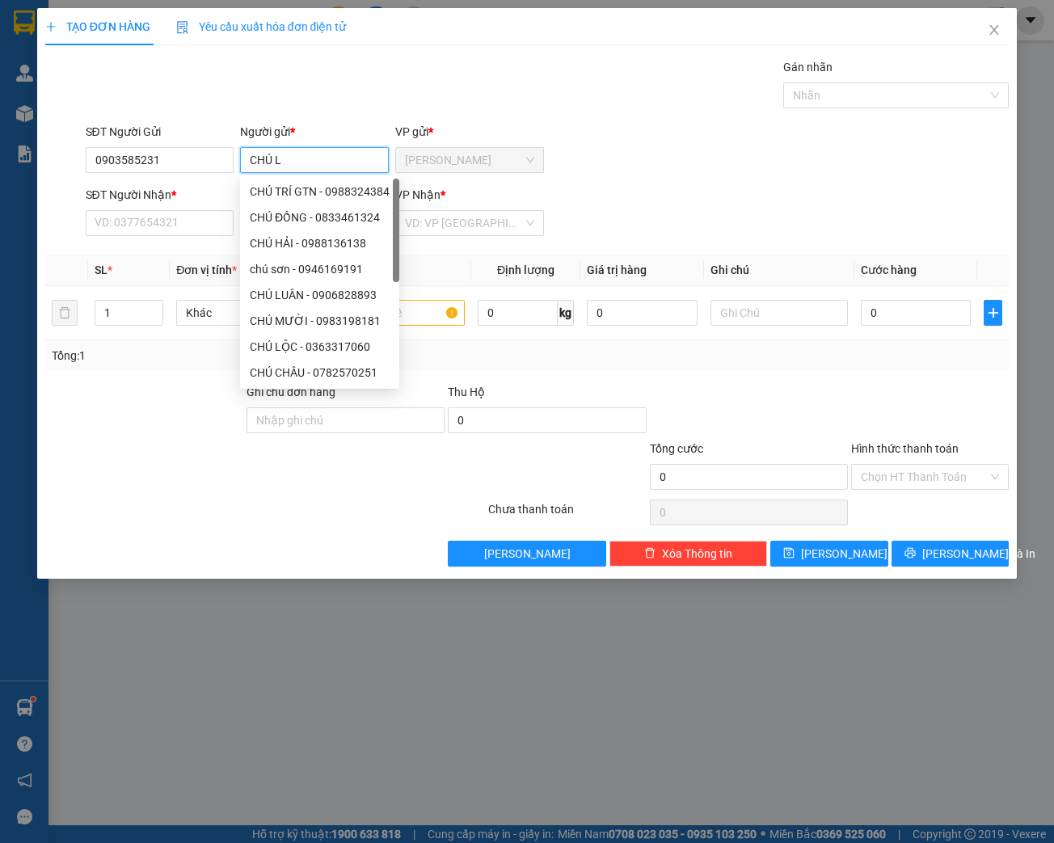
type input "CHÚ LÝ"
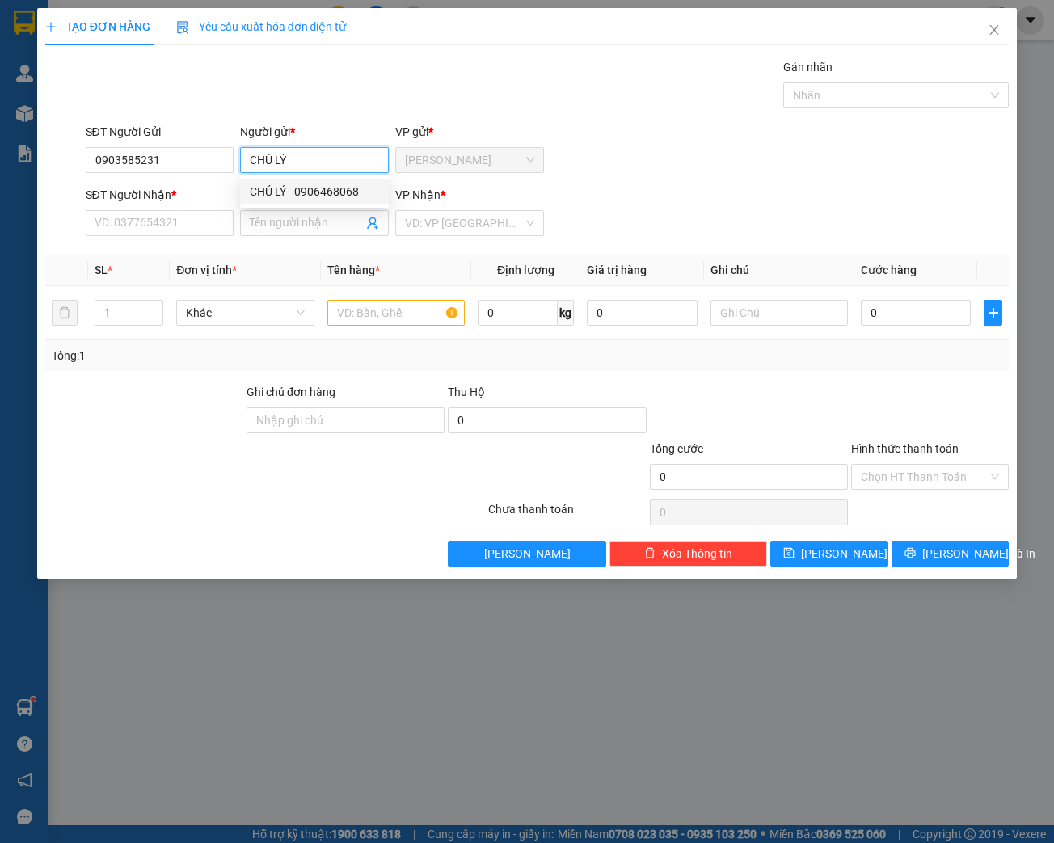
click at [320, 196] on div "CHÚ LÝ - 0906468068" at bounding box center [314, 192] width 129 height 18
type input "0906468068"
type input "CHÚ LÝ"
click at [187, 159] on input "0906468068" at bounding box center [160, 160] width 149 height 26
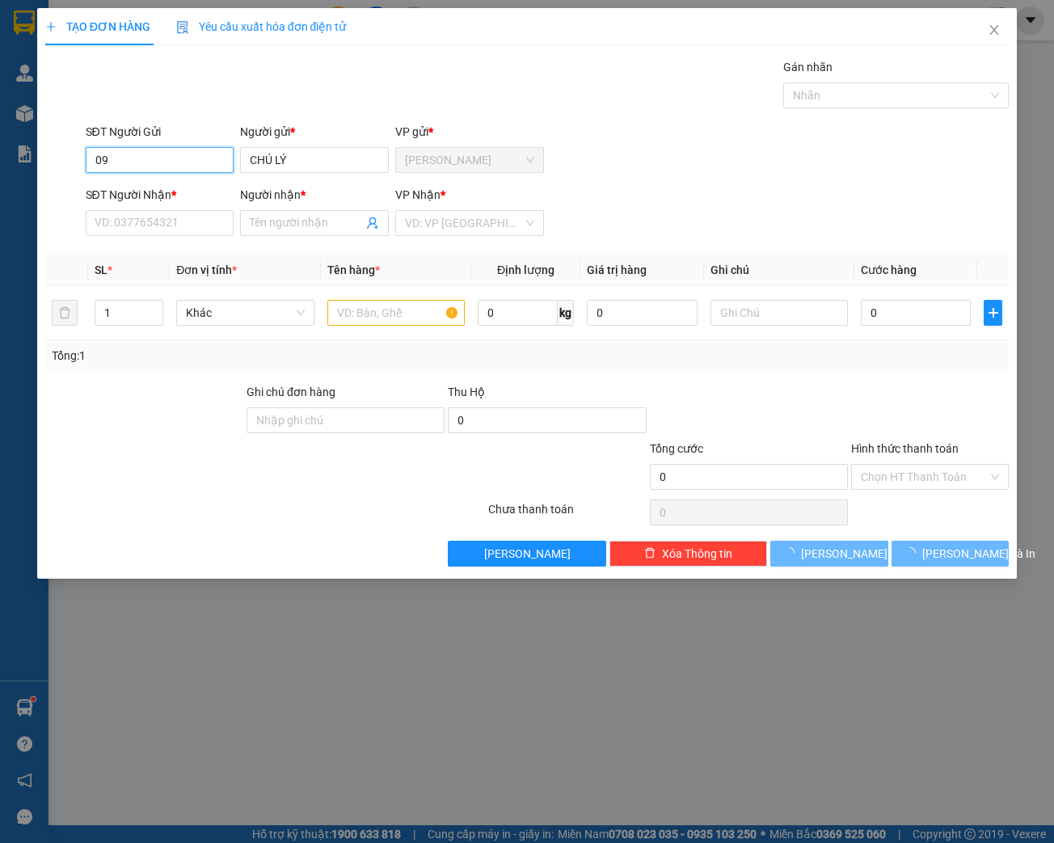
type input "0"
drag, startPoint x: 160, startPoint y: 162, endPoint x: 100, endPoint y: 162, distance: 59.8
click at [84, 165] on div "SĐT Người Gửi 0903585231 0903585231" at bounding box center [159, 151] width 155 height 57
type input "0903585231"
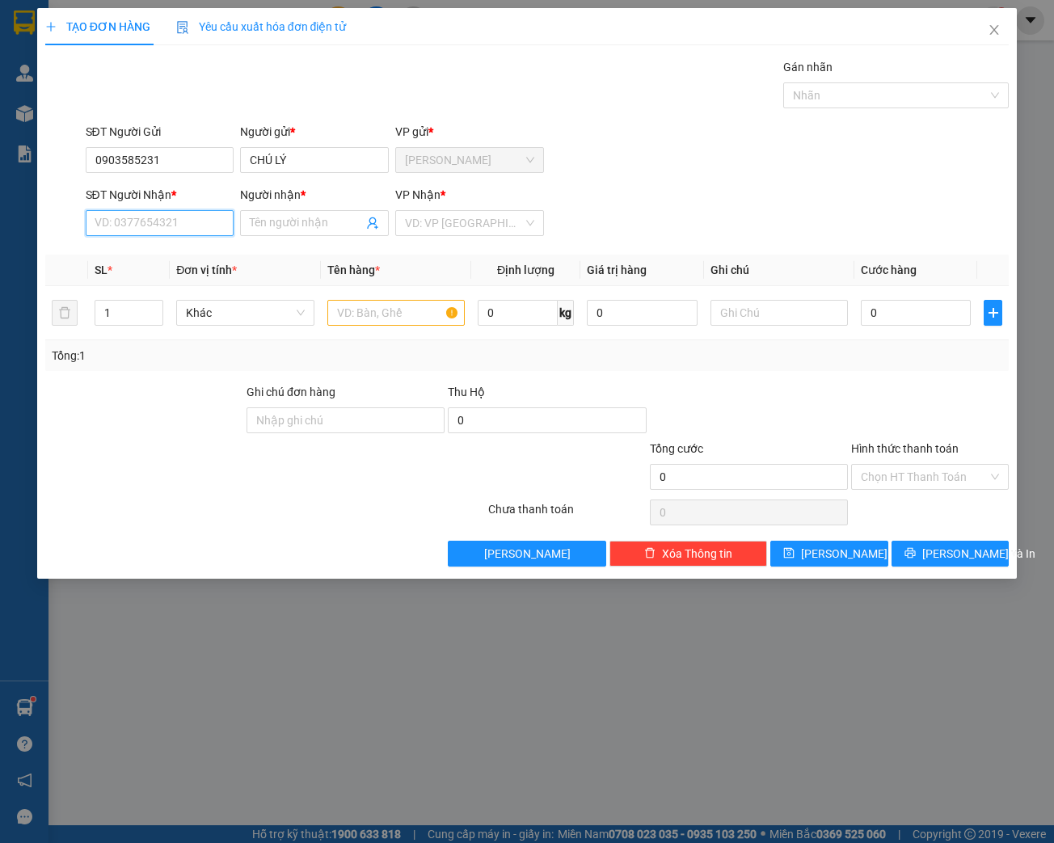
click at [115, 222] on input "SĐT Người Nhận *" at bounding box center [160, 223] width 149 height 26
paste input "0903585231"
type input "0903585231"
click at [270, 223] on input "Người nhận *" at bounding box center [306, 223] width 113 height 18
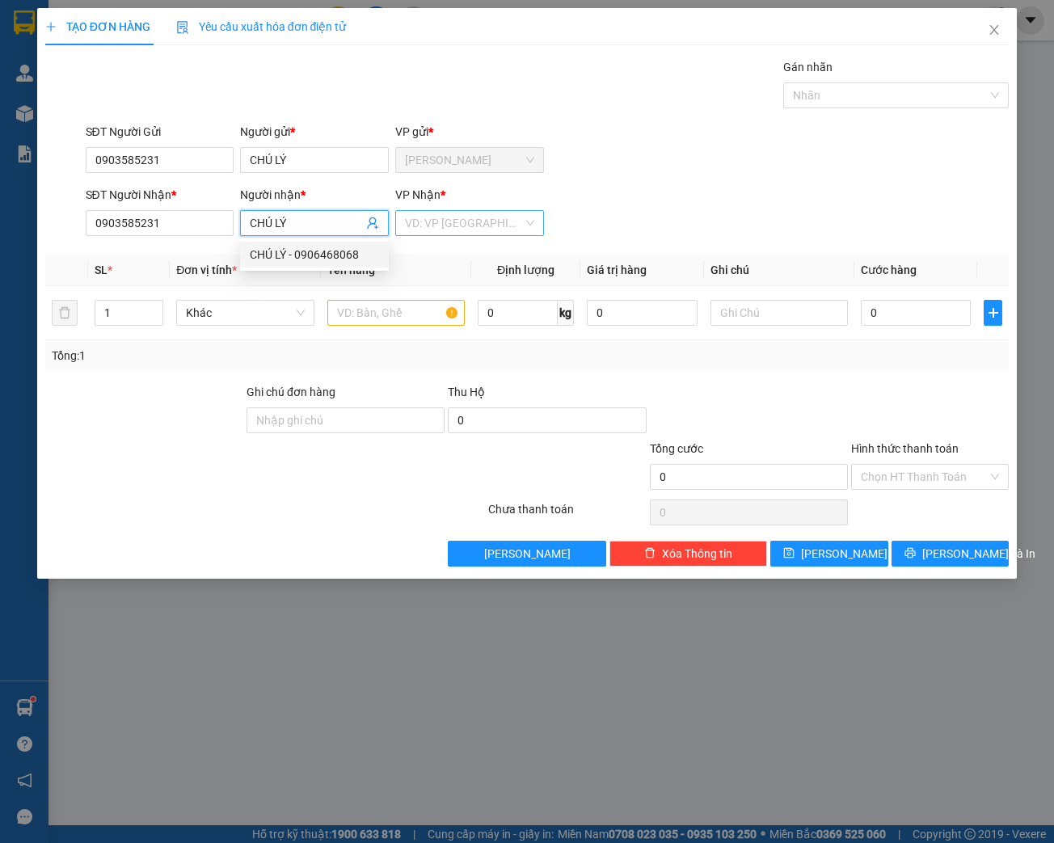
type input "CHÚ LÝ"
click at [452, 225] on input "search" at bounding box center [464, 223] width 118 height 24
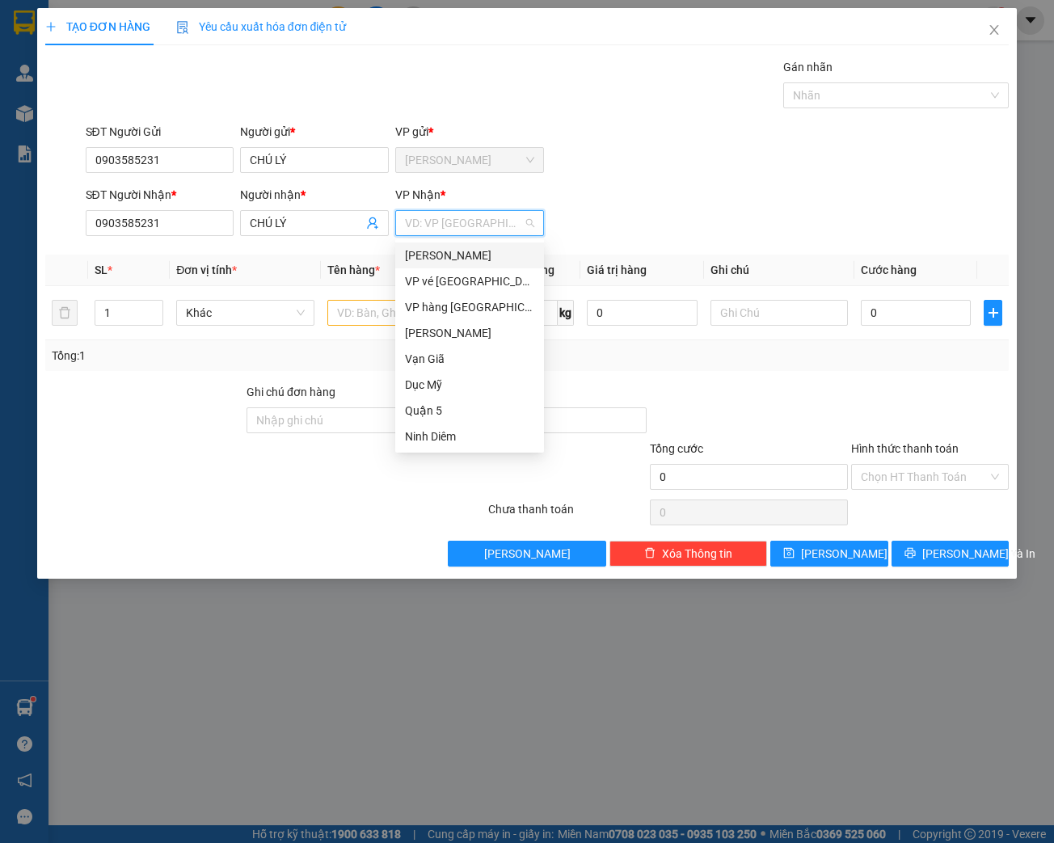
click at [456, 259] on div "[PERSON_NAME]" at bounding box center [469, 255] width 129 height 18
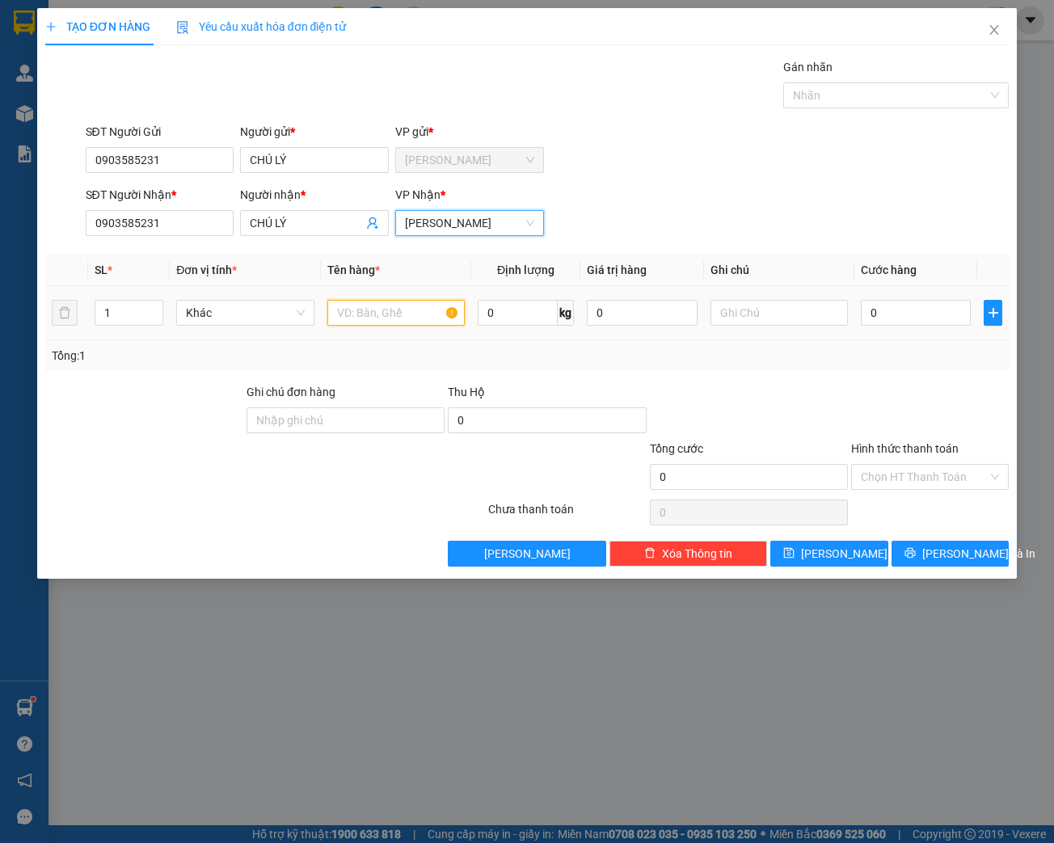
click at [345, 317] on input "text" at bounding box center [395, 313] width 137 height 26
type input "XE VINFAST MÀU TRẮNG, BS: 79AA- 09027 ( KHÔNG KÈM CHÌA KHÓ)"
click at [896, 303] on input "0" at bounding box center [915, 313] width 110 height 26
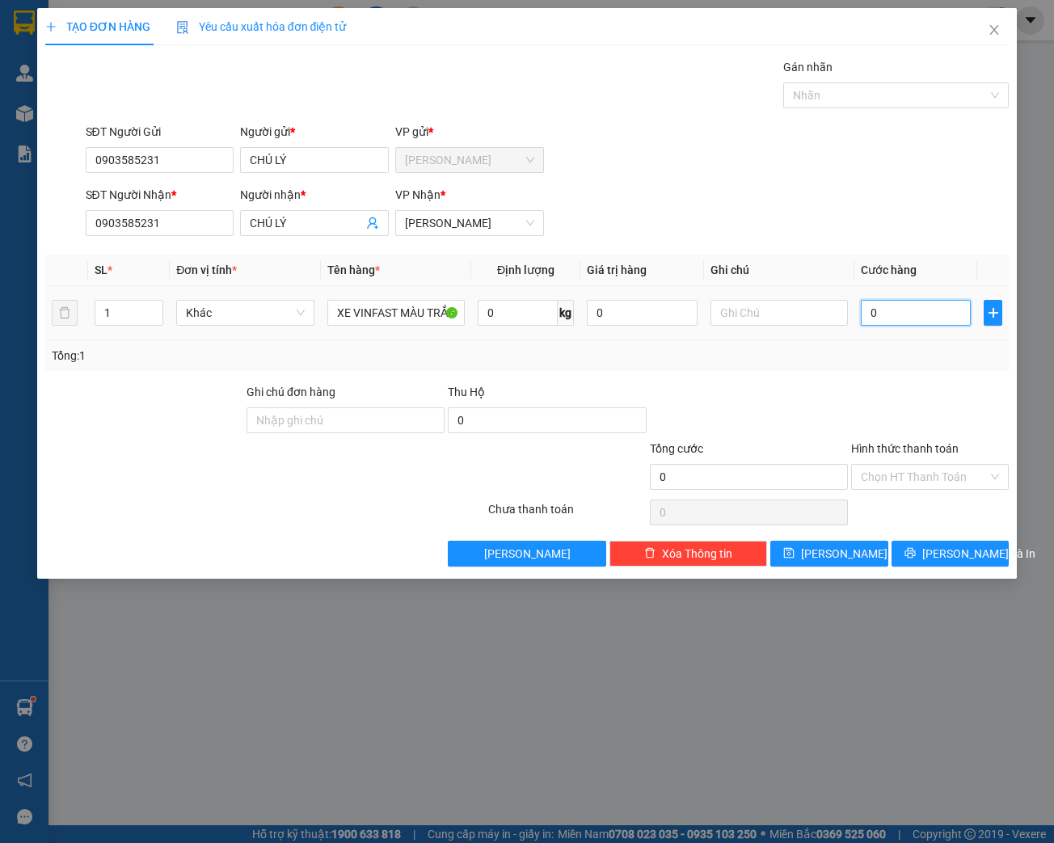
type input "4"
type input "40"
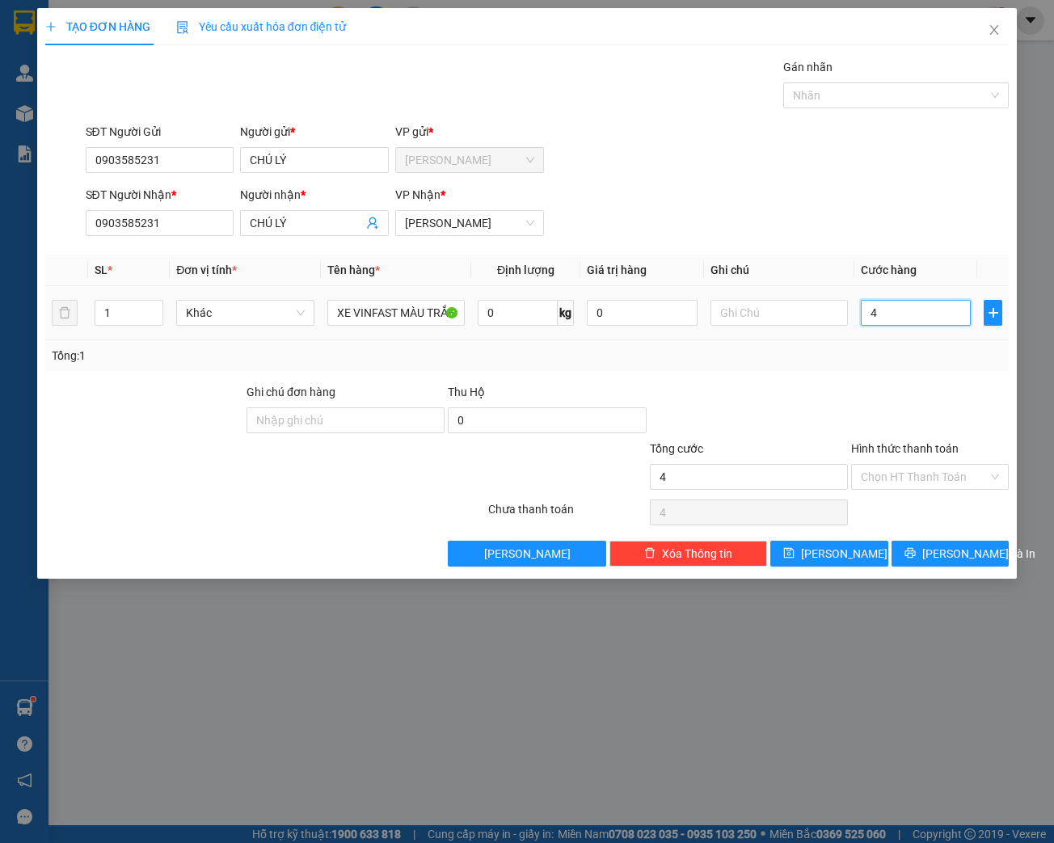
type input "40"
type input "4"
type input "0"
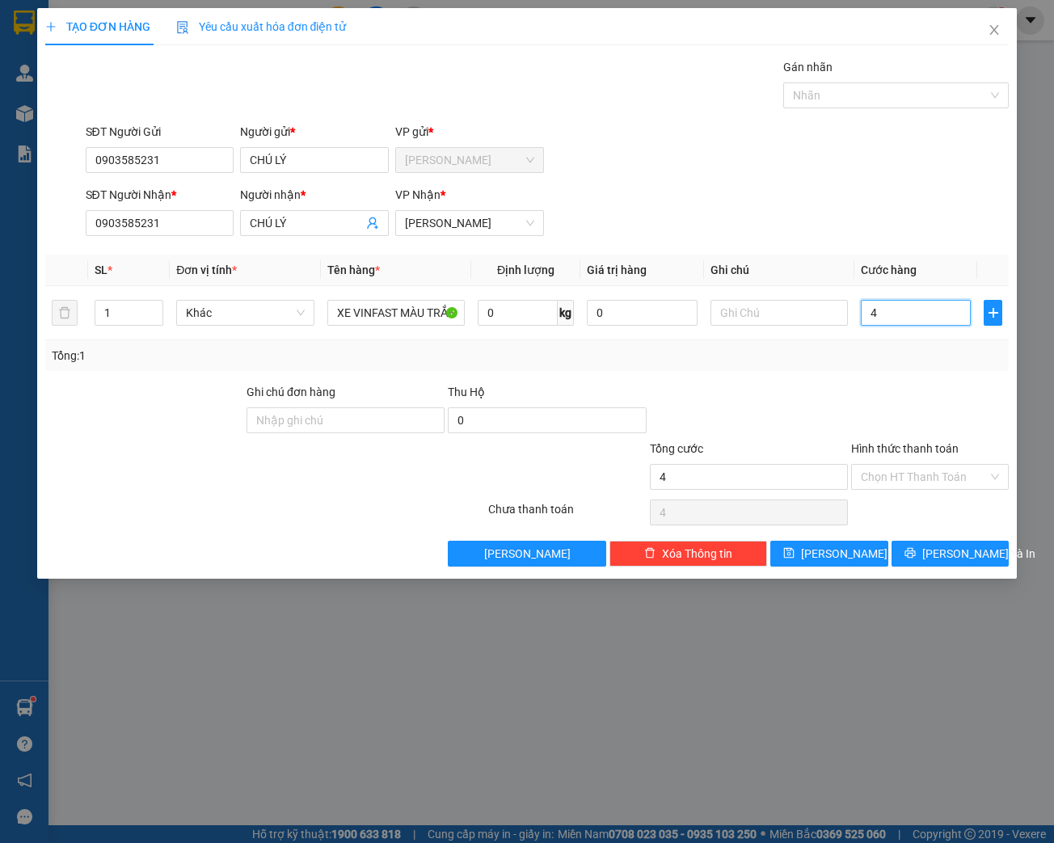
type input "0"
drag, startPoint x: 879, startPoint y: 309, endPoint x: 857, endPoint y: 313, distance: 22.1
click at [858, 313] on td "0" at bounding box center [915, 313] width 123 height 54
type input "3"
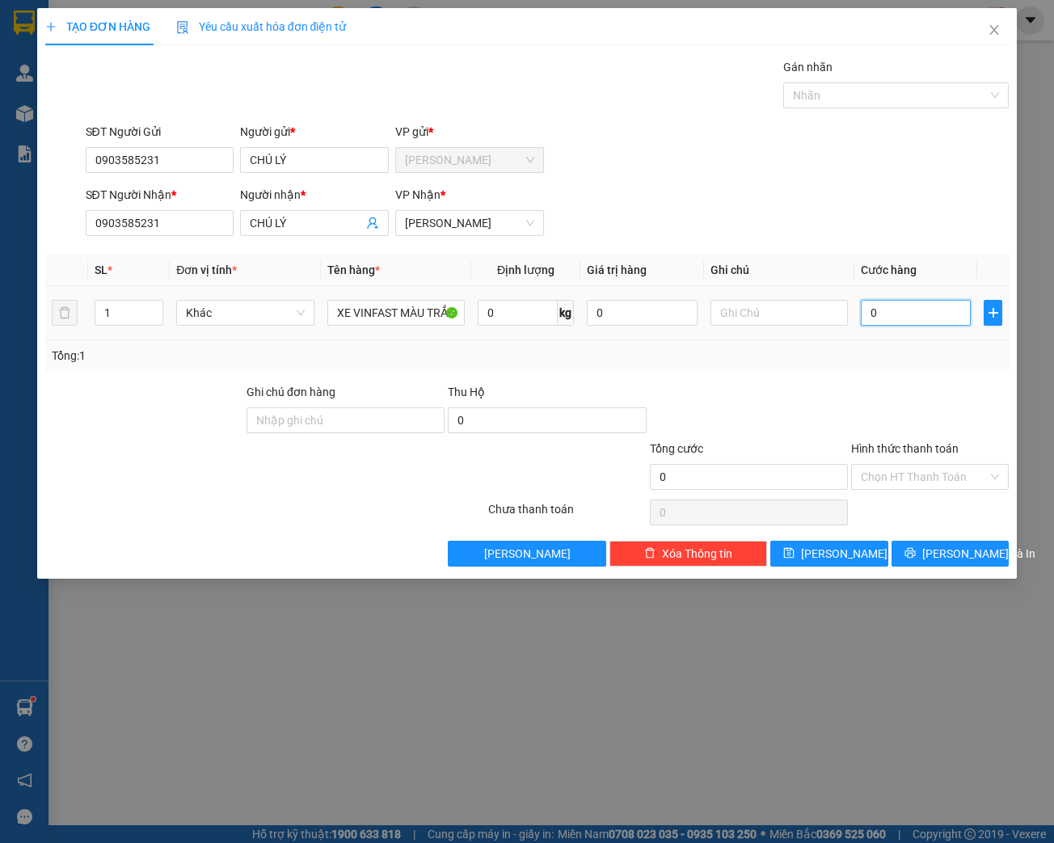
type input "3"
type input "35"
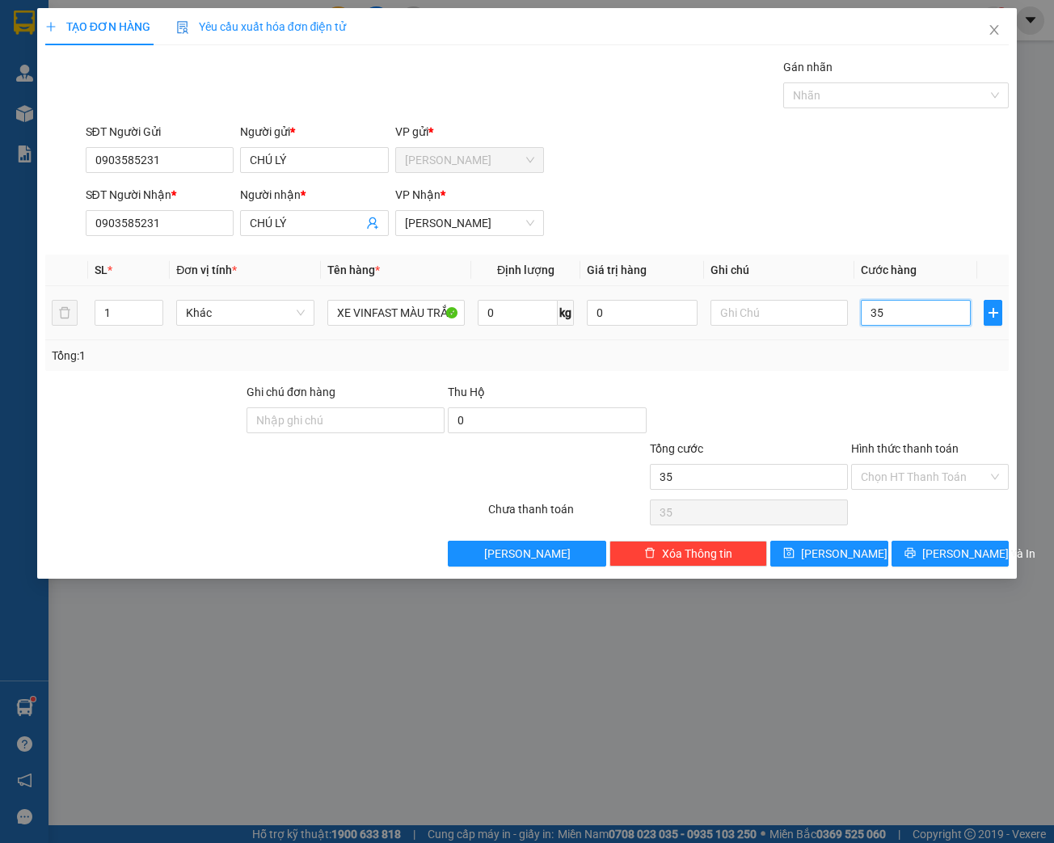
type input "350"
type input "3.500"
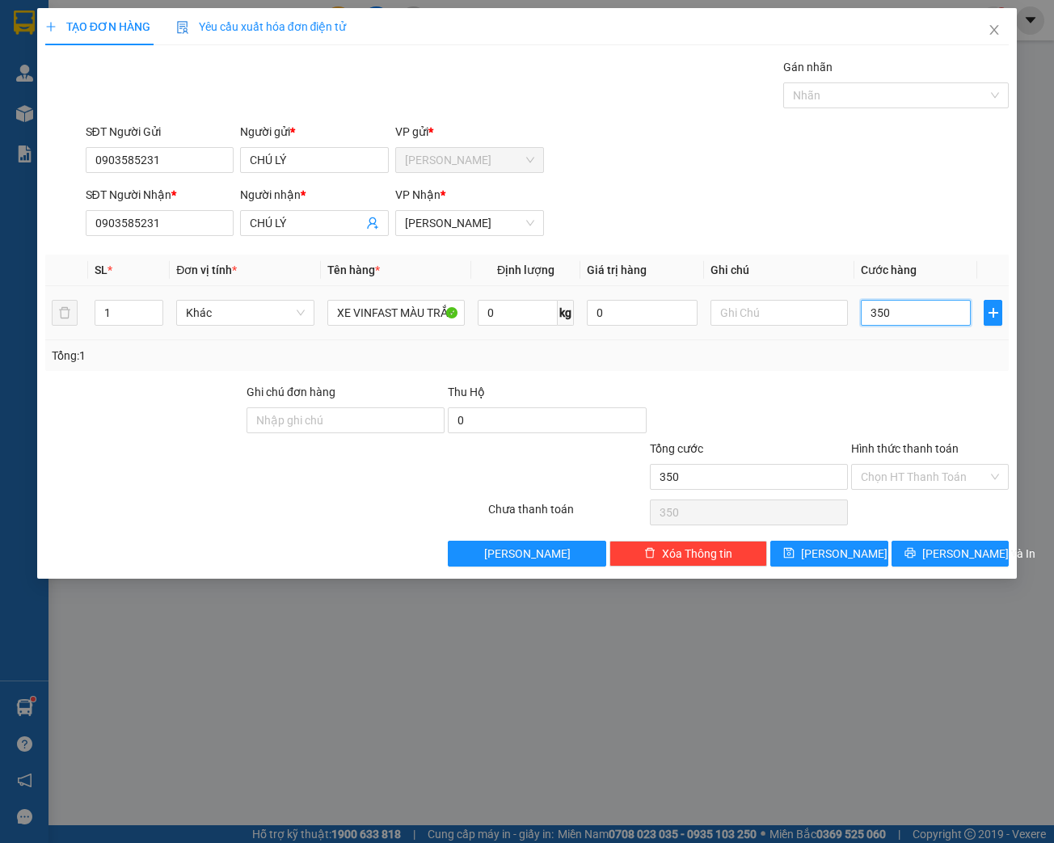
type input "3.500"
type input "35.000"
type input "350.000"
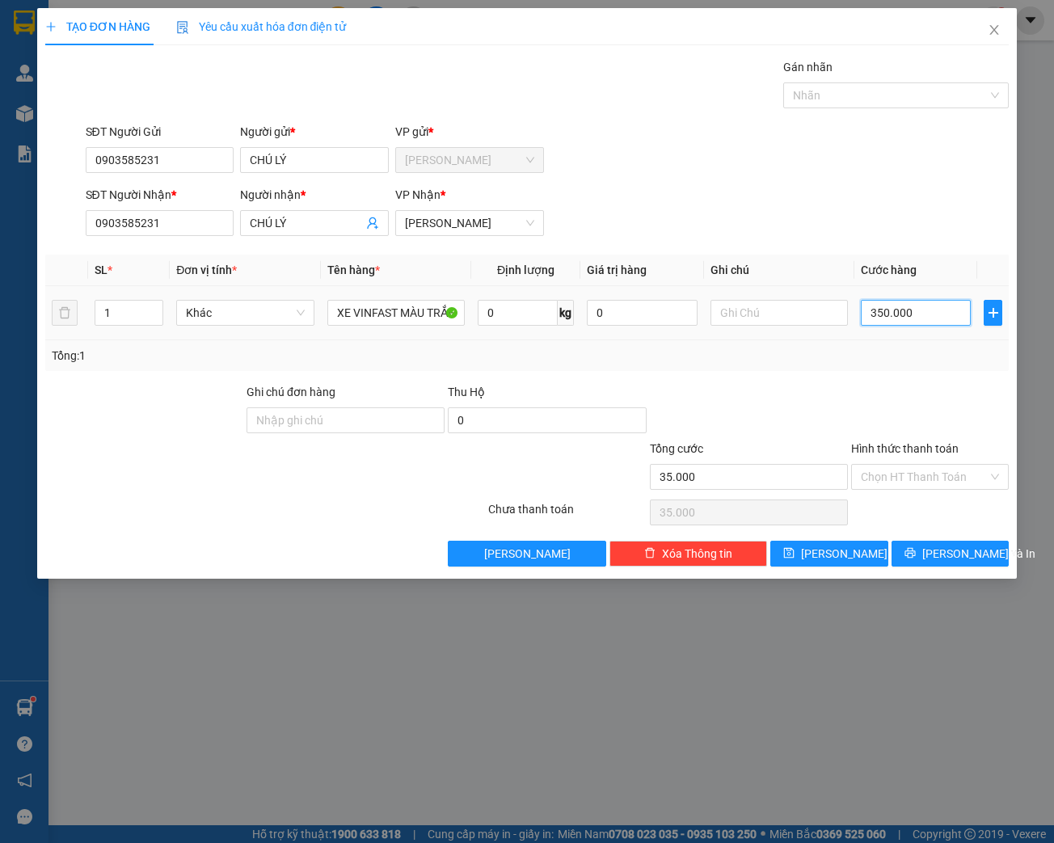
type input "350.000"
click at [944, 469] on input "Hình thức thanh toán" at bounding box center [923, 477] width 127 height 24
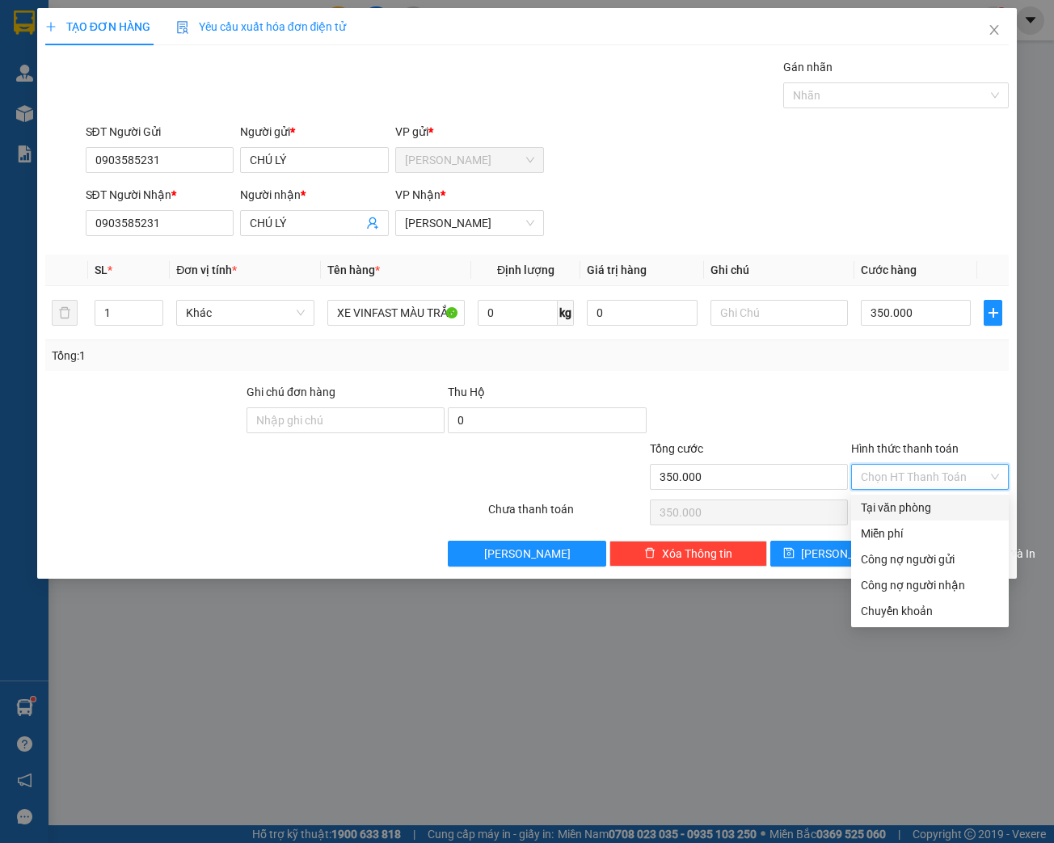
click at [907, 507] on div "Tại văn phòng" at bounding box center [929, 508] width 138 height 18
type input "0"
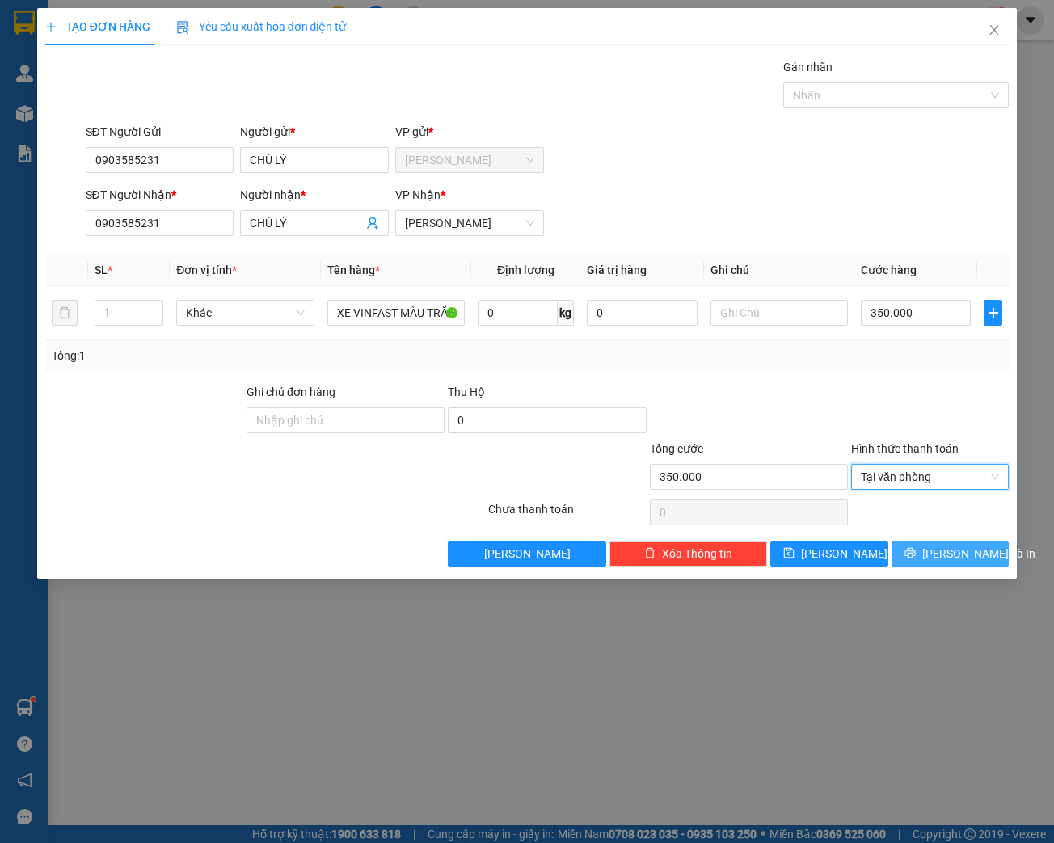
click at [960, 549] on span "[PERSON_NAME] và In" at bounding box center [978, 554] width 113 height 18
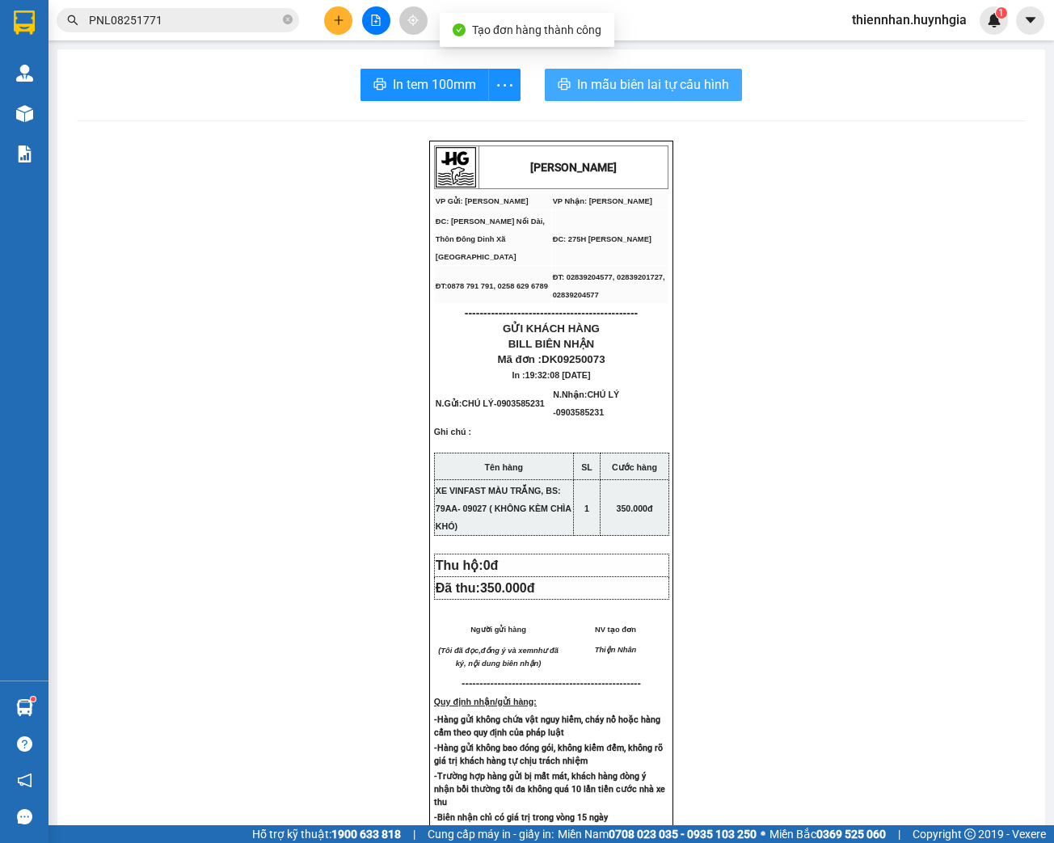
click at [673, 82] on span "In mẫu biên lai tự cấu hình" at bounding box center [653, 84] width 152 height 20
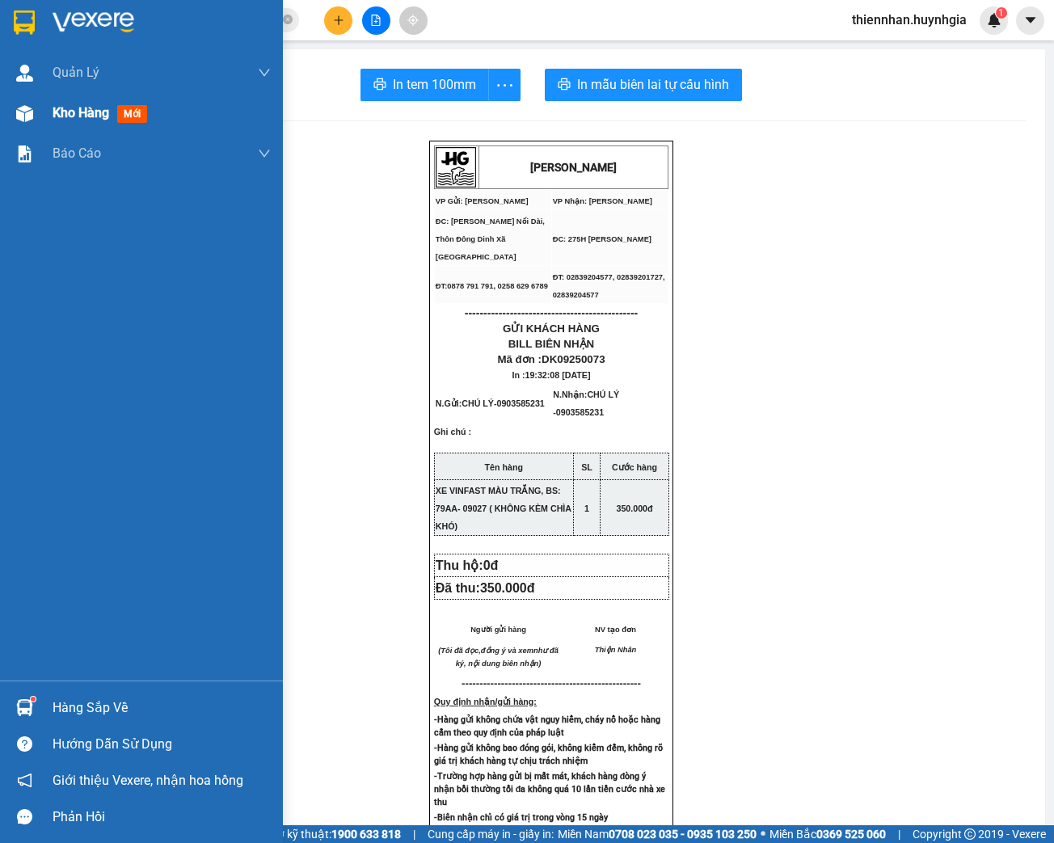
click at [73, 109] on span "Kho hàng" at bounding box center [81, 112] width 57 height 15
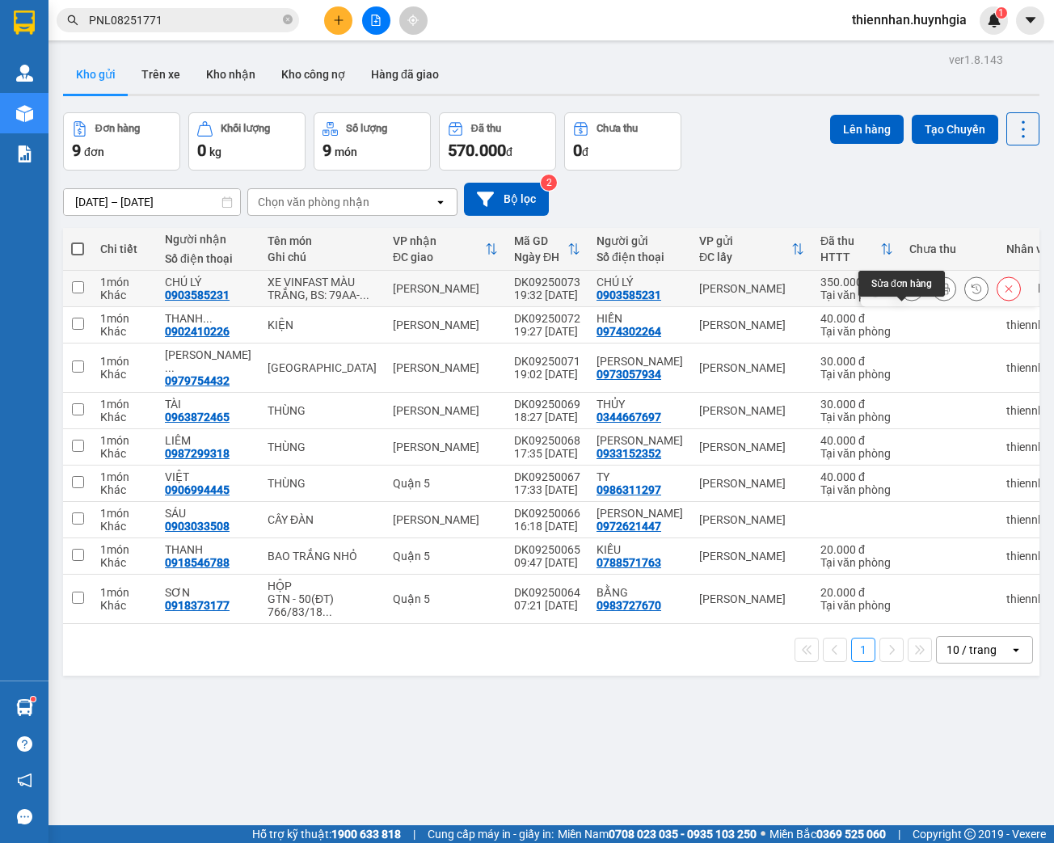
click at [906, 294] on icon at bounding box center [911, 288] width 11 height 11
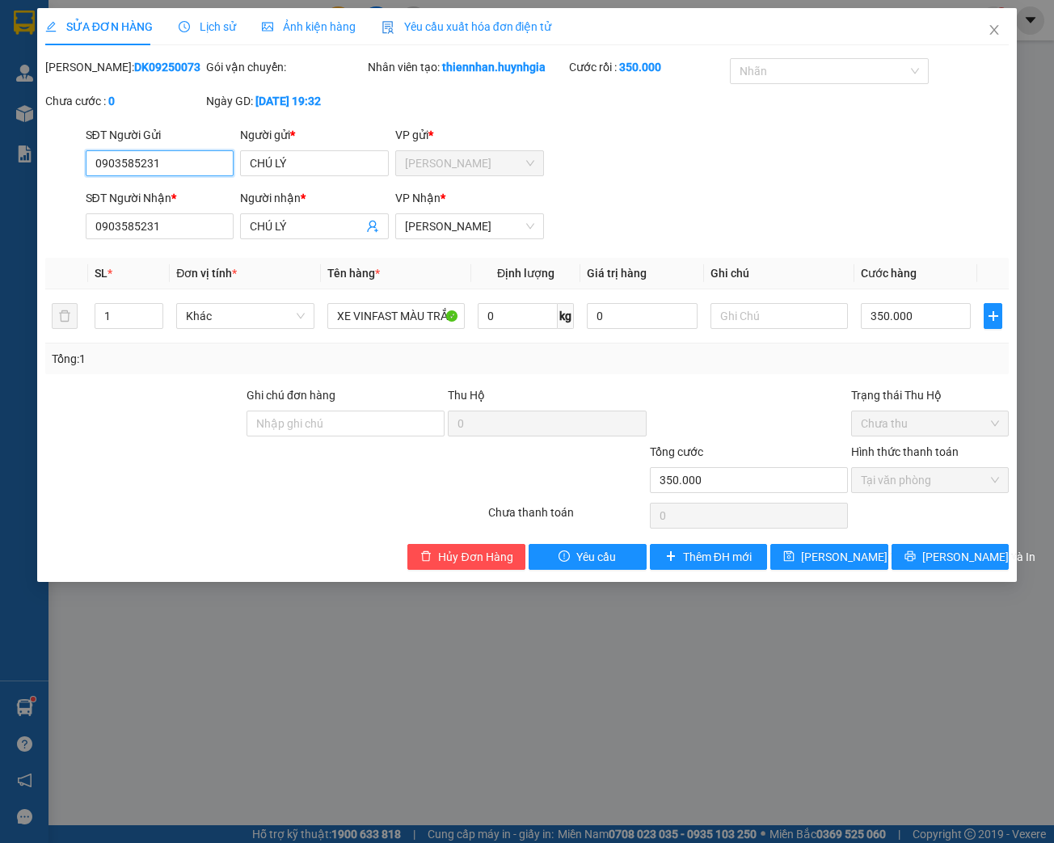
drag, startPoint x: 162, startPoint y: 182, endPoint x: 83, endPoint y: 184, distance: 78.4
click at [83, 183] on div "SĐT Người Gửi 0903585231 0903585231" at bounding box center [159, 154] width 155 height 57
click at [994, 32] on icon "close" at bounding box center [993, 29] width 13 height 13
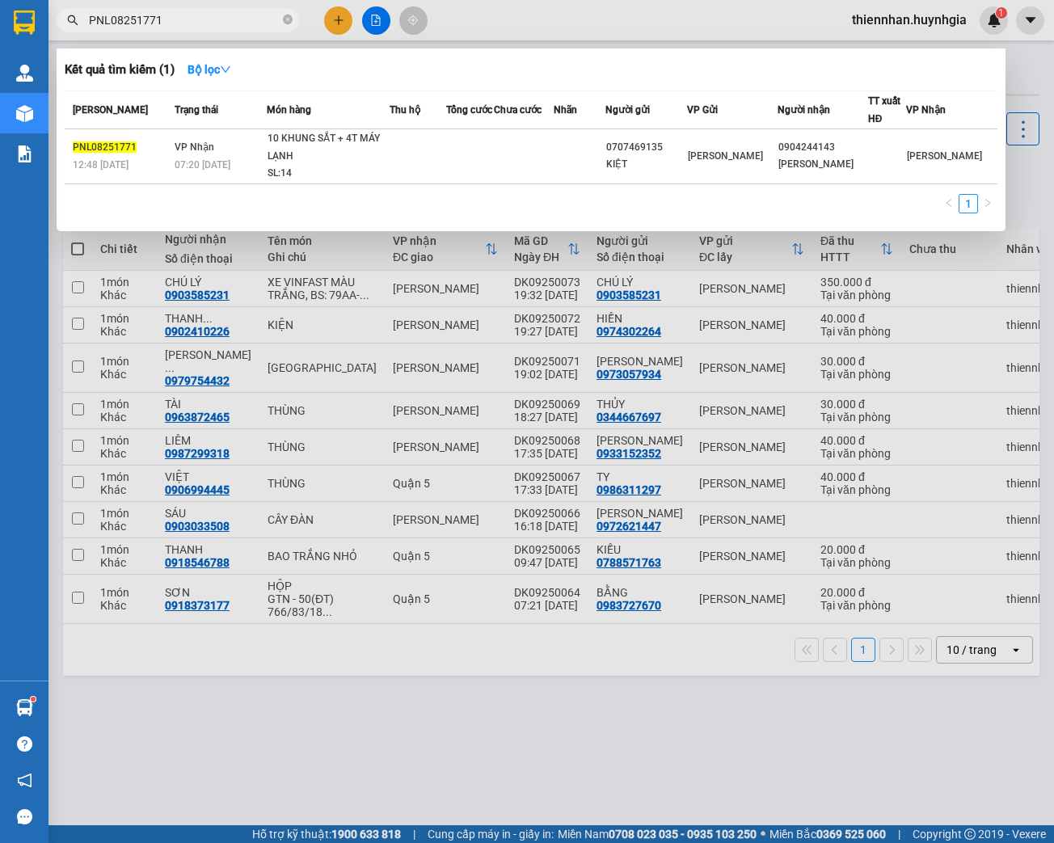
click at [186, 21] on input "PNL08251771" at bounding box center [184, 20] width 191 height 18
type input "P"
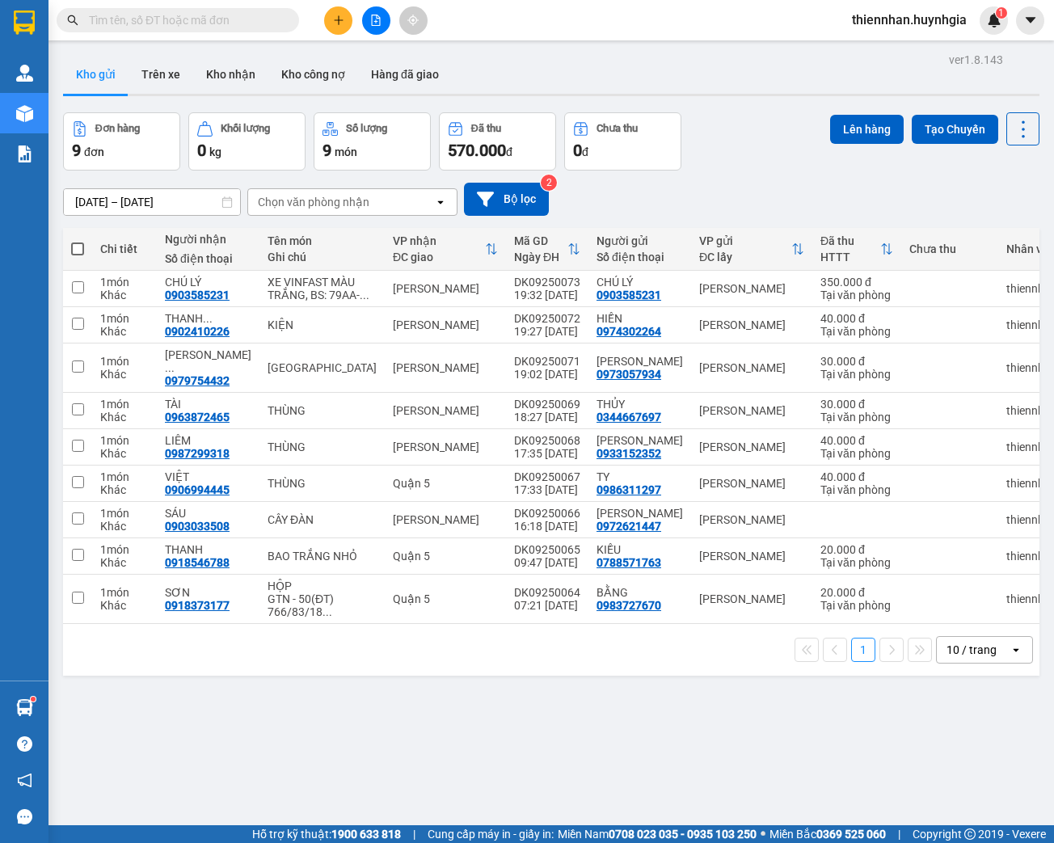
paste input "PNL08251771"
type input "PNL08251771"
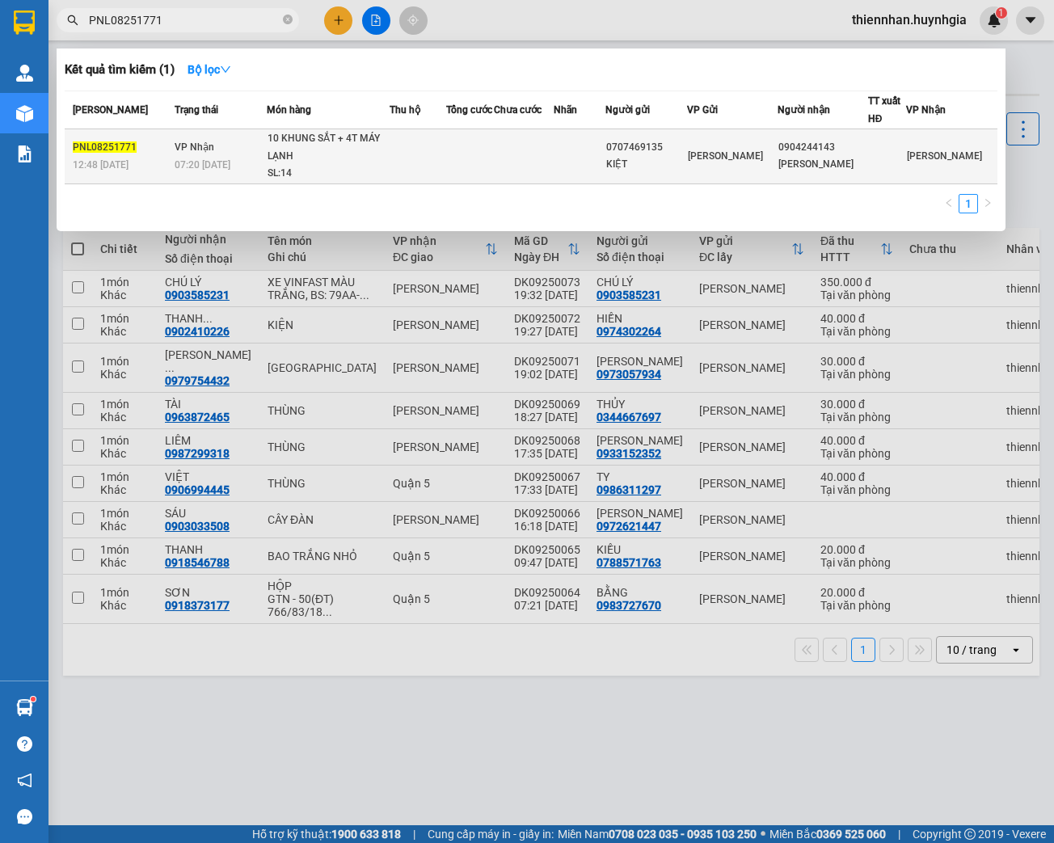
click at [526, 162] on td at bounding box center [524, 156] width 60 height 55
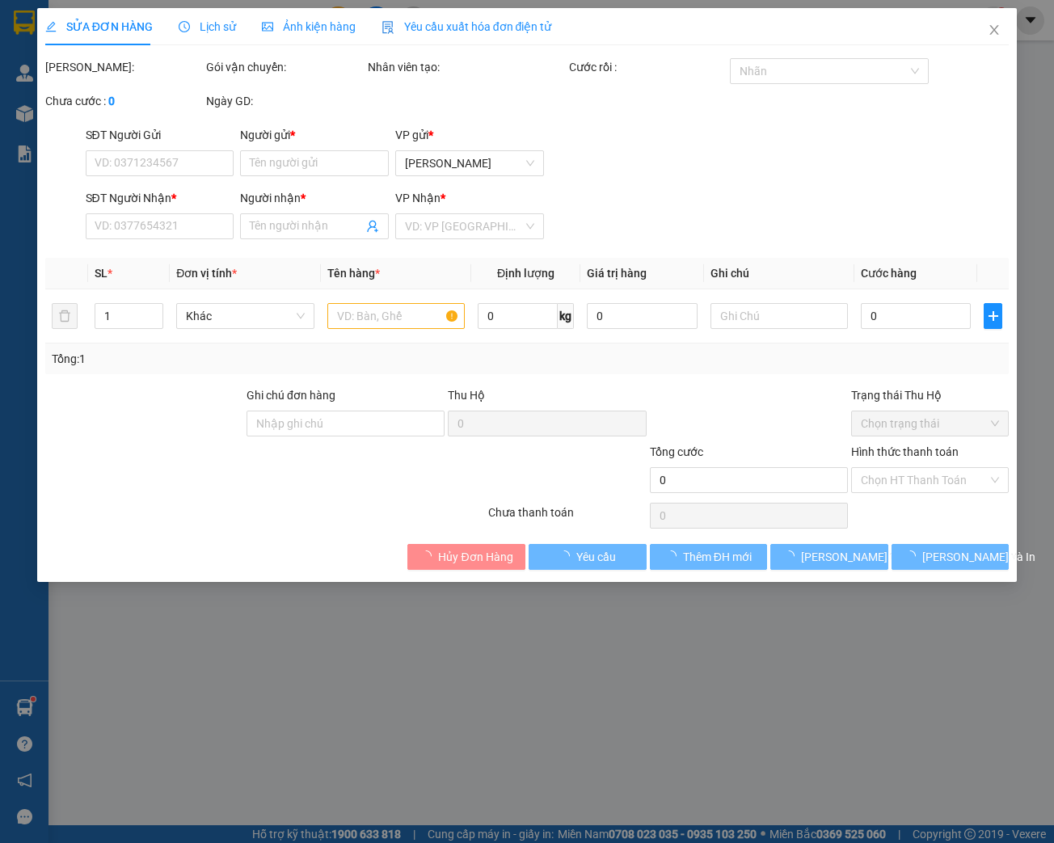
type input "0707469135"
type input "KIỆT"
type input "0904244143"
type input "[PERSON_NAME]"
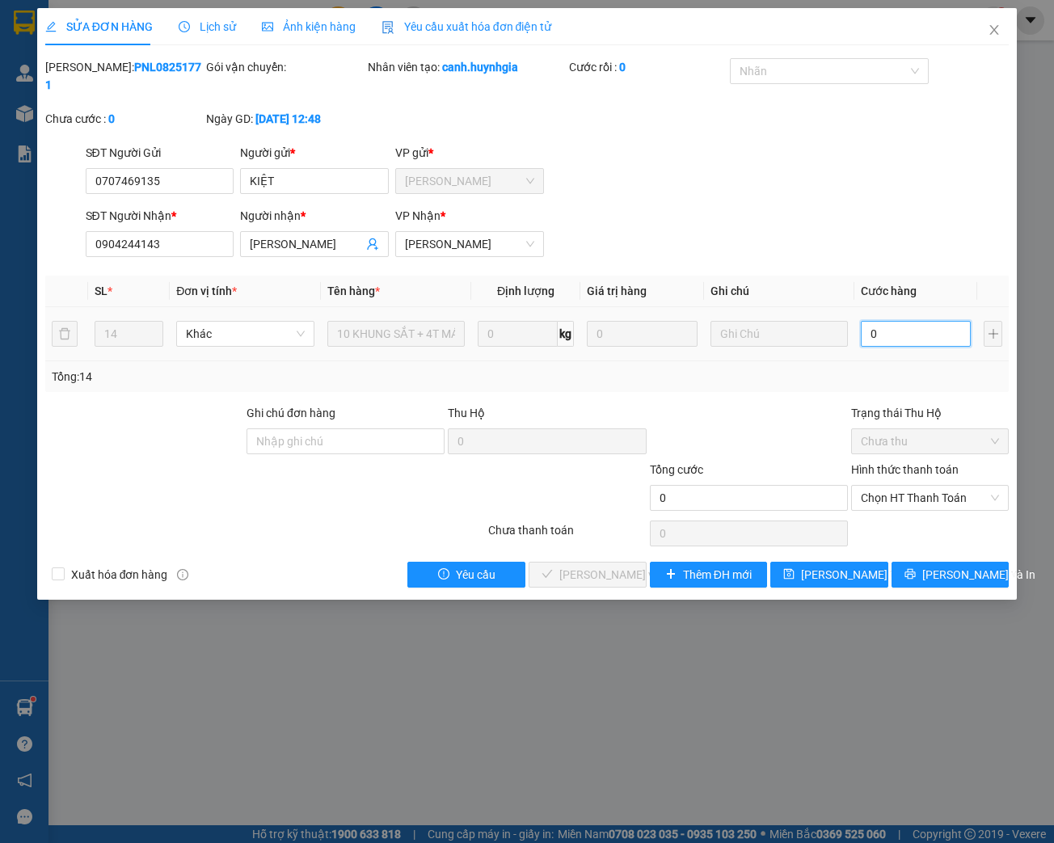
click at [899, 336] on input "0" at bounding box center [915, 334] width 110 height 26
type input "1"
type input "10"
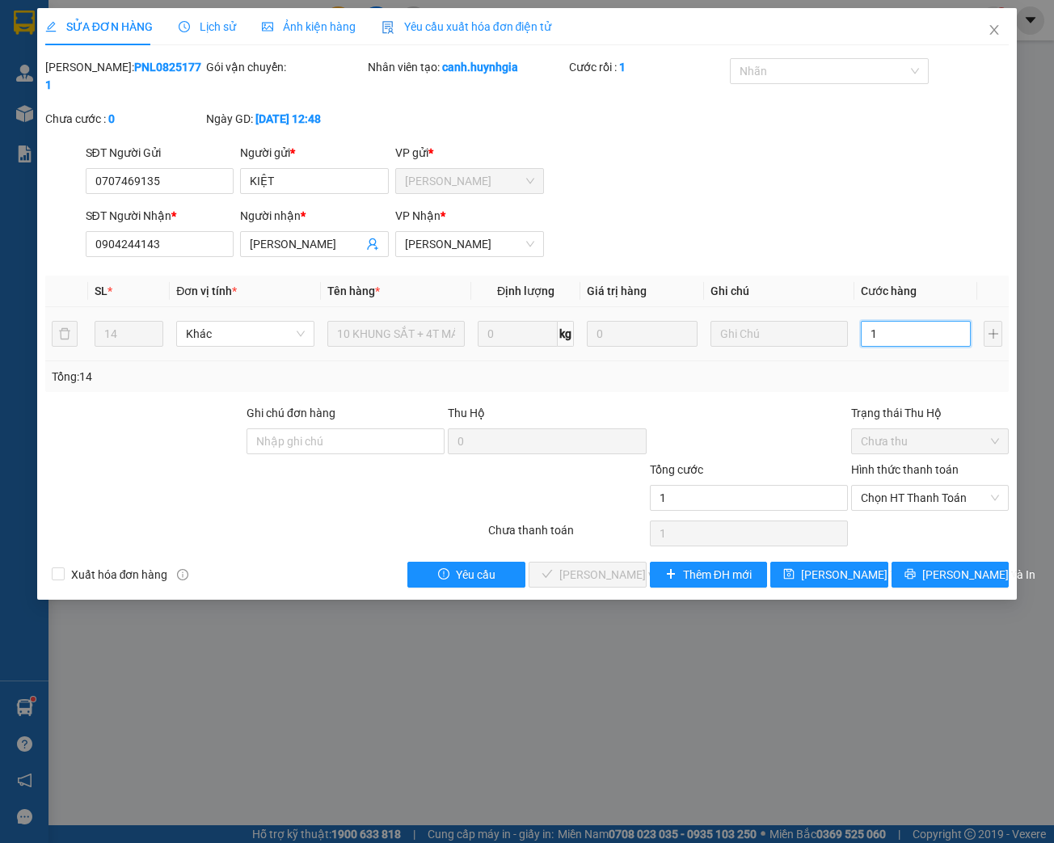
type input "10"
type input "100"
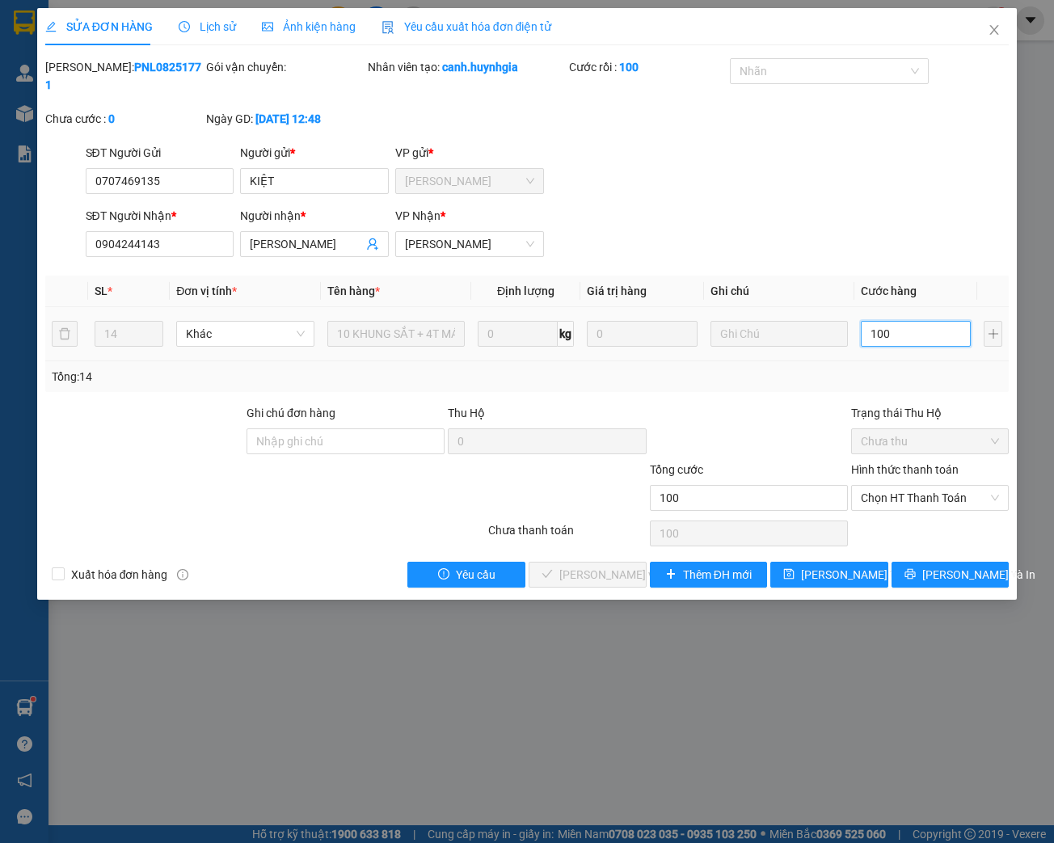
type input "1.000"
type input "10.000"
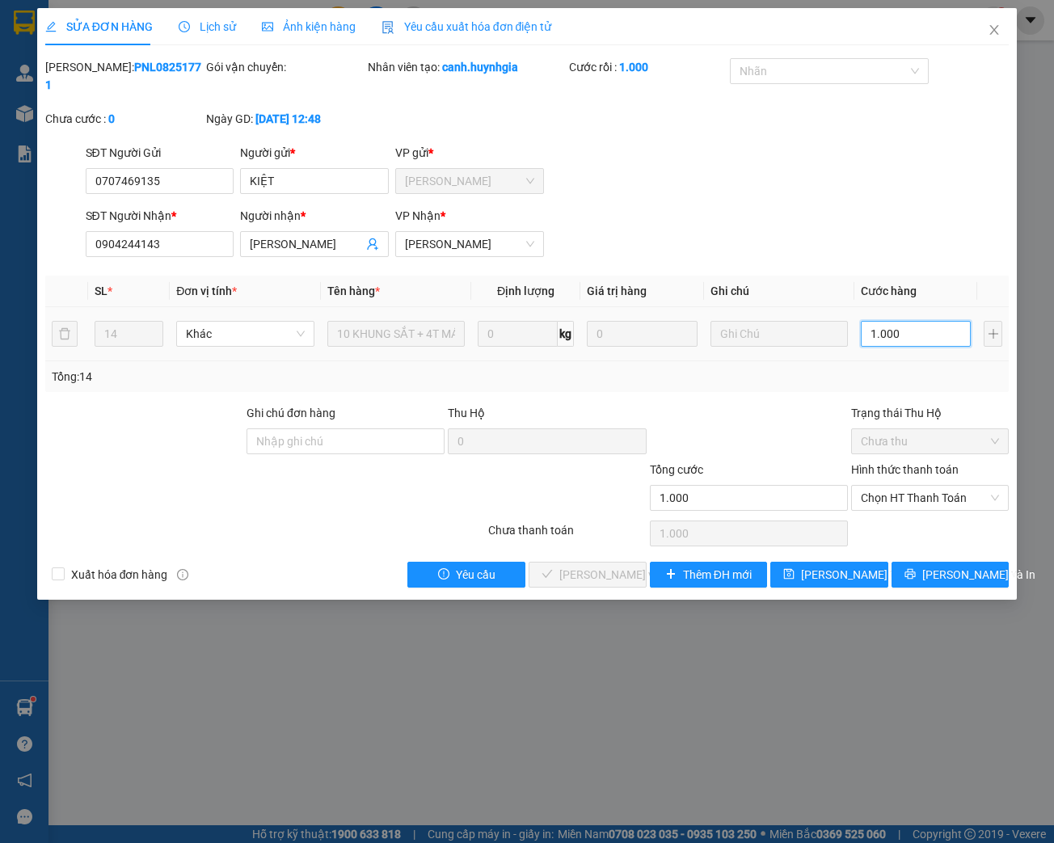
type input "10.000"
type input "100.000"
type input "1.000.000"
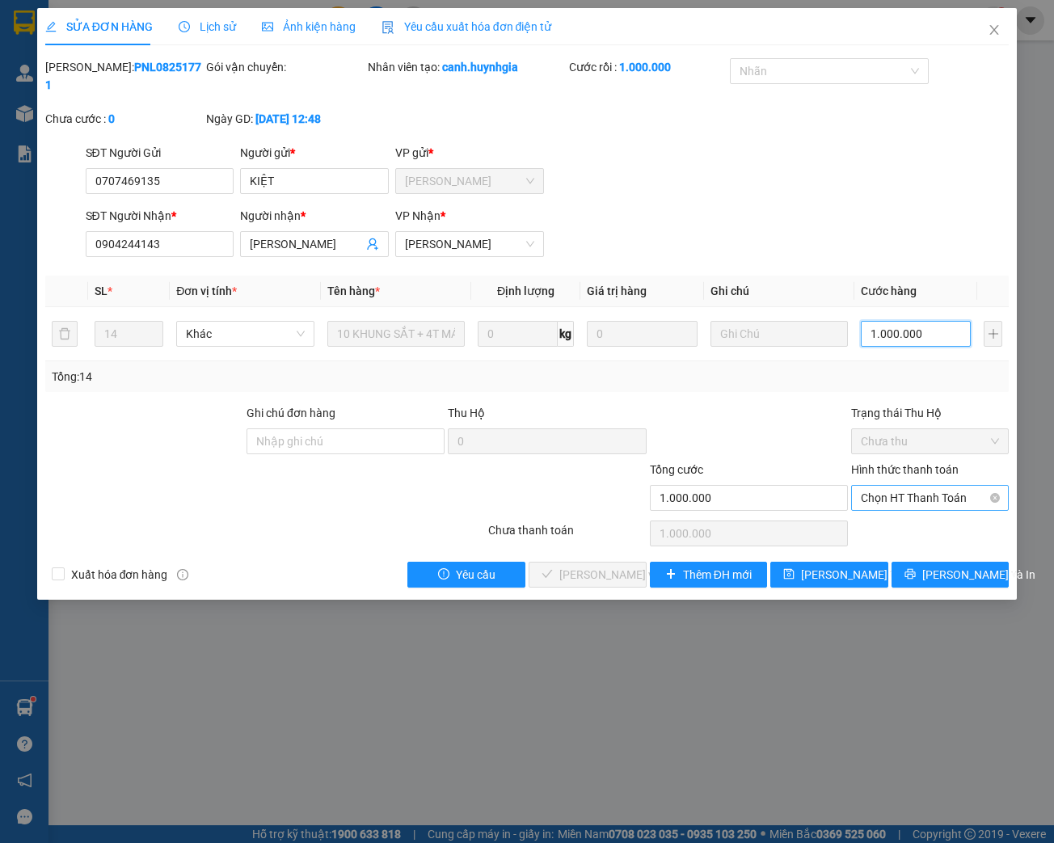
click at [974, 499] on span "Chọn HT Thanh Toán" at bounding box center [929, 498] width 138 height 24
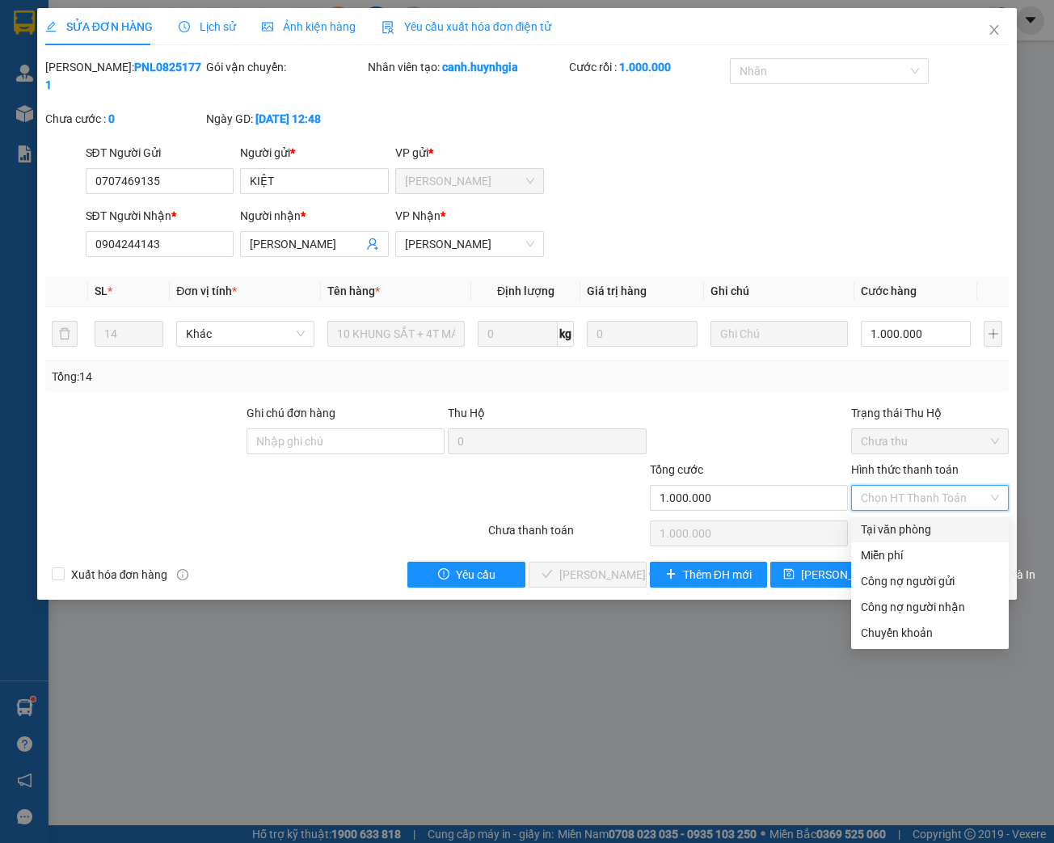
click at [912, 533] on div "Tại văn phòng" at bounding box center [929, 529] width 138 height 18
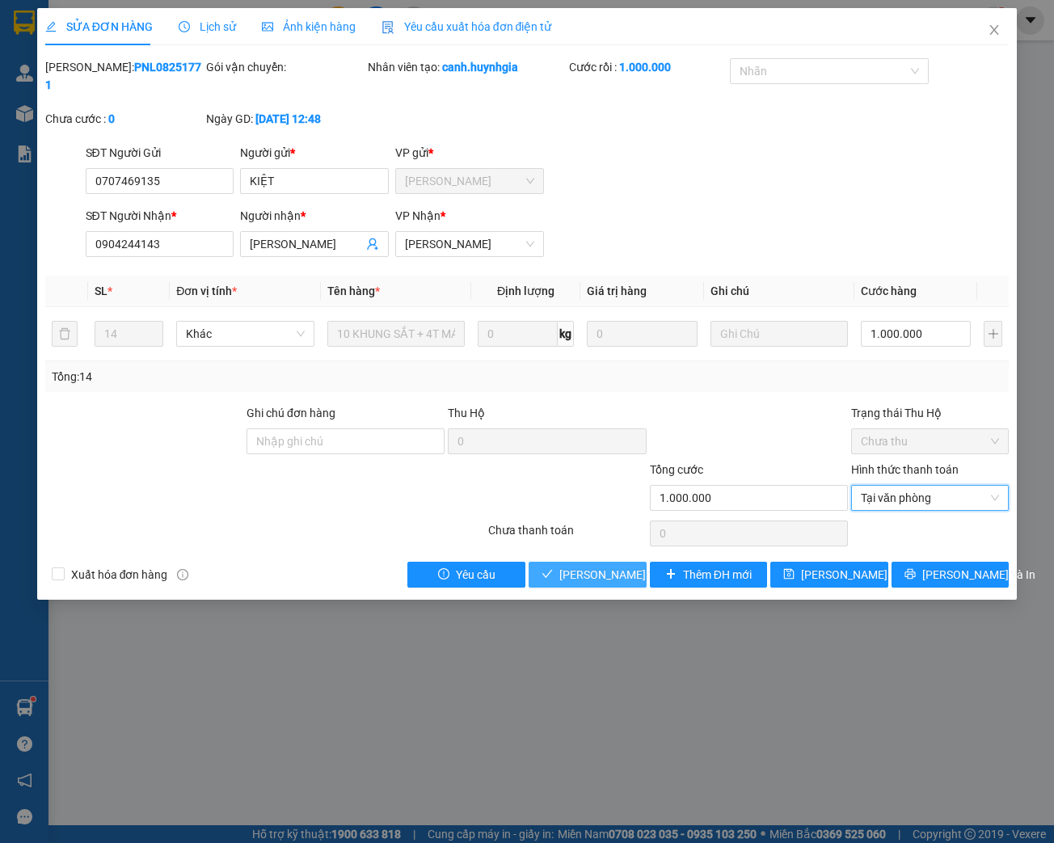
click at [604, 578] on span "[PERSON_NAME] và Giao hàng" at bounding box center [636, 575] width 155 height 18
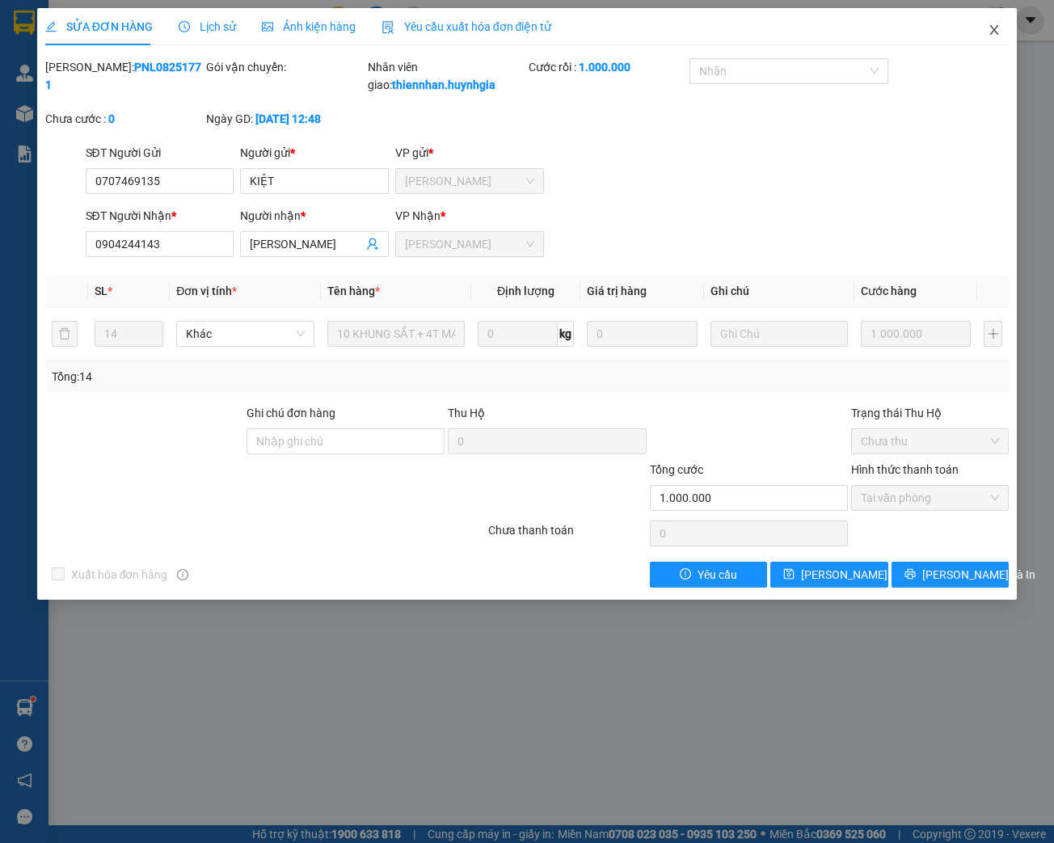
click at [994, 33] on icon "close" at bounding box center [993, 29] width 13 height 13
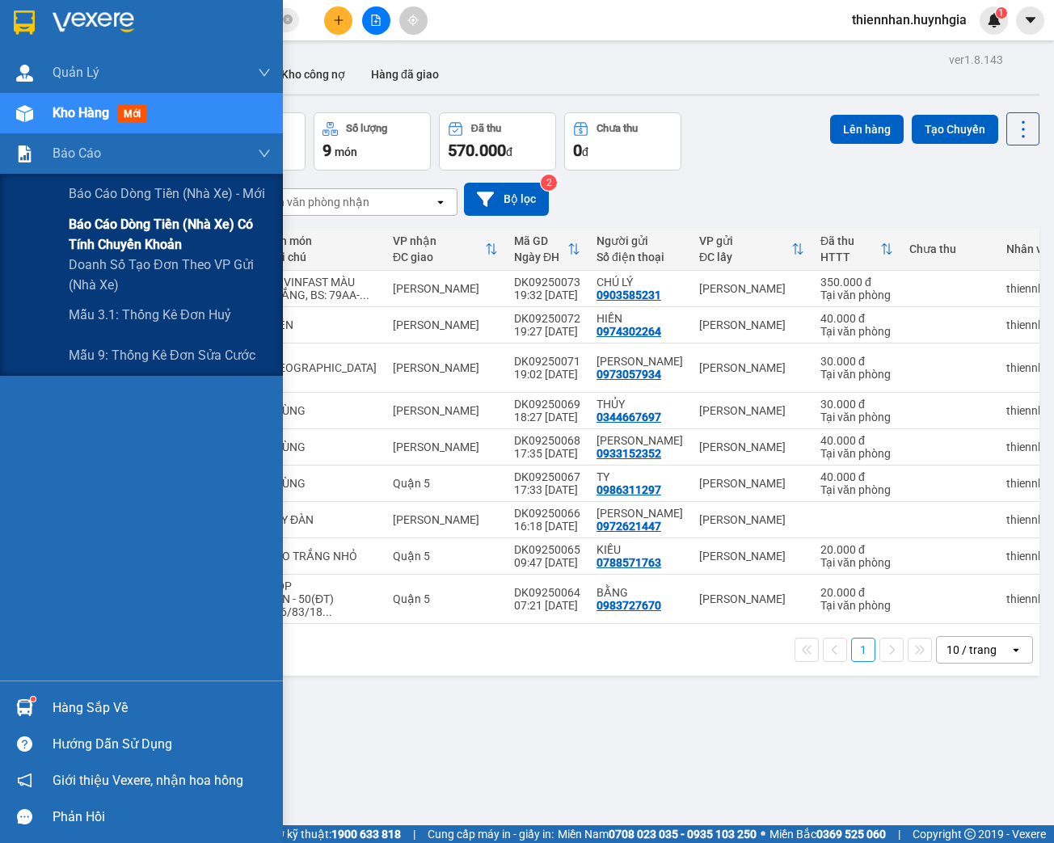
click at [103, 238] on span "Báo cáo dòng tiền (nhà xe) có tính chuyển khoản" at bounding box center [170, 234] width 202 height 40
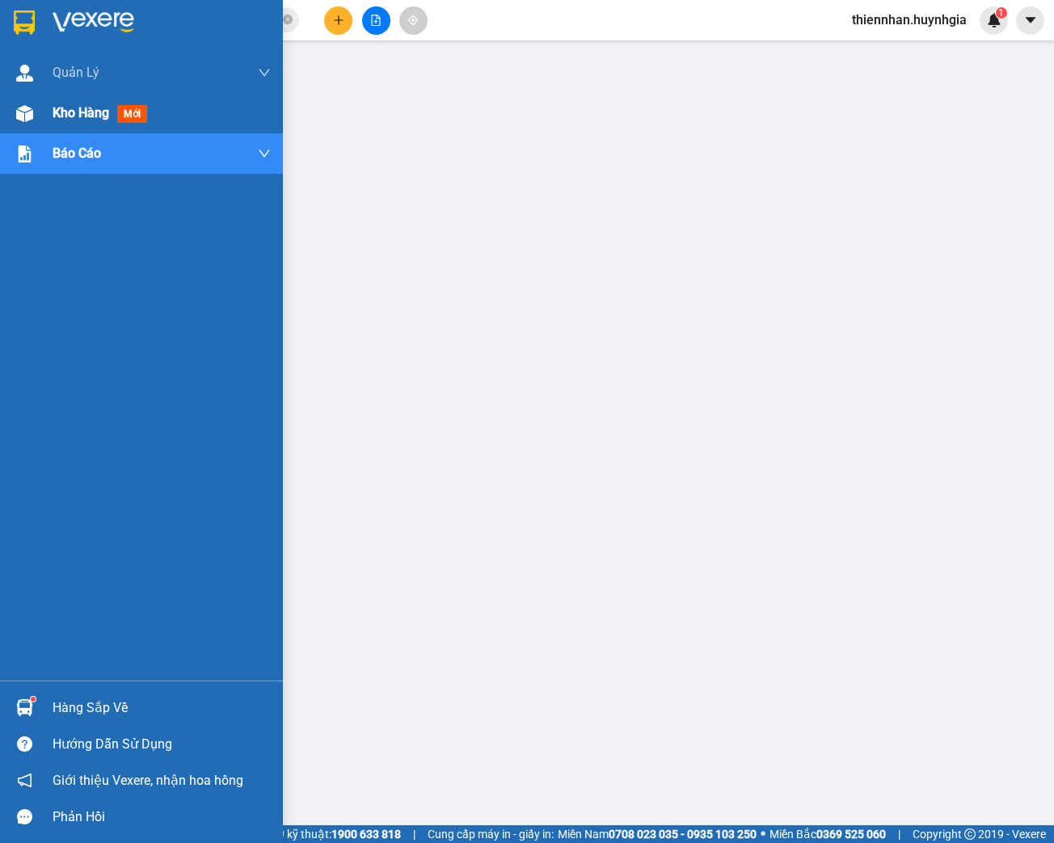
click at [54, 111] on span "Kho hàng" at bounding box center [81, 112] width 57 height 15
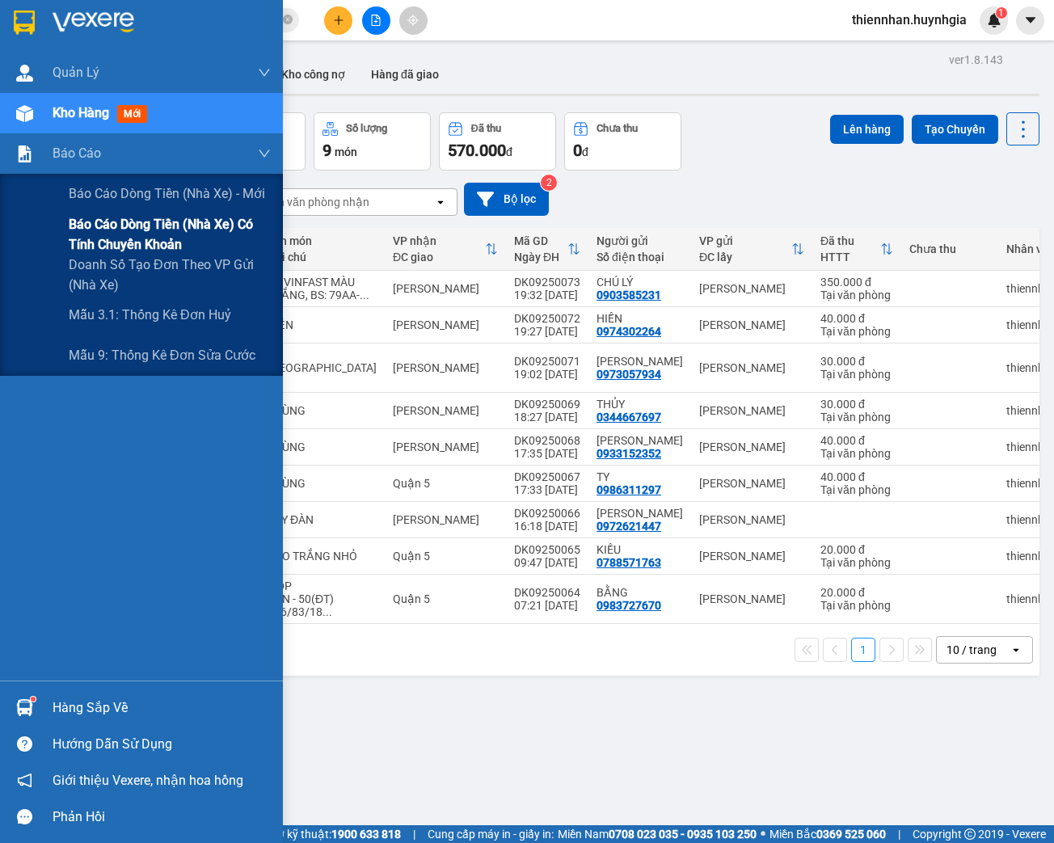
click at [81, 240] on span "Báo cáo dòng tiền (nhà xe) có tính chuyển khoản" at bounding box center [170, 234] width 202 height 40
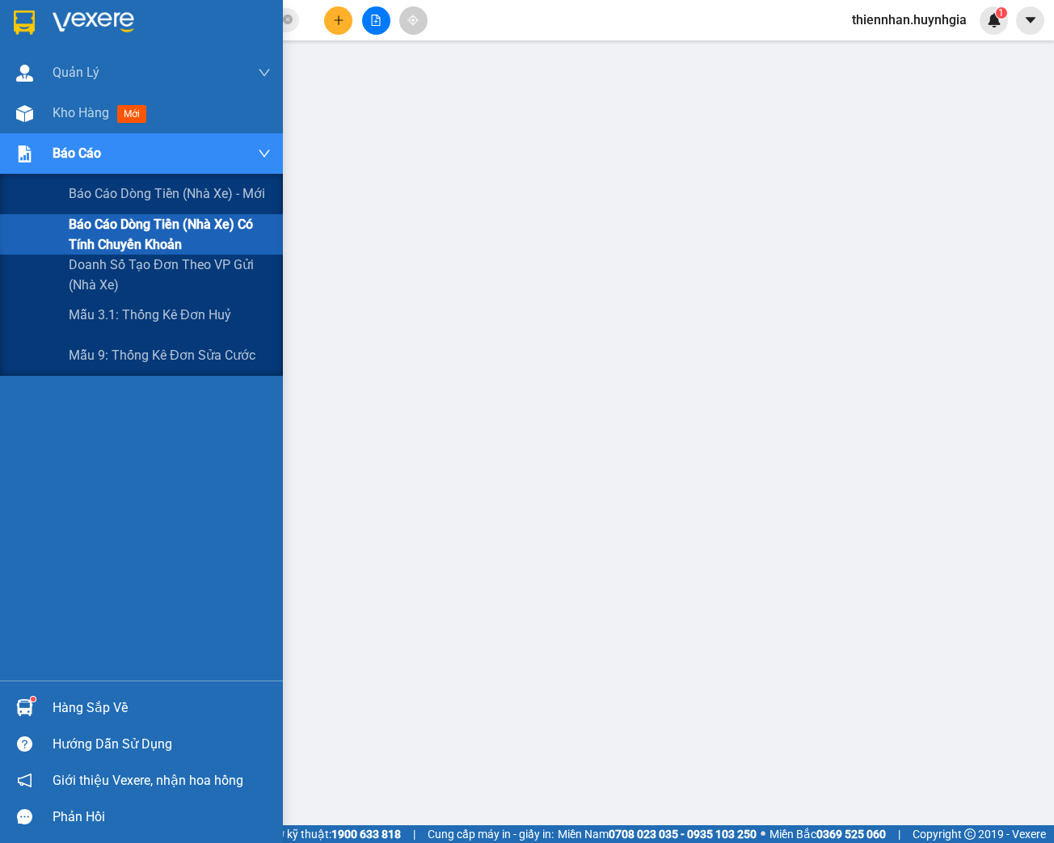
click at [72, 150] on span "Báo cáo" at bounding box center [77, 153] width 48 height 20
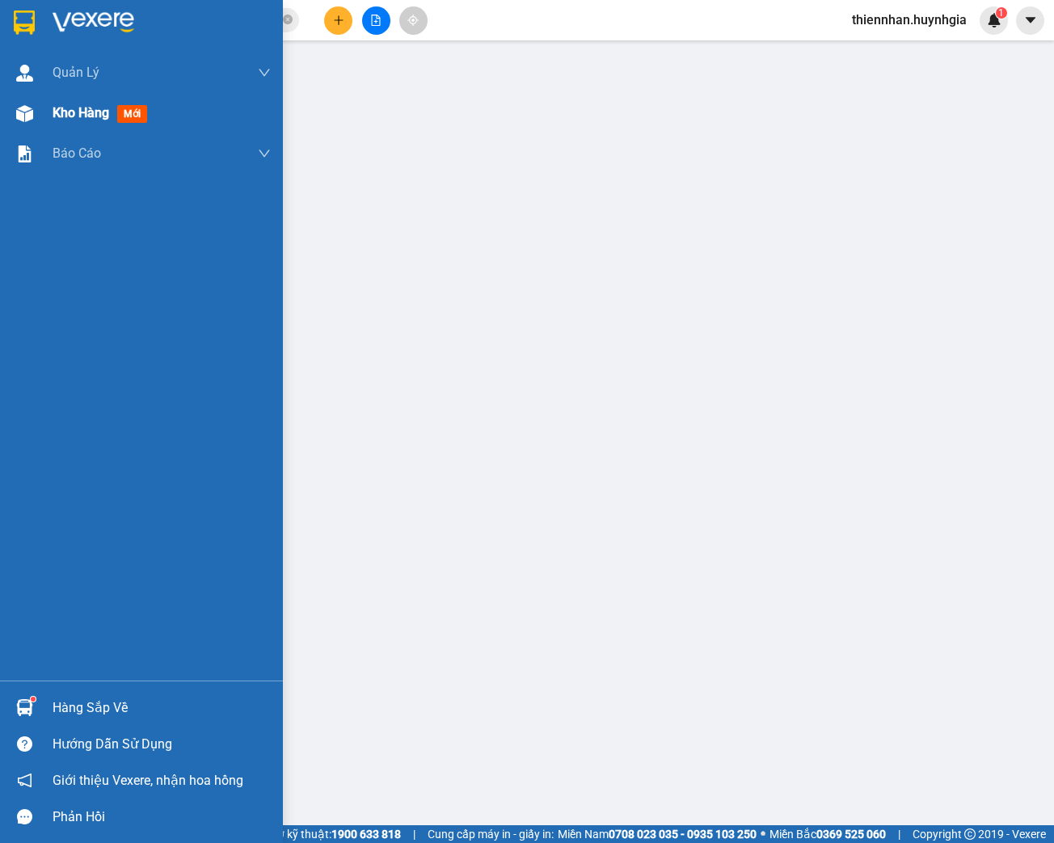
click at [61, 116] on span "Kho hàng" at bounding box center [81, 112] width 57 height 15
